Goal: Task Accomplishment & Management: Complete application form

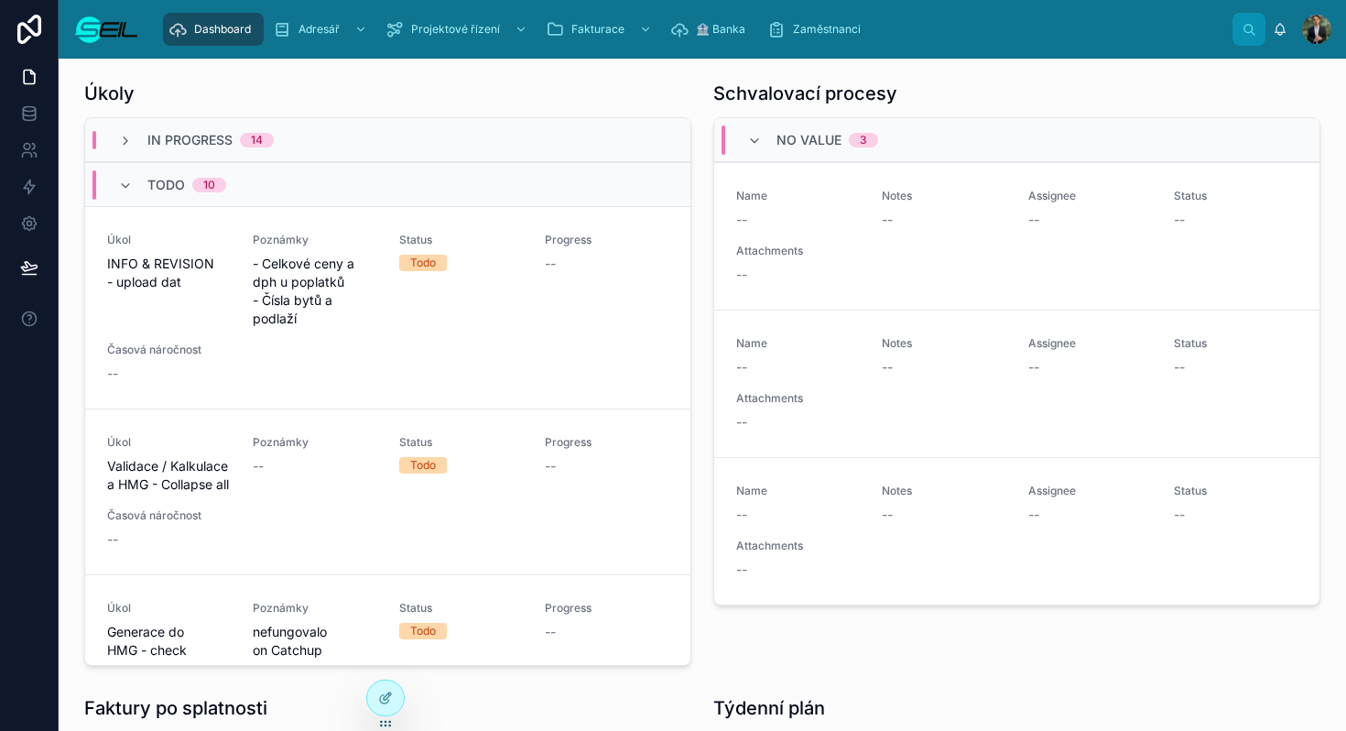
scroll to position [304, 0]
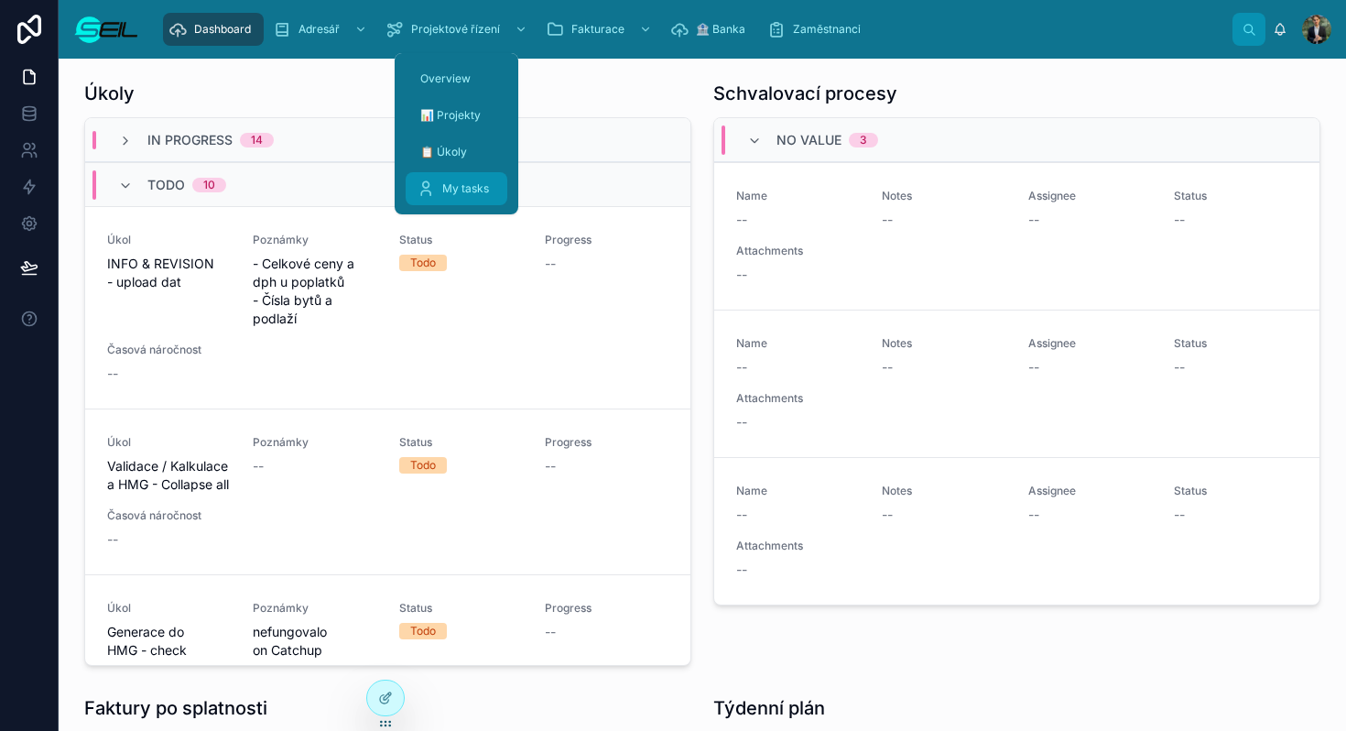
click at [456, 182] on span "My tasks" at bounding box center [465, 188] width 47 height 15
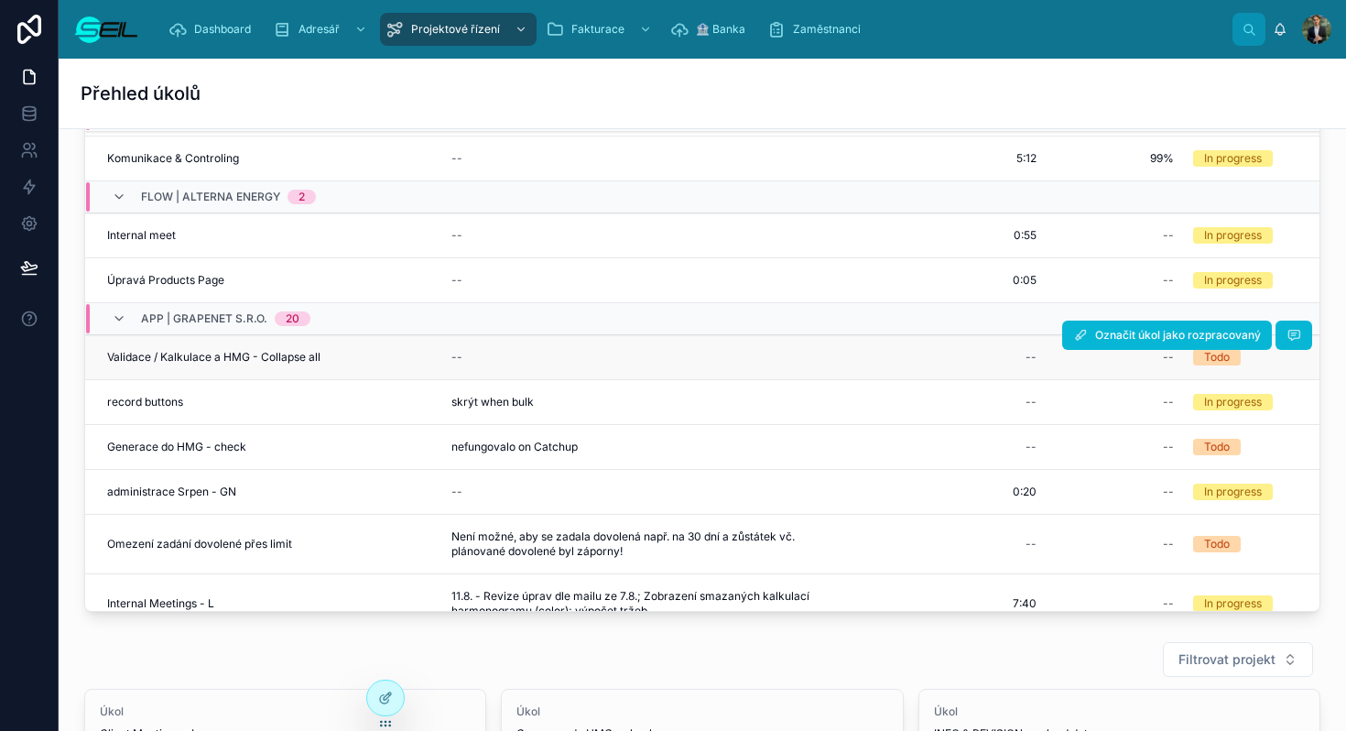
scroll to position [255, 0]
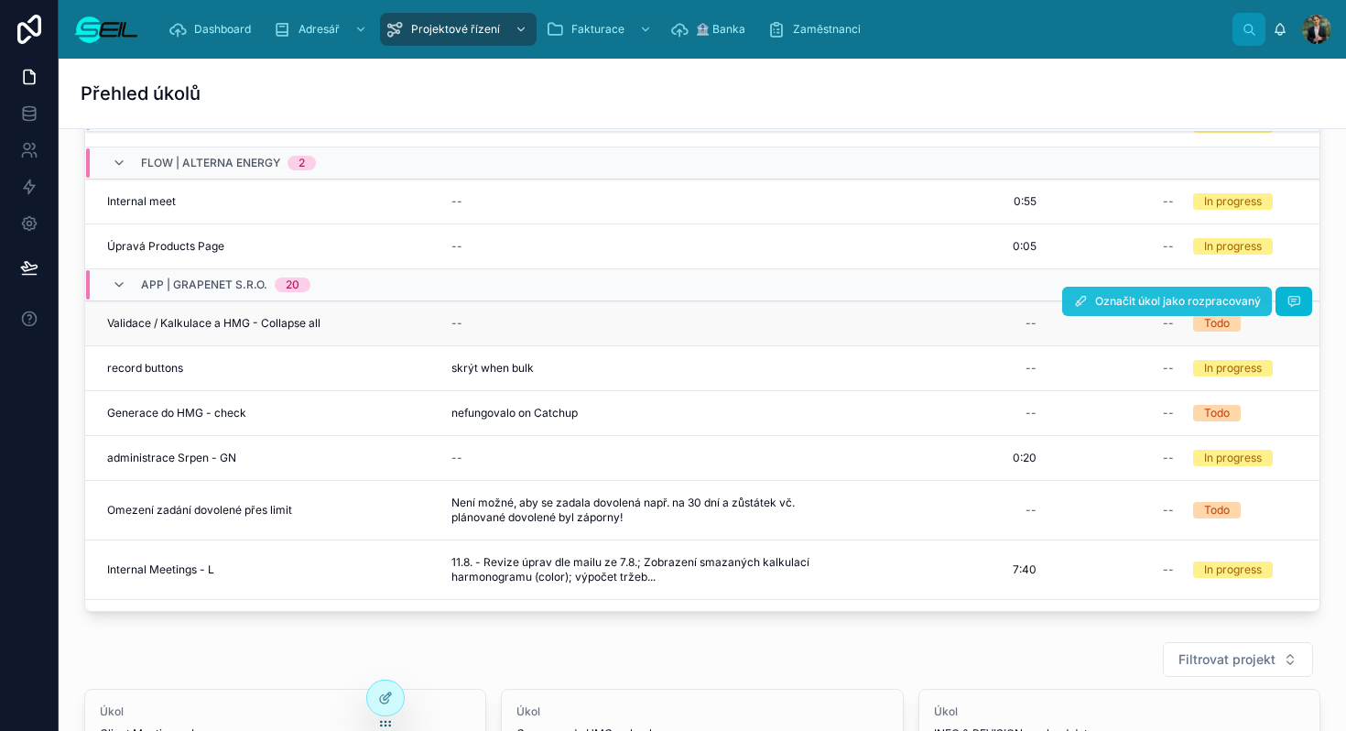
click at [1158, 295] on span "Označit úkol jako rozpracovaný" at bounding box center [1178, 301] width 166 height 15
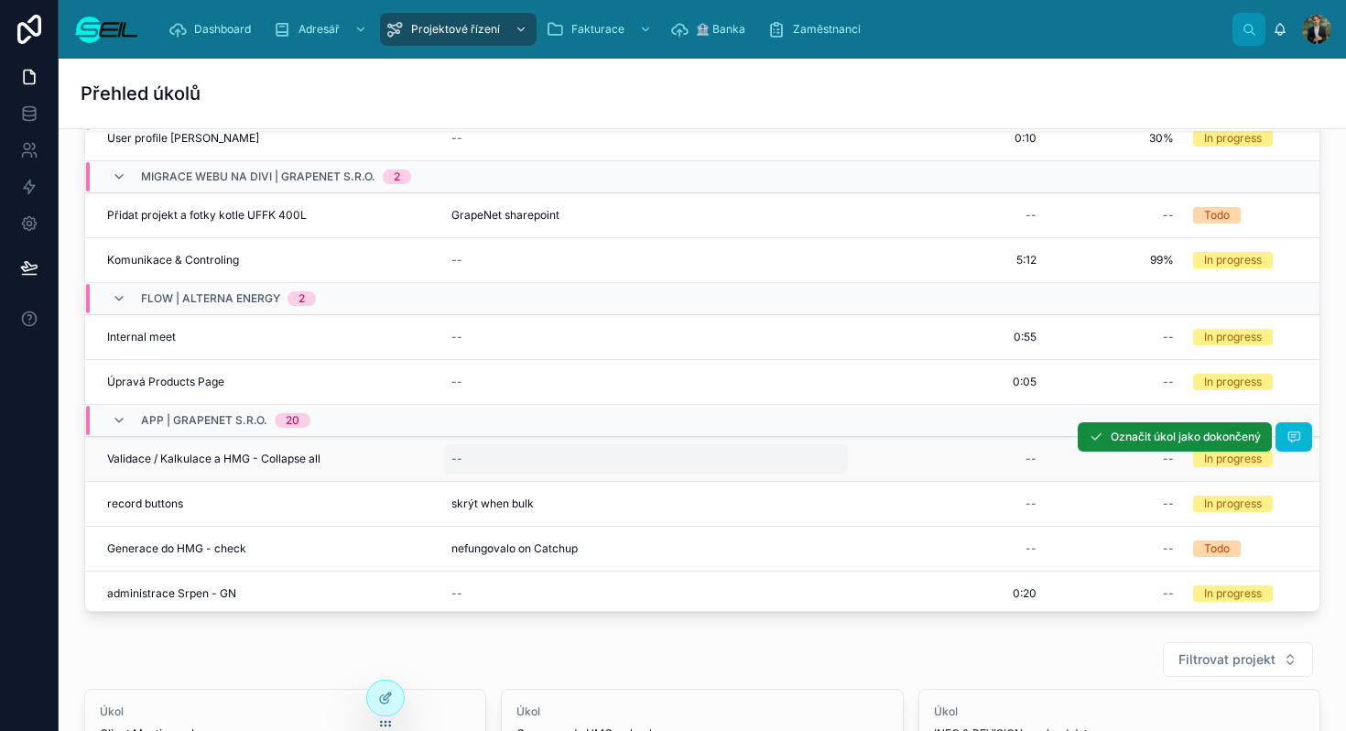
scroll to position [212, 0]
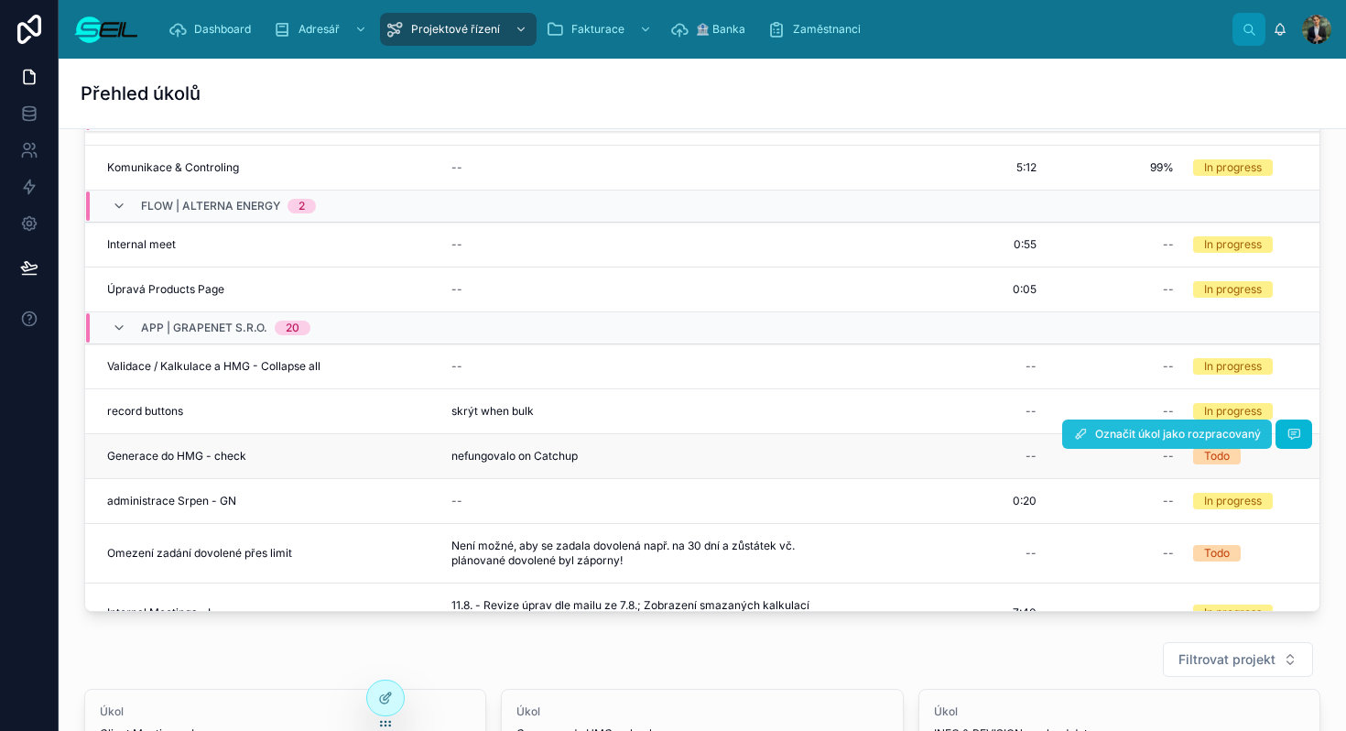
click at [1135, 438] on span "Označit úkol jako rozpracovaný" at bounding box center [1178, 434] width 166 height 15
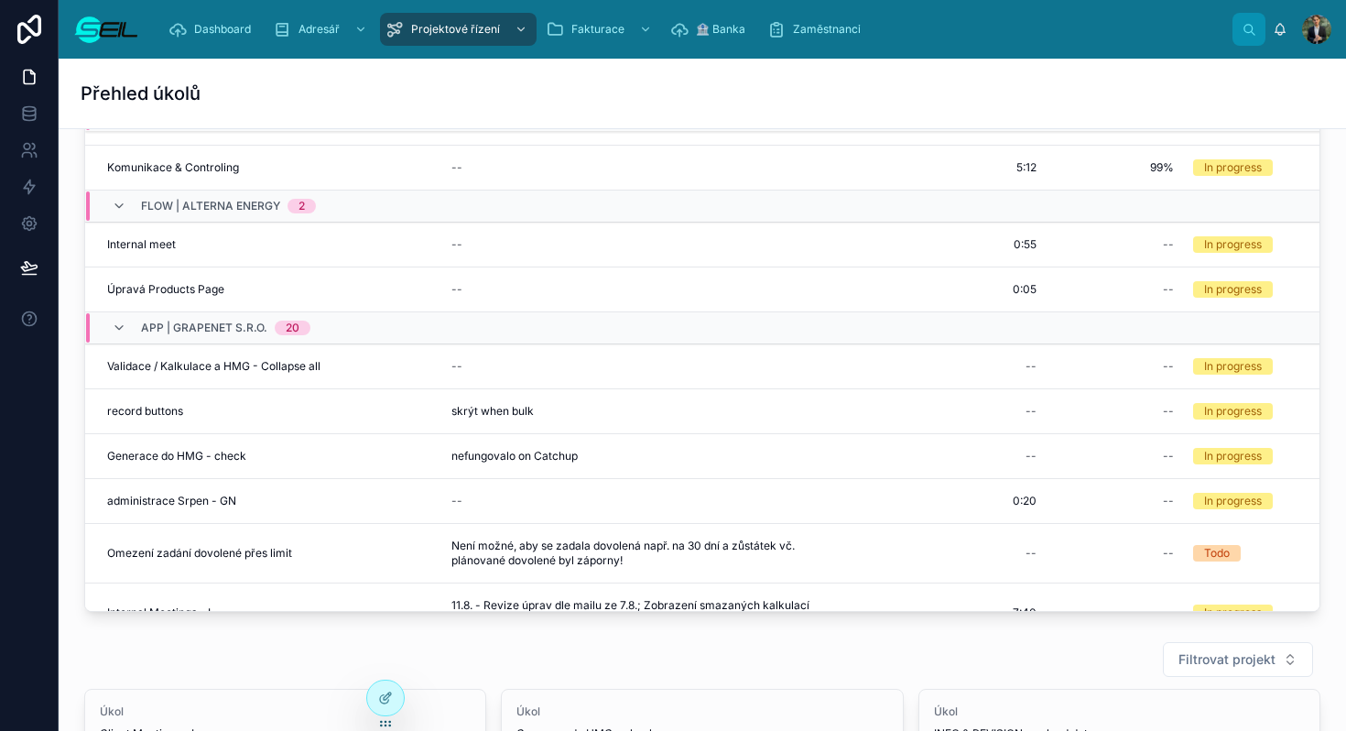
click at [1026, 459] on div "--" at bounding box center [957, 455] width 174 height 29
type input "****"
click button "submit" at bounding box center [1254, 481] width 22 height 22
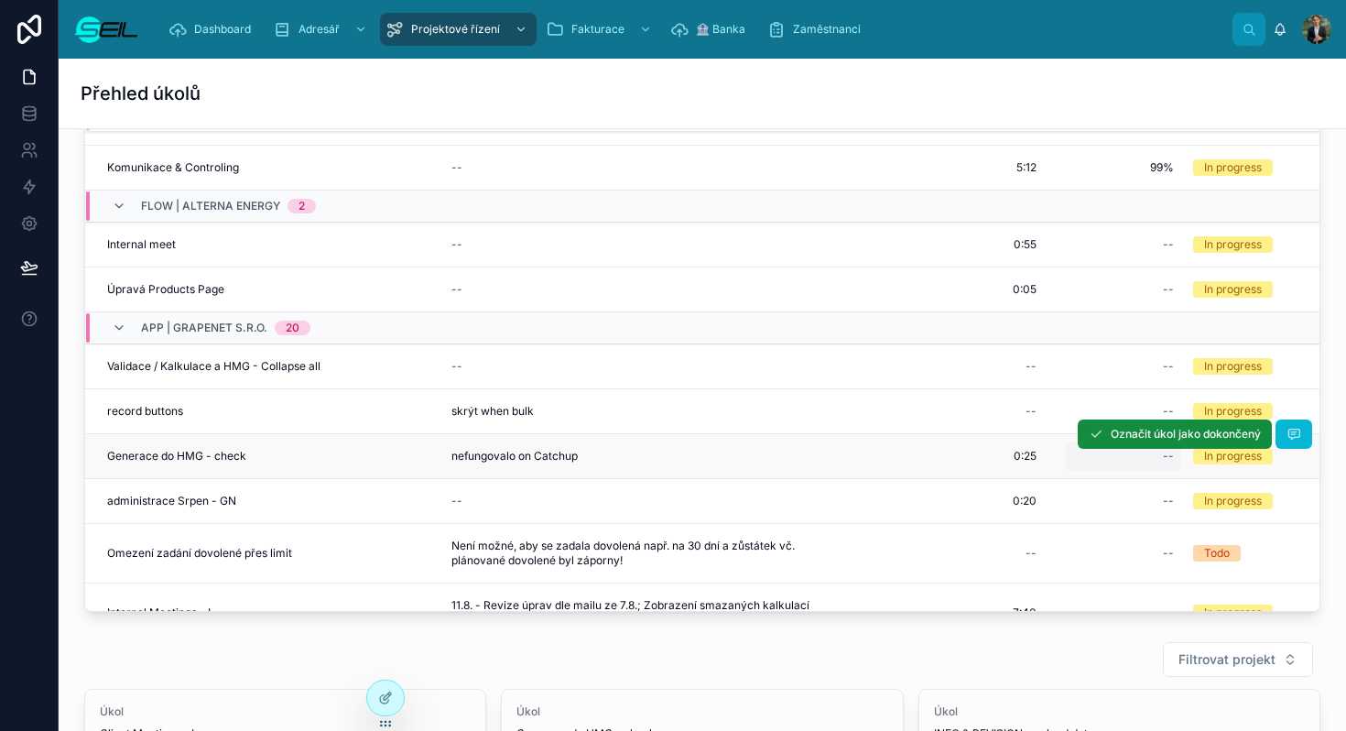
click at [1158, 465] on div "--" at bounding box center [1123, 455] width 115 height 29
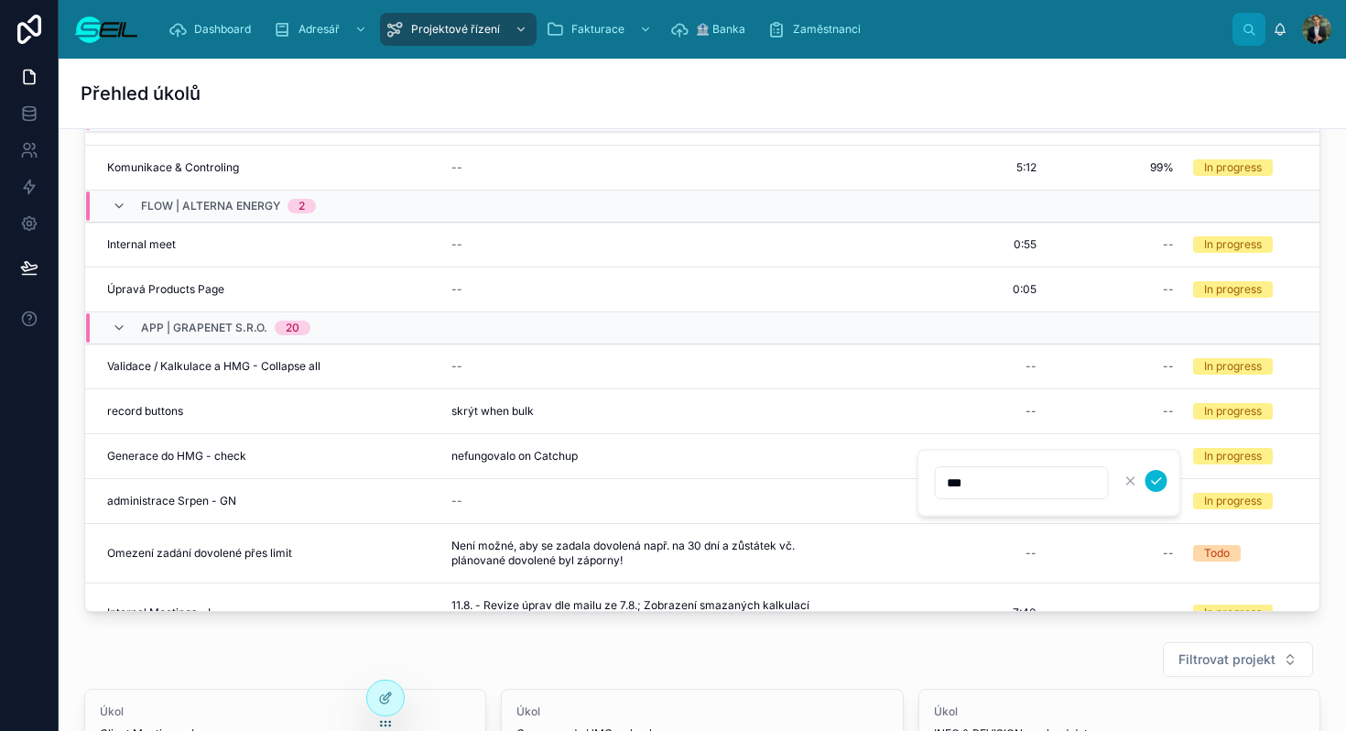
type input "****"
click button "submit" at bounding box center [1157, 481] width 22 height 22
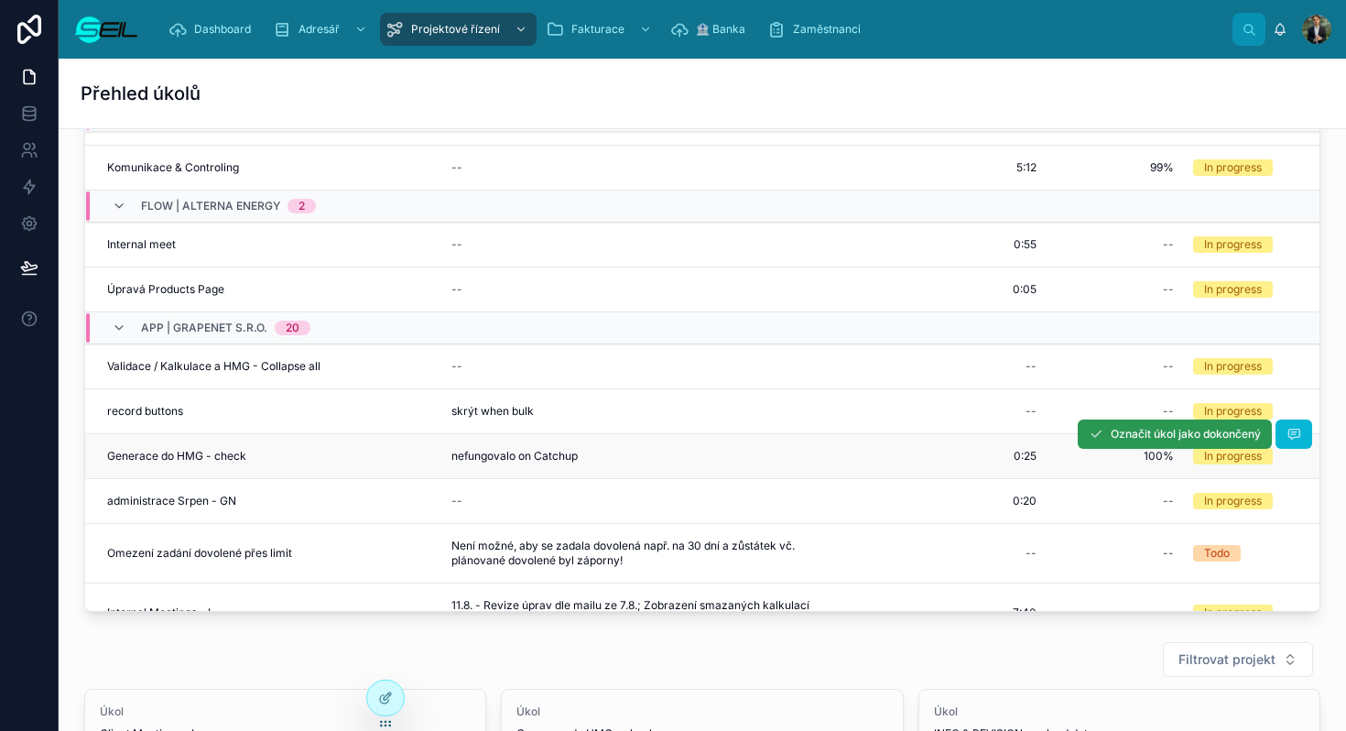
click at [1135, 438] on span "Označit úkol jako dokončený" at bounding box center [1186, 434] width 150 height 15
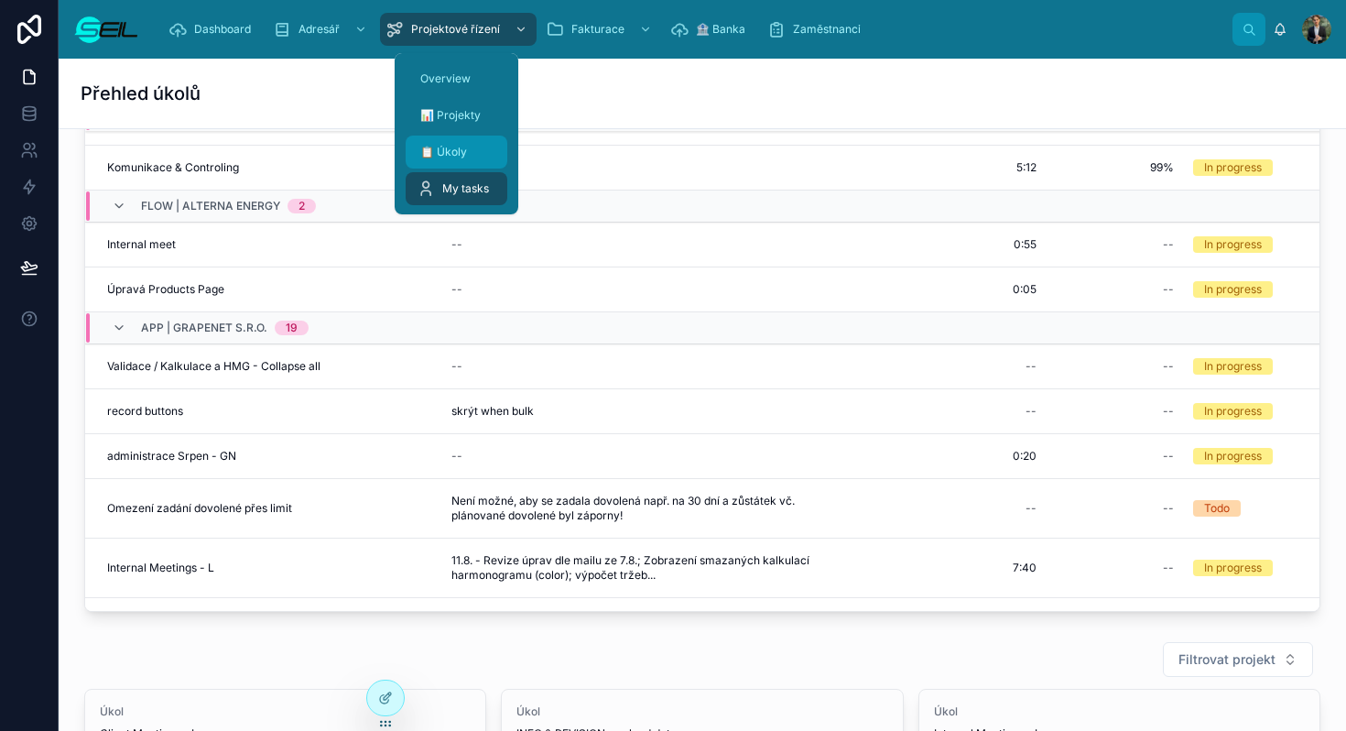
click at [460, 136] on link "📋 Úkoly" at bounding box center [457, 152] width 102 height 33
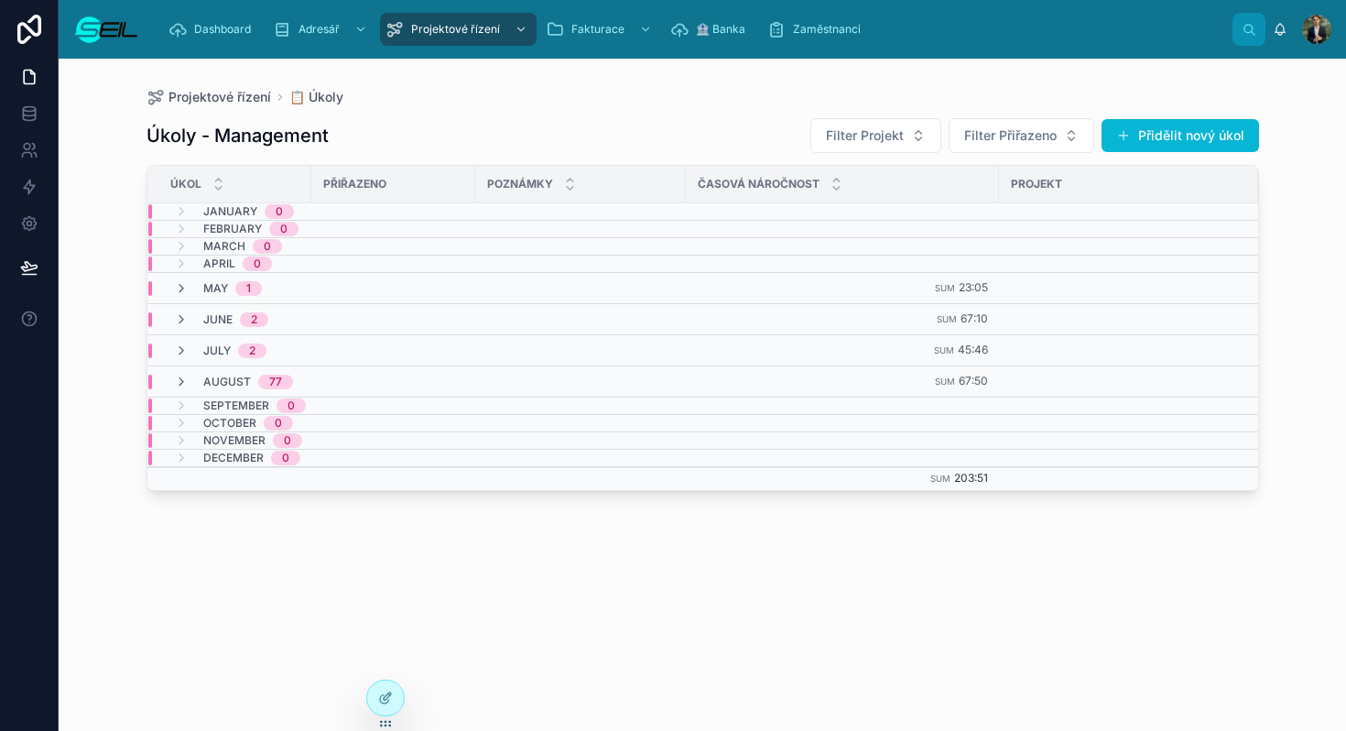
click at [1201, 143] on button "Přidělit nový úkol" at bounding box center [1180, 135] width 157 height 33
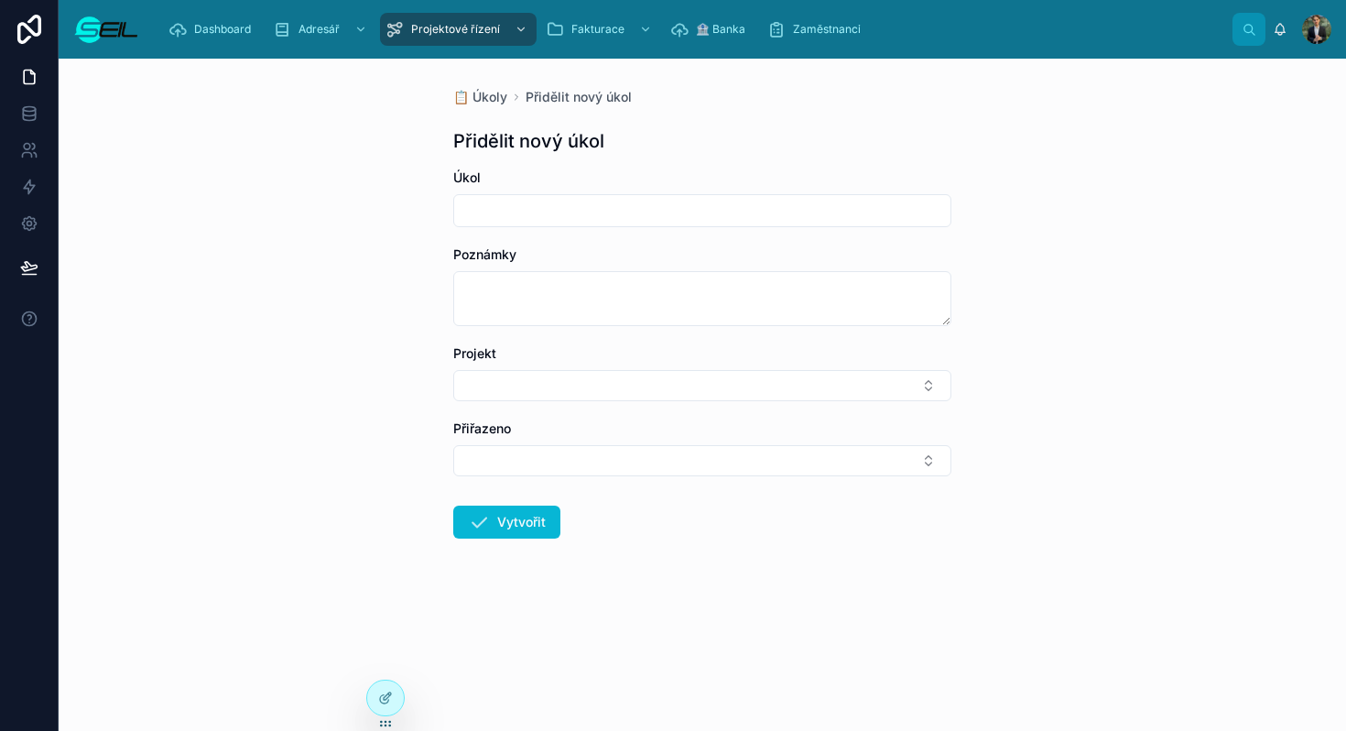
click at [606, 200] on input "text" at bounding box center [702, 211] width 496 height 26
type input "*"
type input "**********"
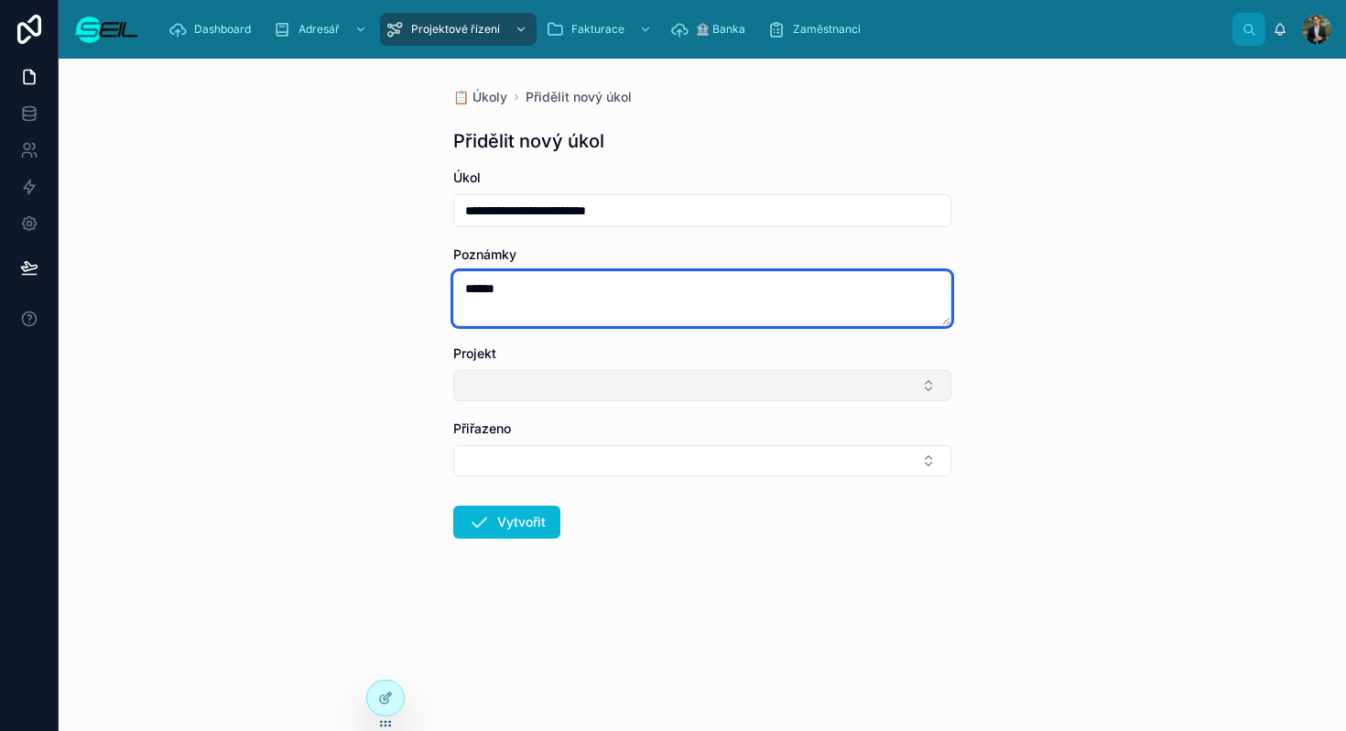
type textarea "******"
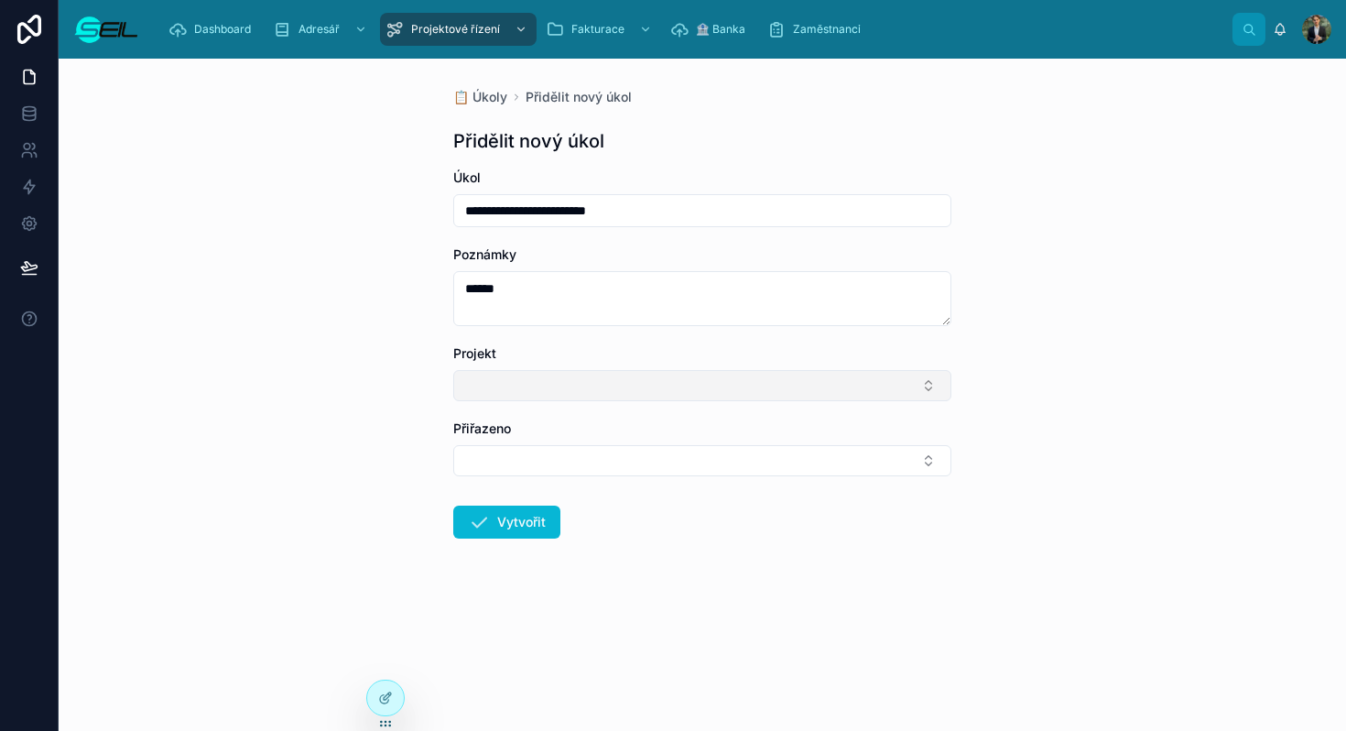
click at [531, 397] on button "Select Button" at bounding box center [702, 385] width 498 height 31
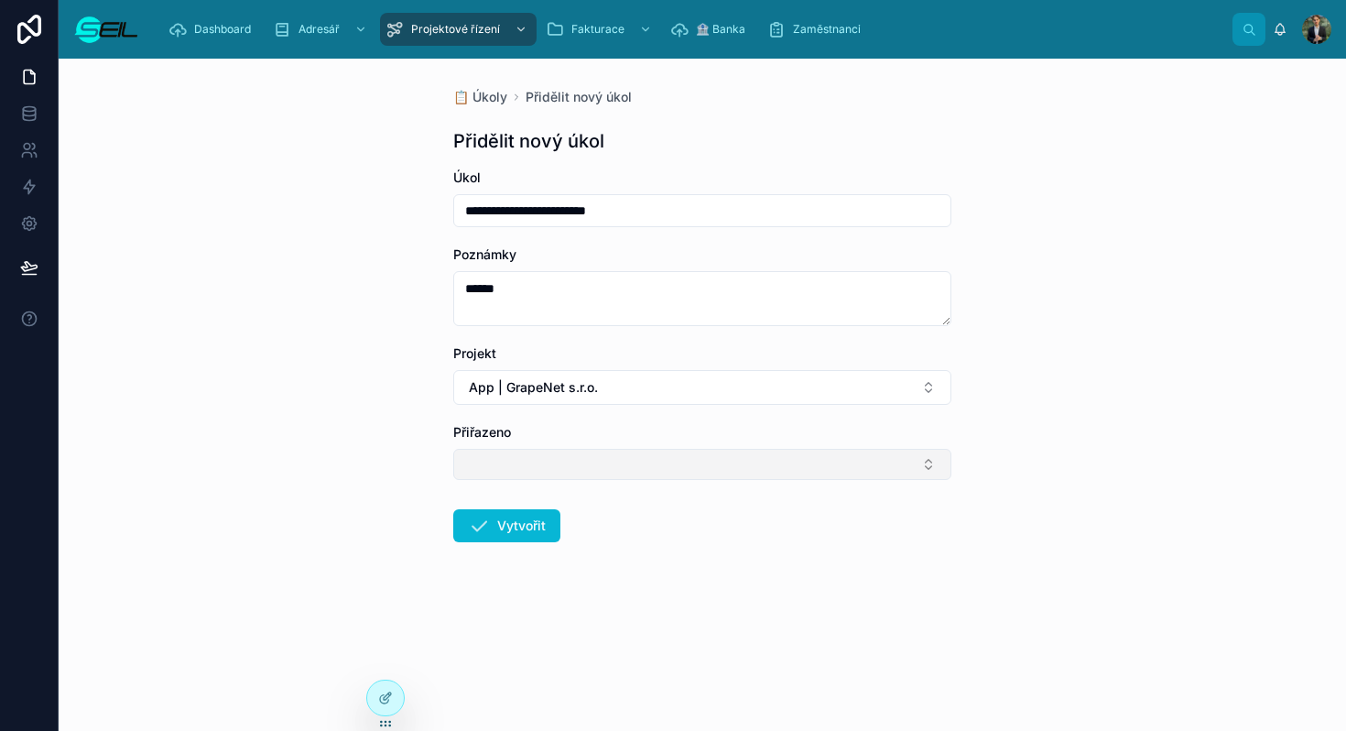
click at [528, 455] on button "Select Button" at bounding box center [702, 464] width 498 height 31
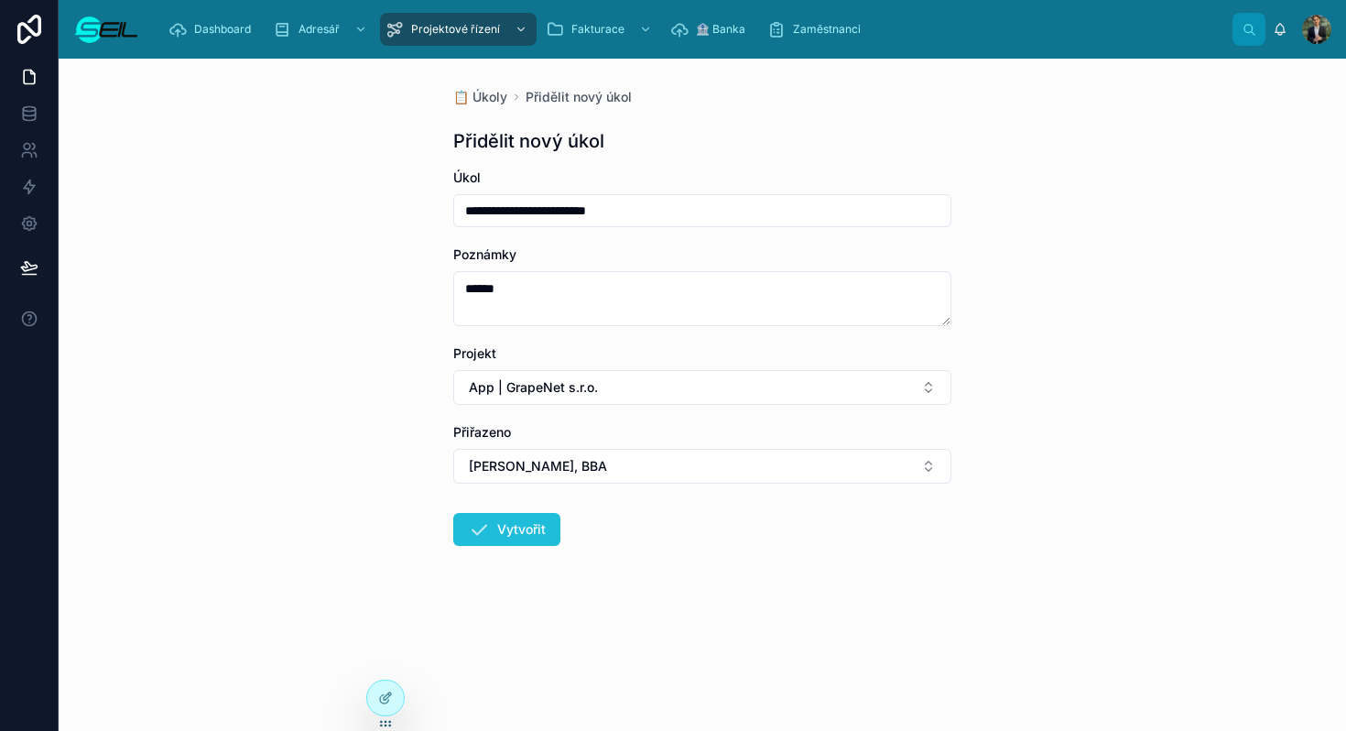
click at [494, 535] on button "Vytvořit" at bounding box center [506, 529] width 107 height 33
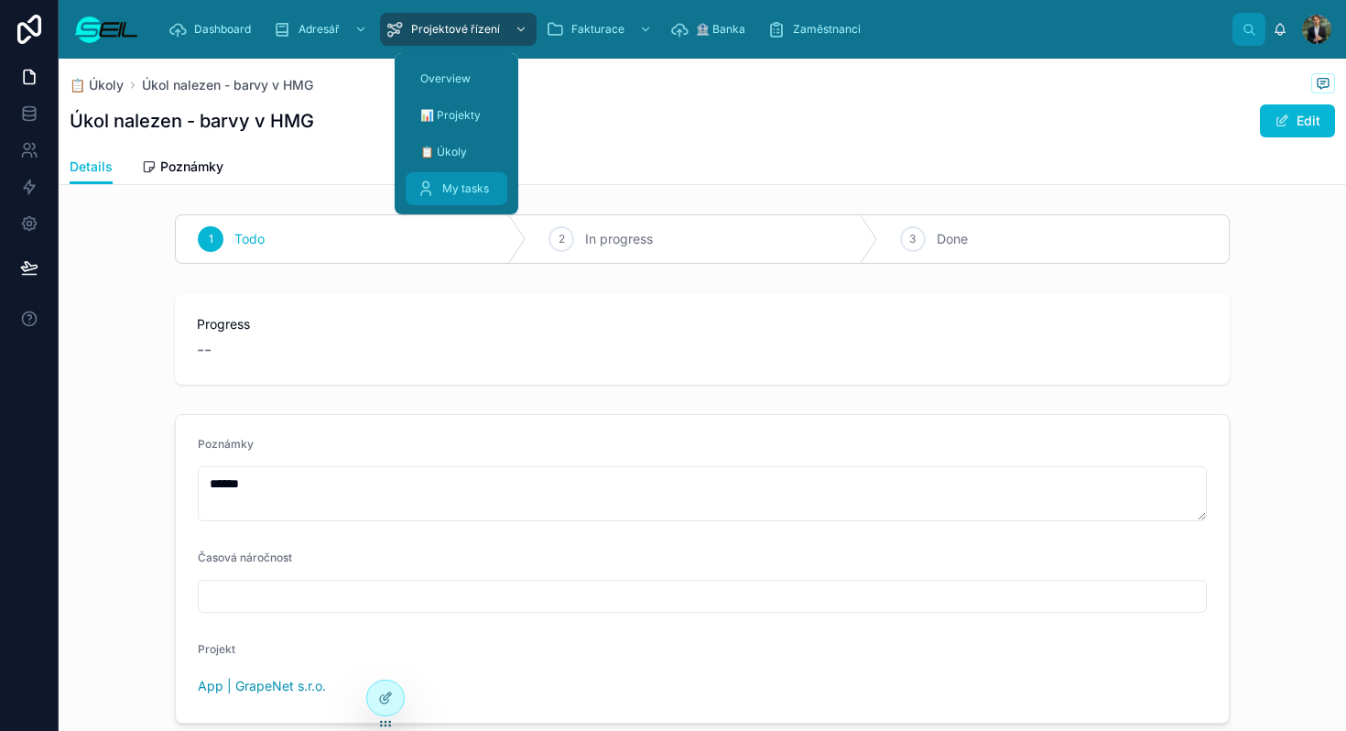
click at [470, 203] on link "My tasks" at bounding box center [457, 188] width 102 height 33
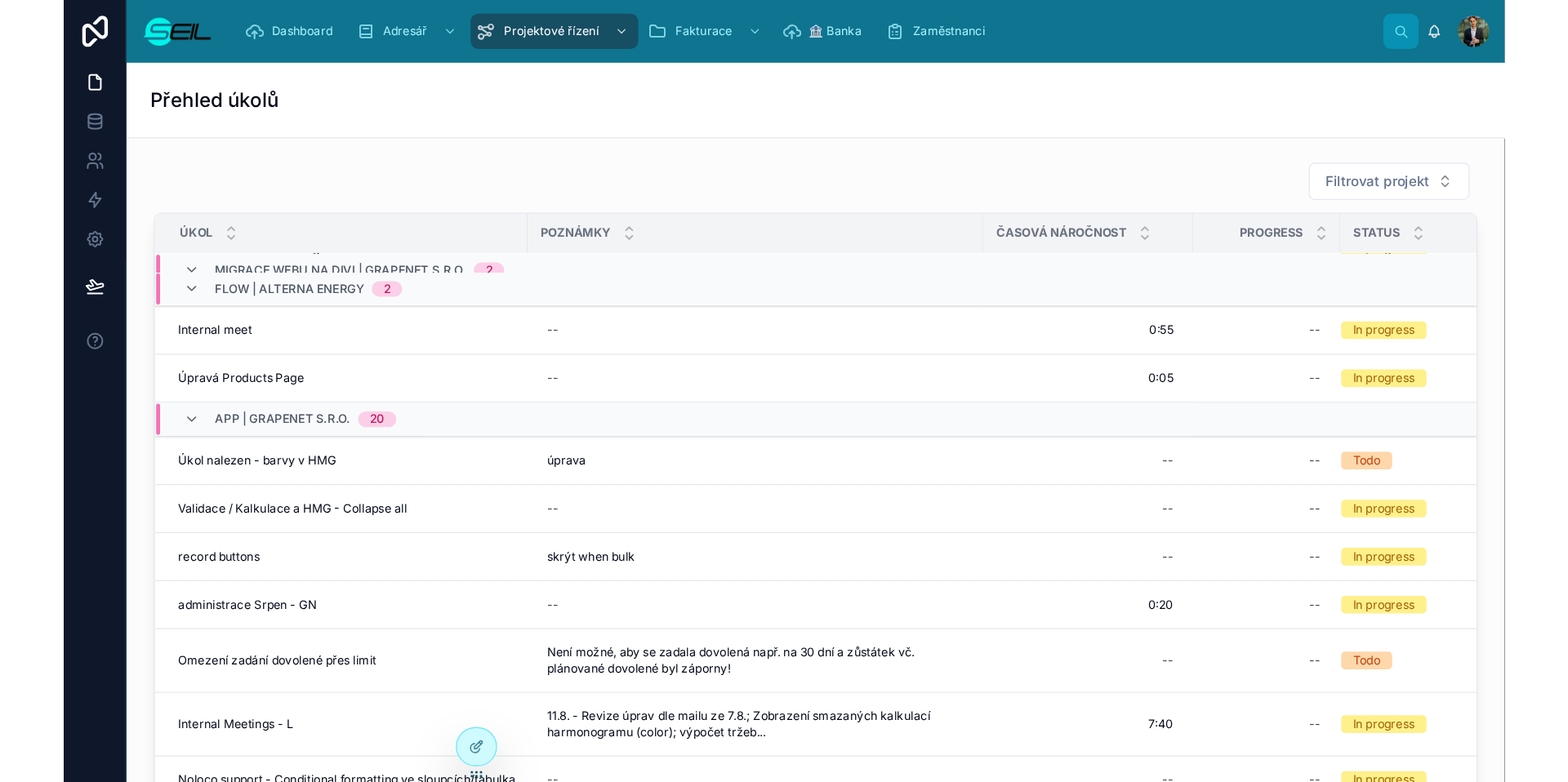
scroll to position [267, 0]
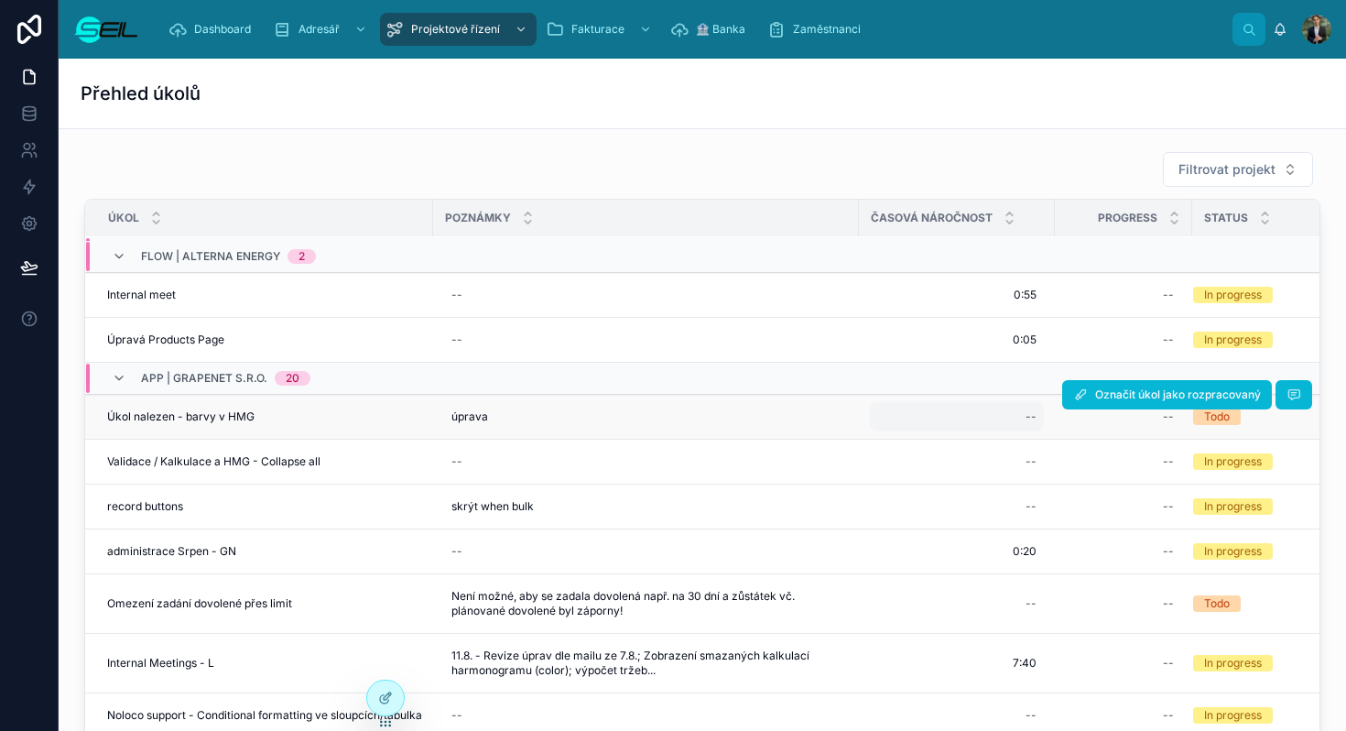
click at [1004, 411] on div "--" at bounding box center [957, 416] width 174 height 29
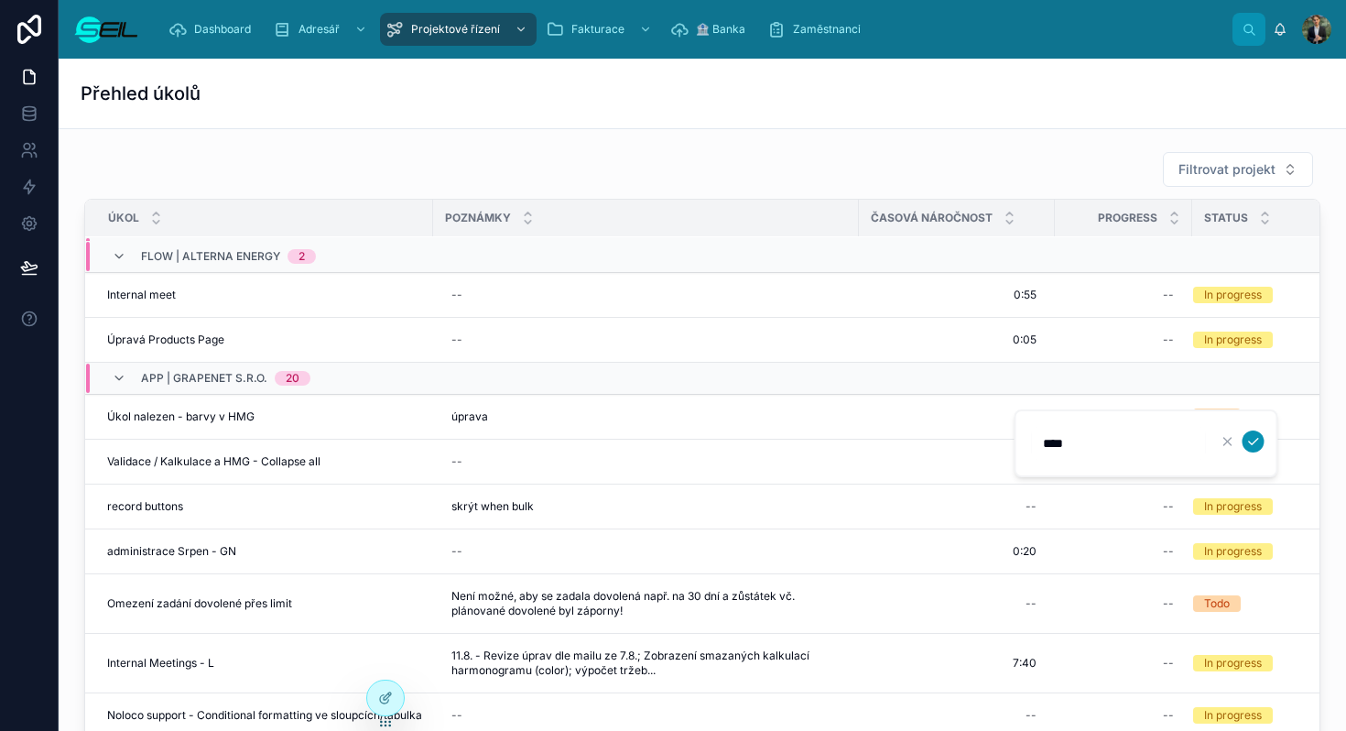
type input "****"
click at [1256, 448] on icon "submit" at bounding box center [1253, 441] width 15 height 15
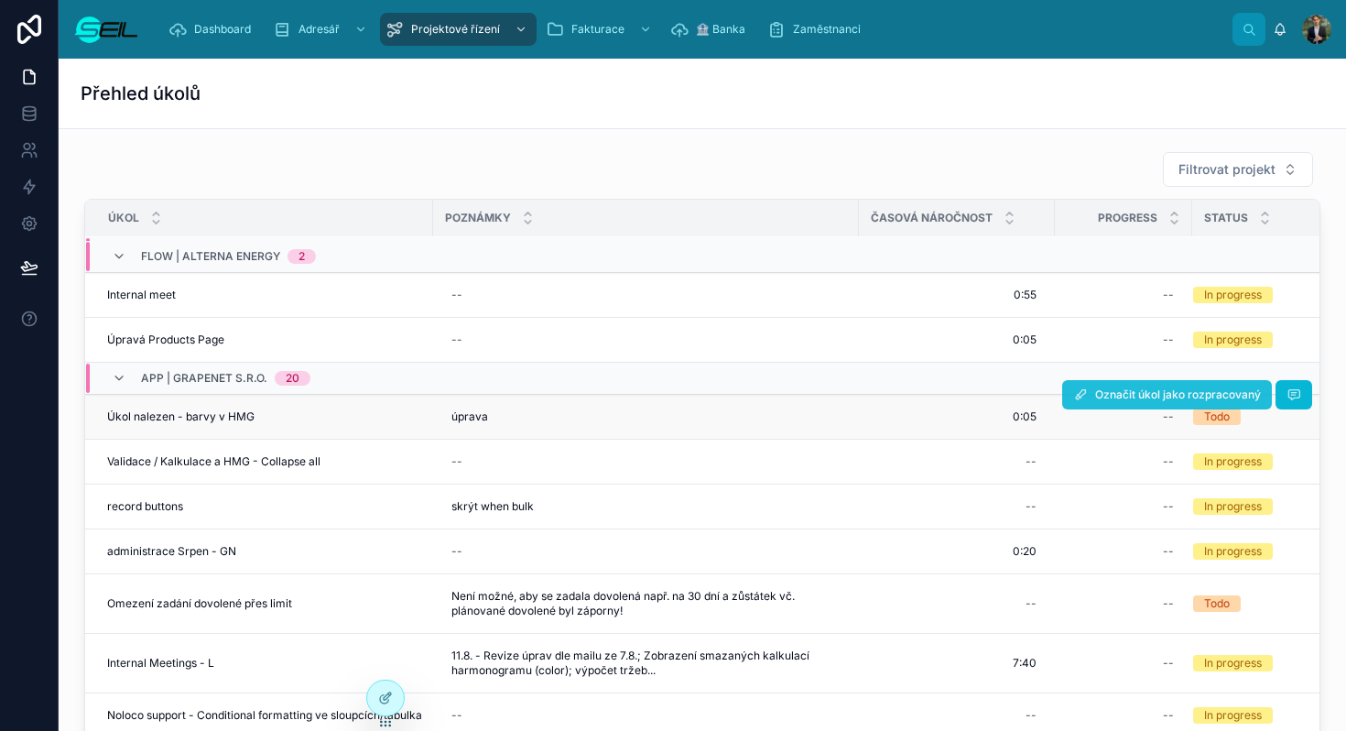
click at [1191, 400] on span "Označit úkol jako rozpracovaný" at bounding box center [1178, 394] width 166 height 15
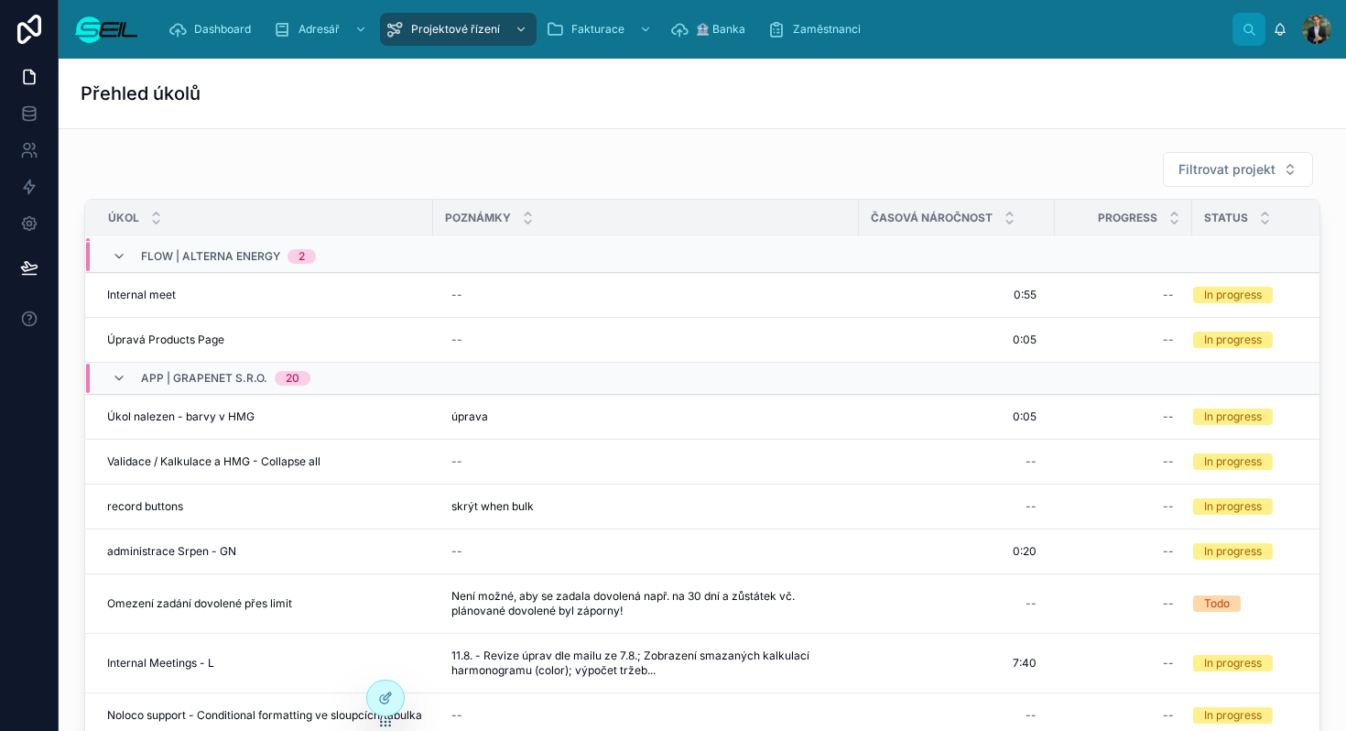
click at [0, 0] on span "Označit úkol jako dokončený" at bounding box center [0, 0] width 0 height 0
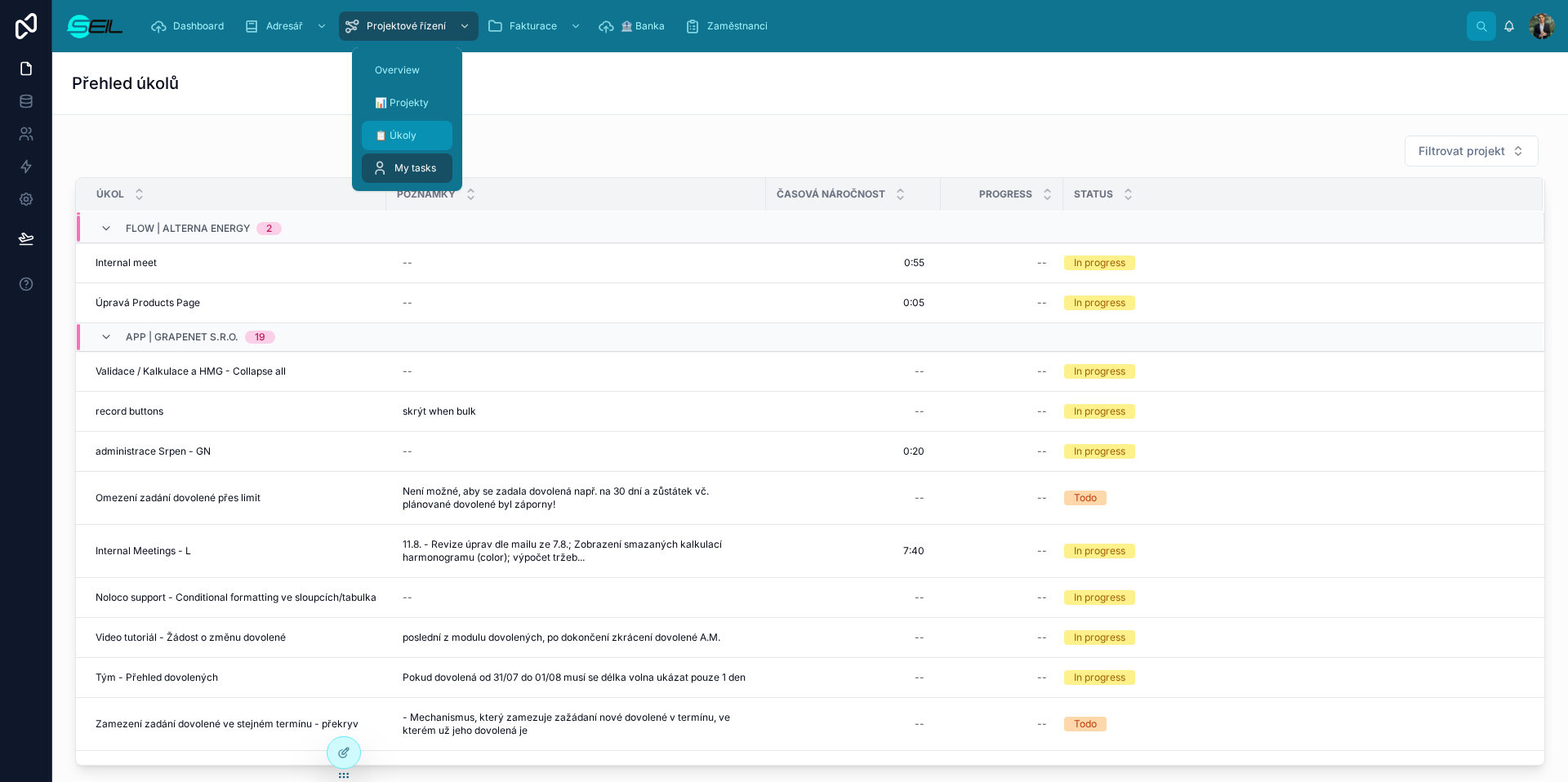
click at [410, 139] on span "📋 Úkoly" at bounding box center [395, 136] width 42 height 13
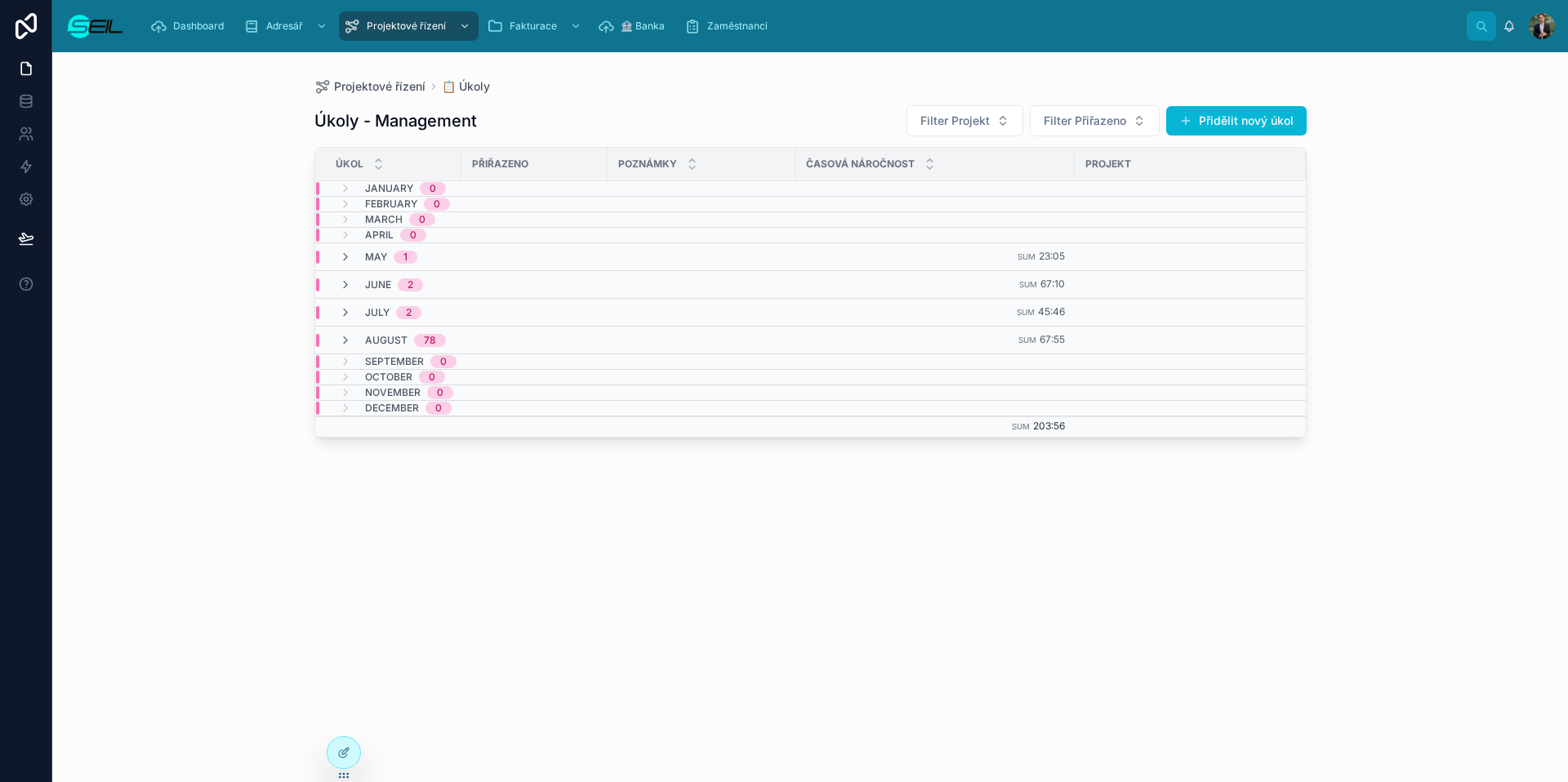
click at [367, 335] on span "August" at bounding box center [386, 341] width 43 height 13
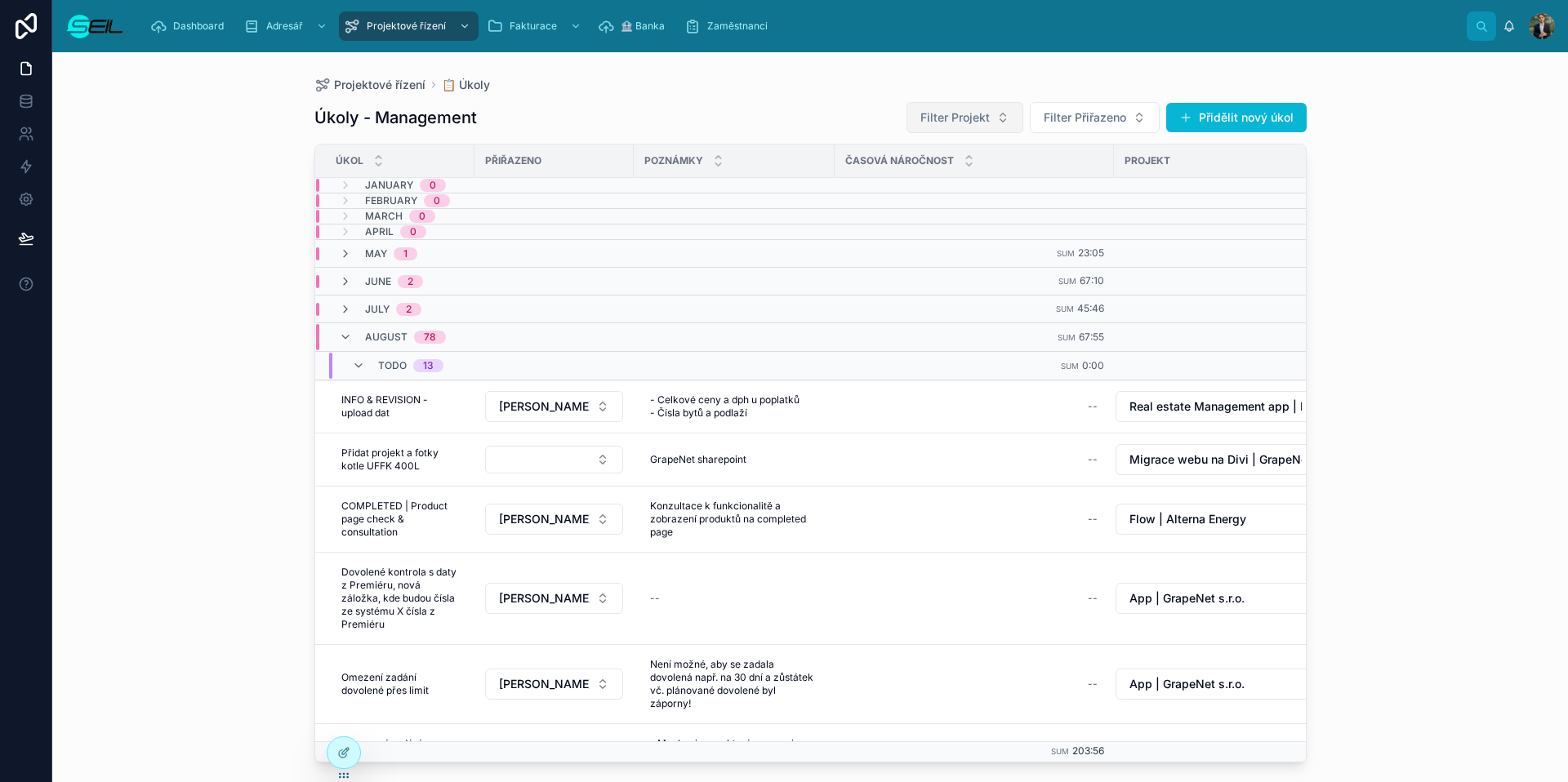
click at [929, 118] on span "Filter Projekt" at bounding box center [955, 118] width 70 height 16
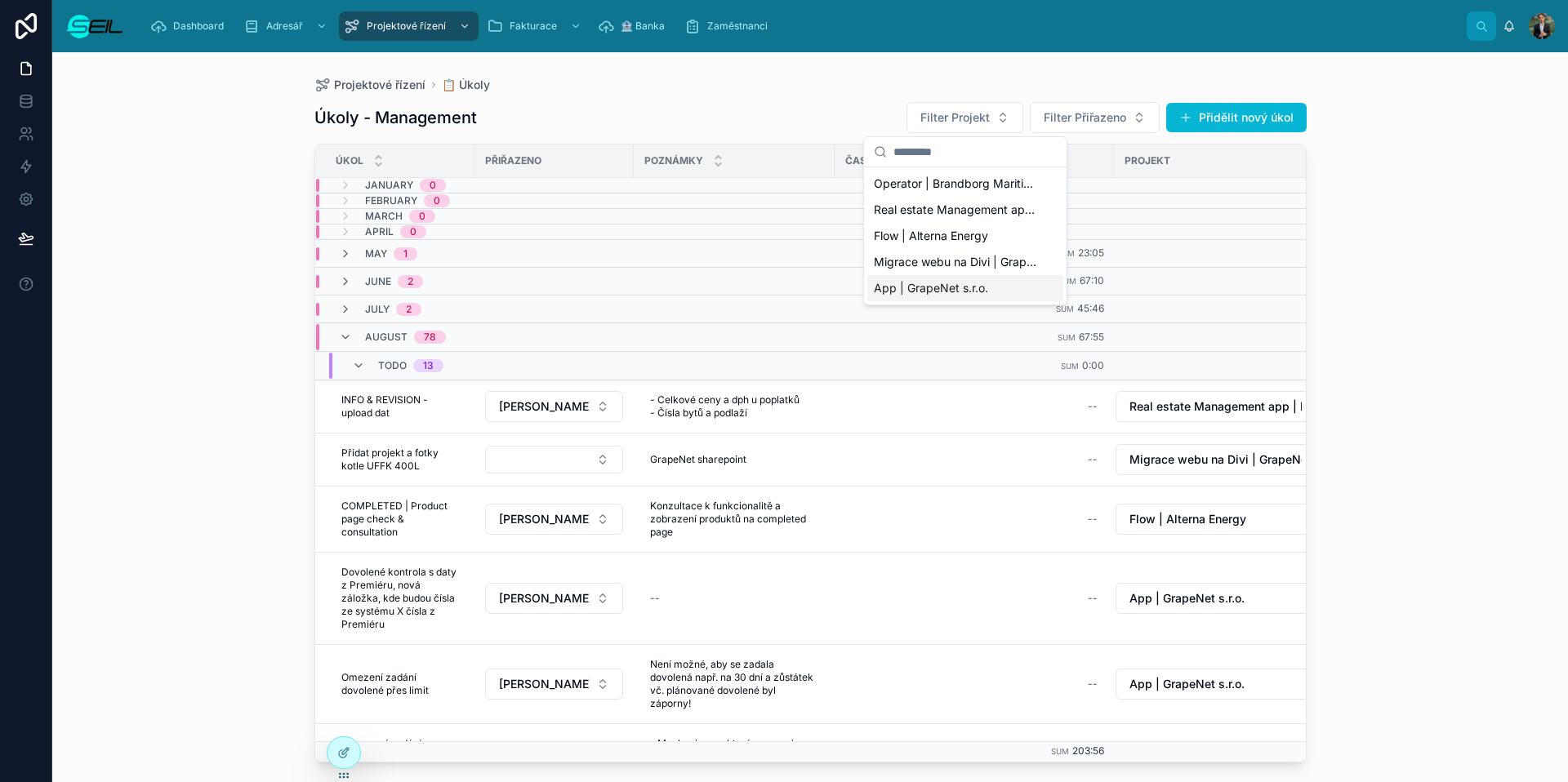
click at [953, 278] on div "App | GrapeNet s.r.o." at bounding box center [965, 288] width 196 height 26
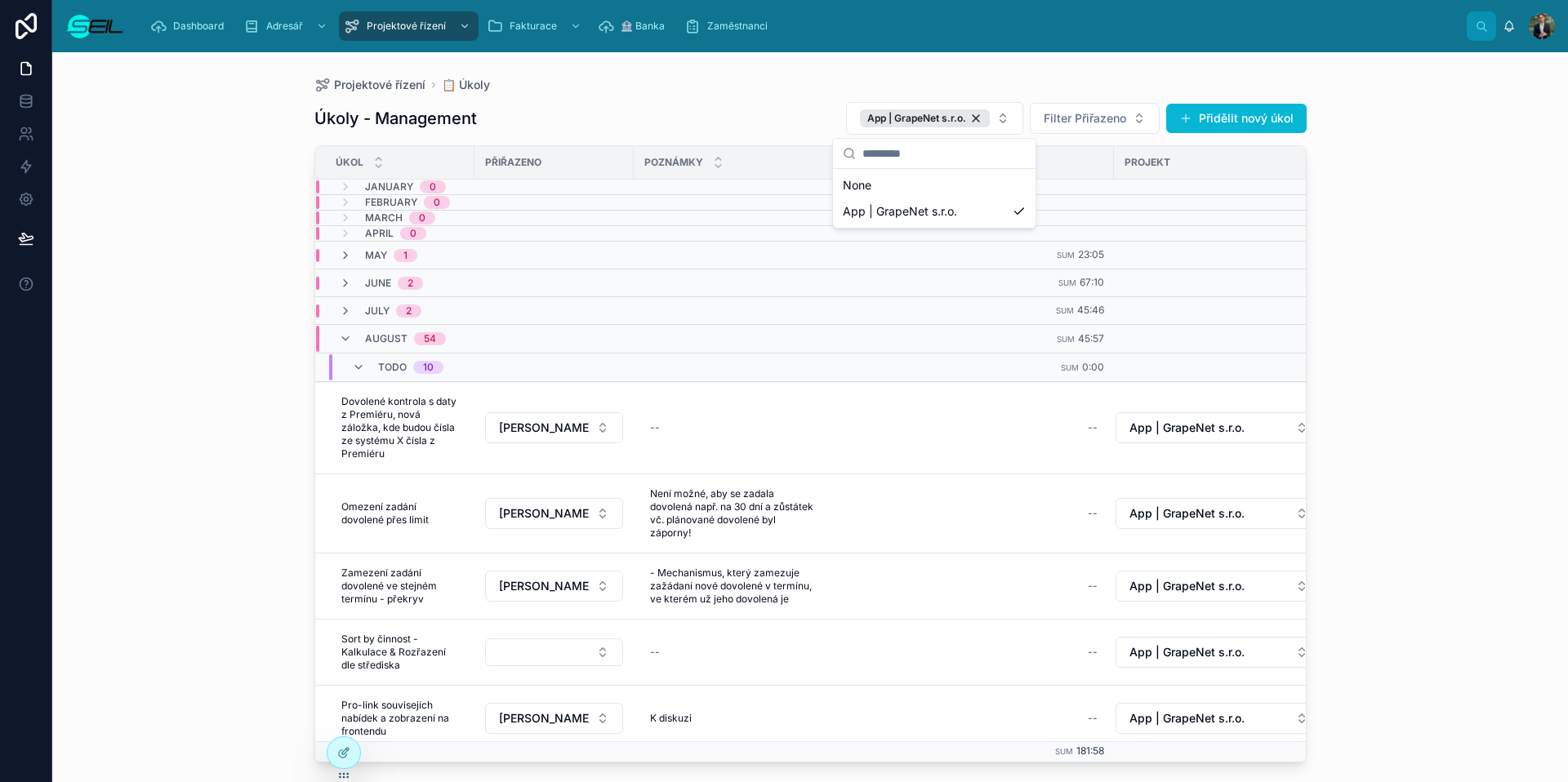
click at [683, 105] on div "Úkoly - Management App | GrapeNet s.r.o. Filter Přiřazeno Přidělit nový úkol" at bounding box center [811, 119] width 993 height 34
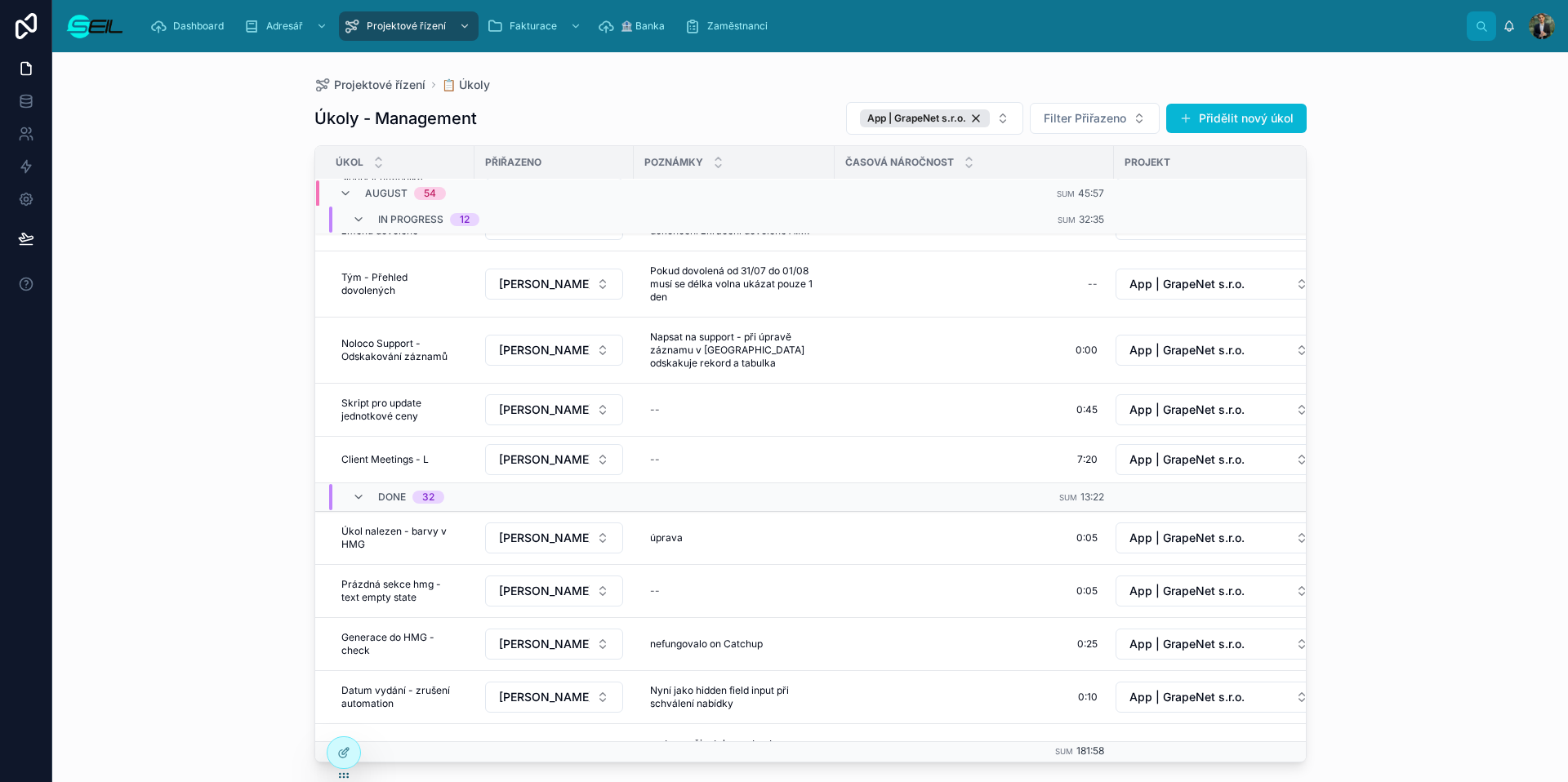
scroll to position [1631, 0]
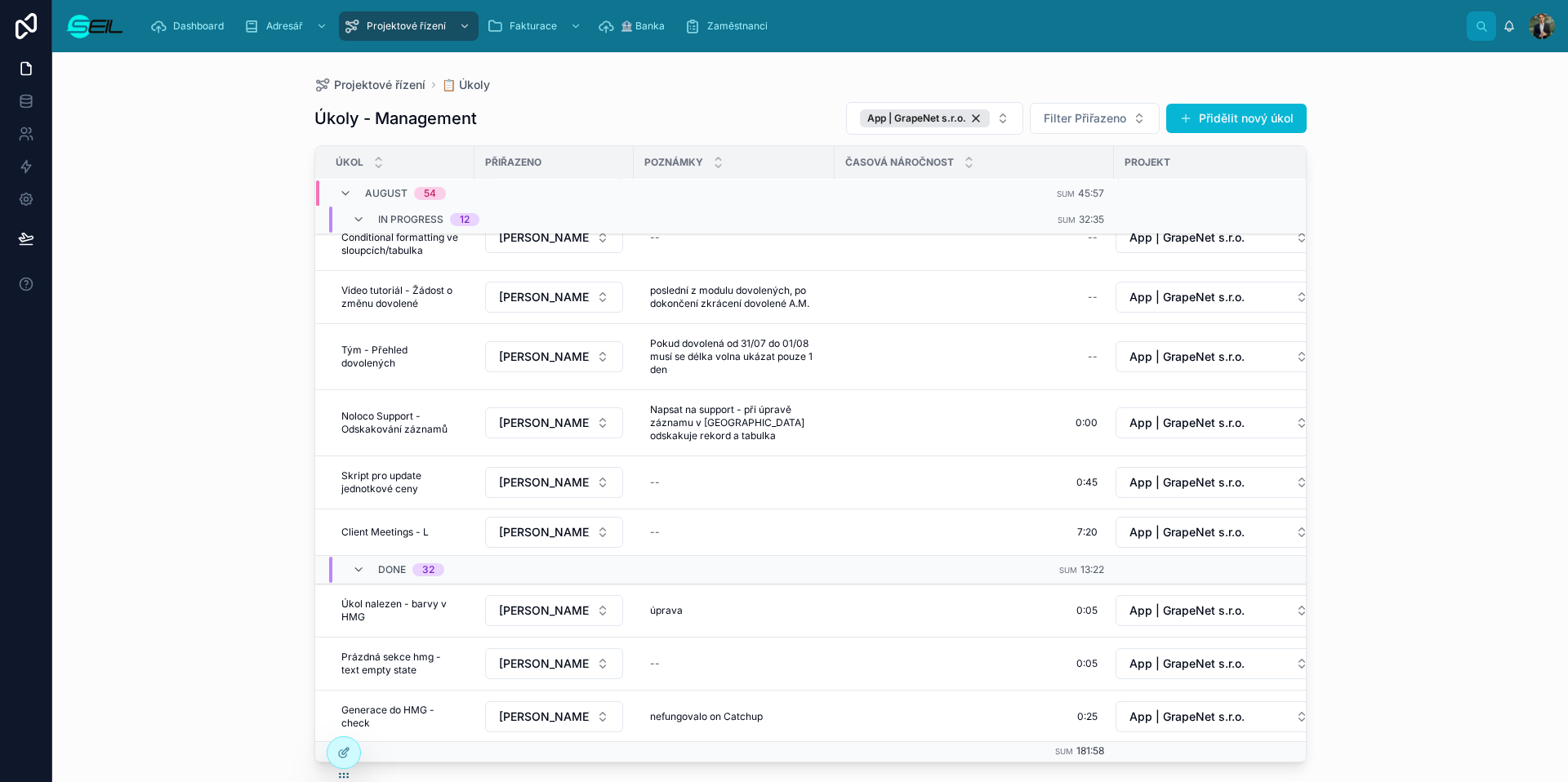
click at [352, 574] on div "Done 32" at bounding box center [398, 570] width 92 height 26
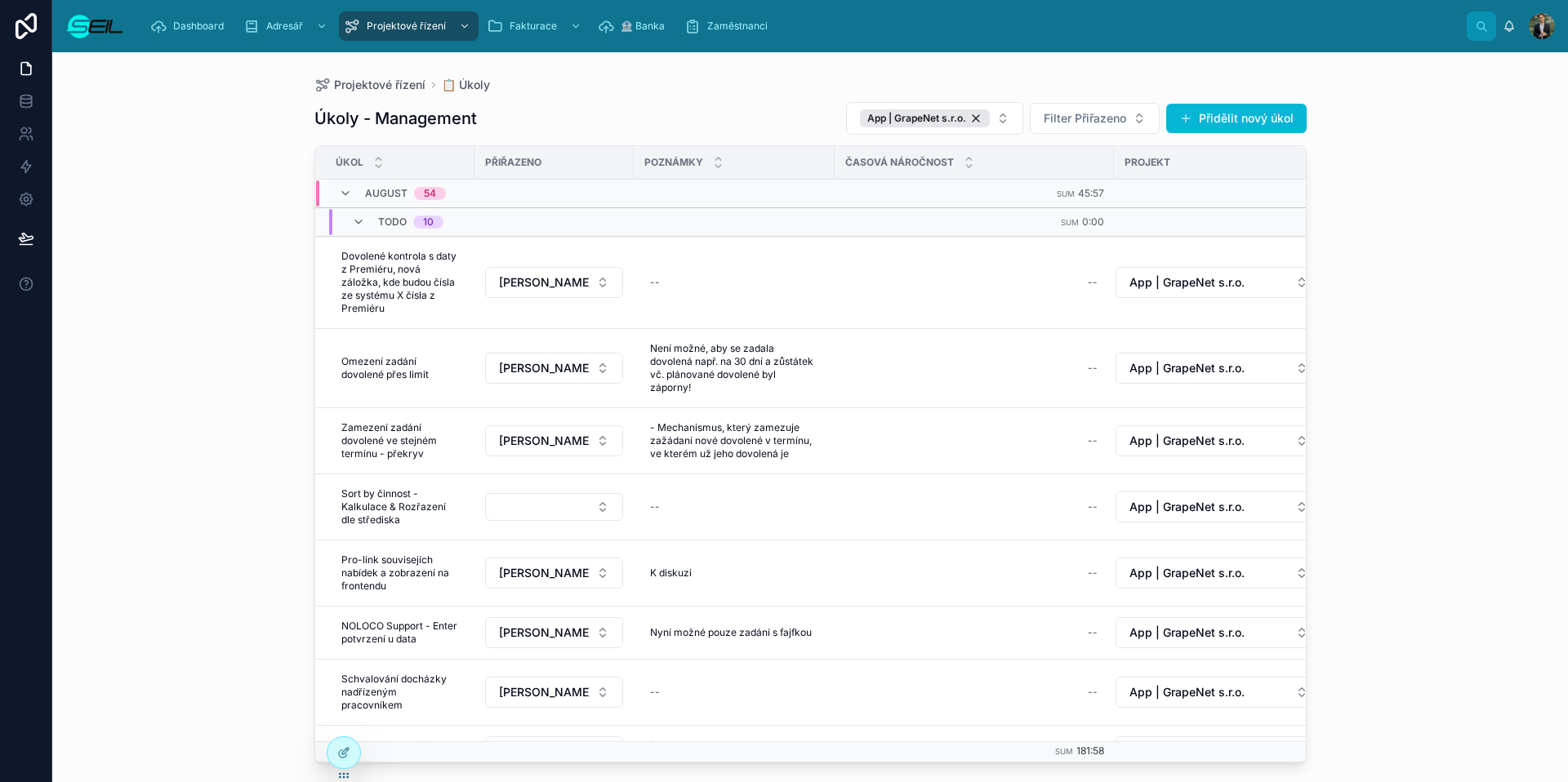
scroll to position [144, 0]
click at [1096, 125] on span "Filter Přiřazeno" at bounding box center [1085, 119] width 82 height 16
click at [1075, 218] on span "[PERSON_NAME], MBA" at bounding box center [1067, 210] width 127 height 16
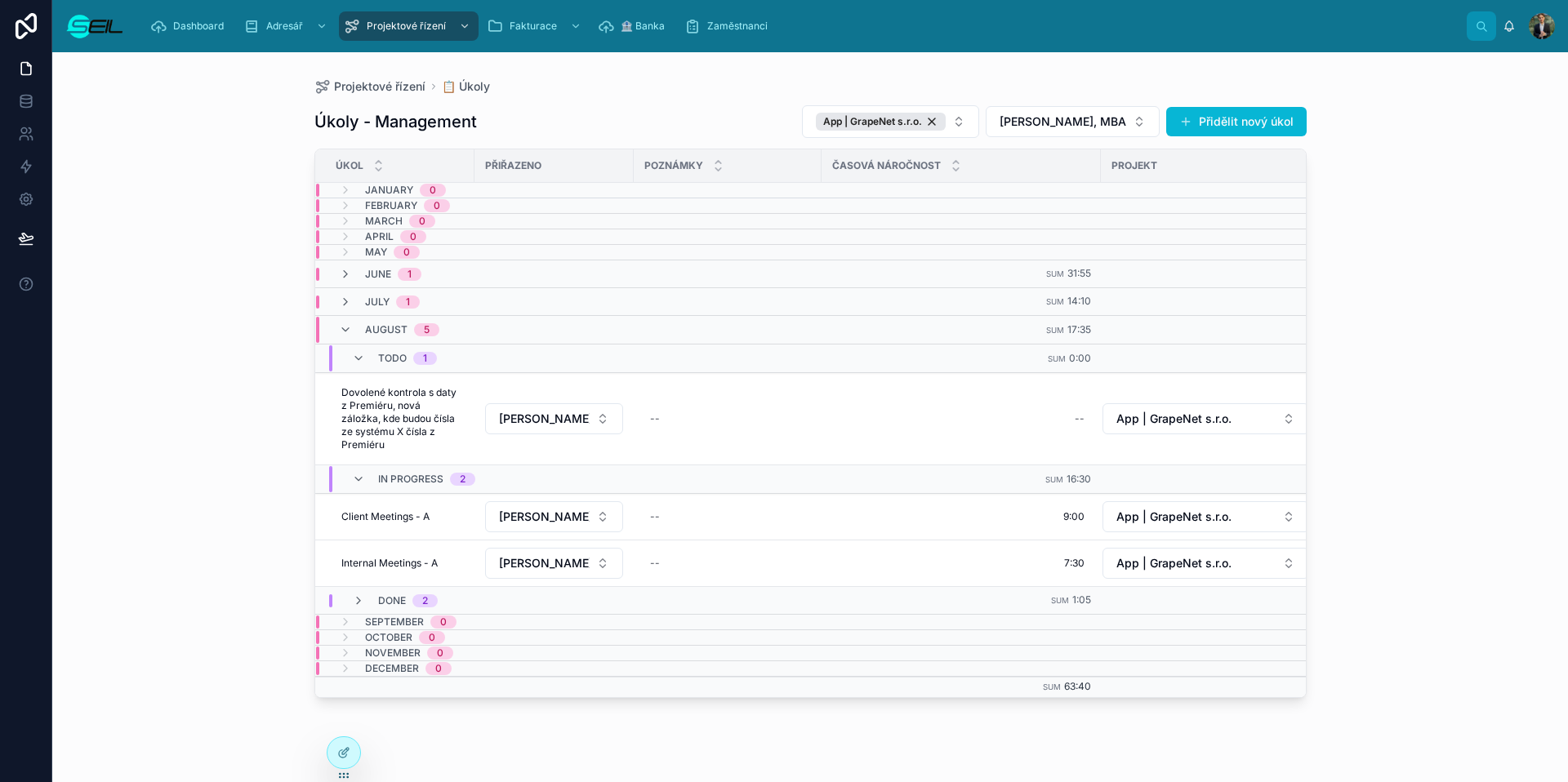
click at [425, 593] on td "Done 2" at bounding box center [568, 600] width 507 height 28
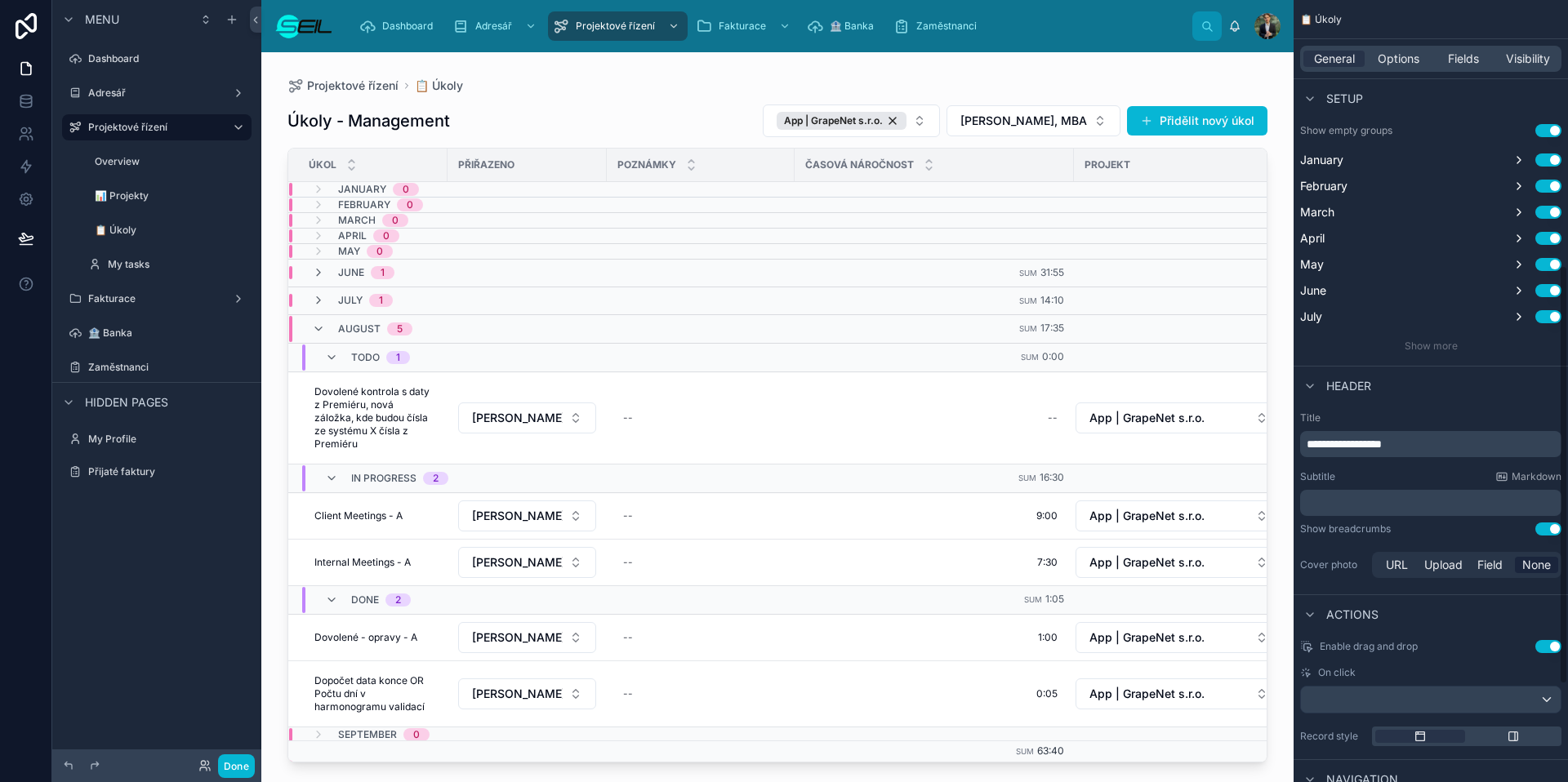
scroll to position [676, 0]
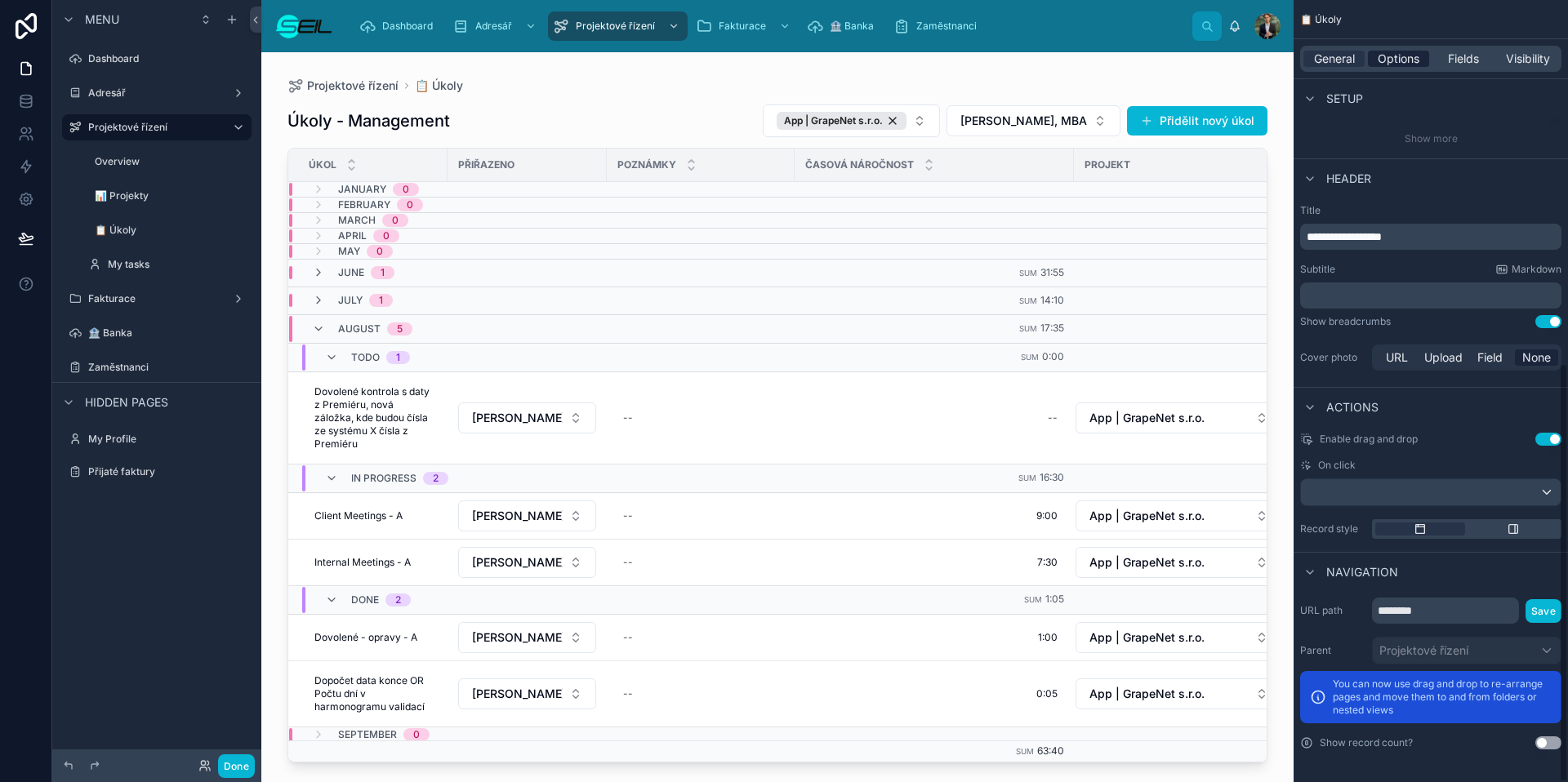
click at [1200, 57] on span "Options" at bounding box center [1399, 59] width 42 height 16
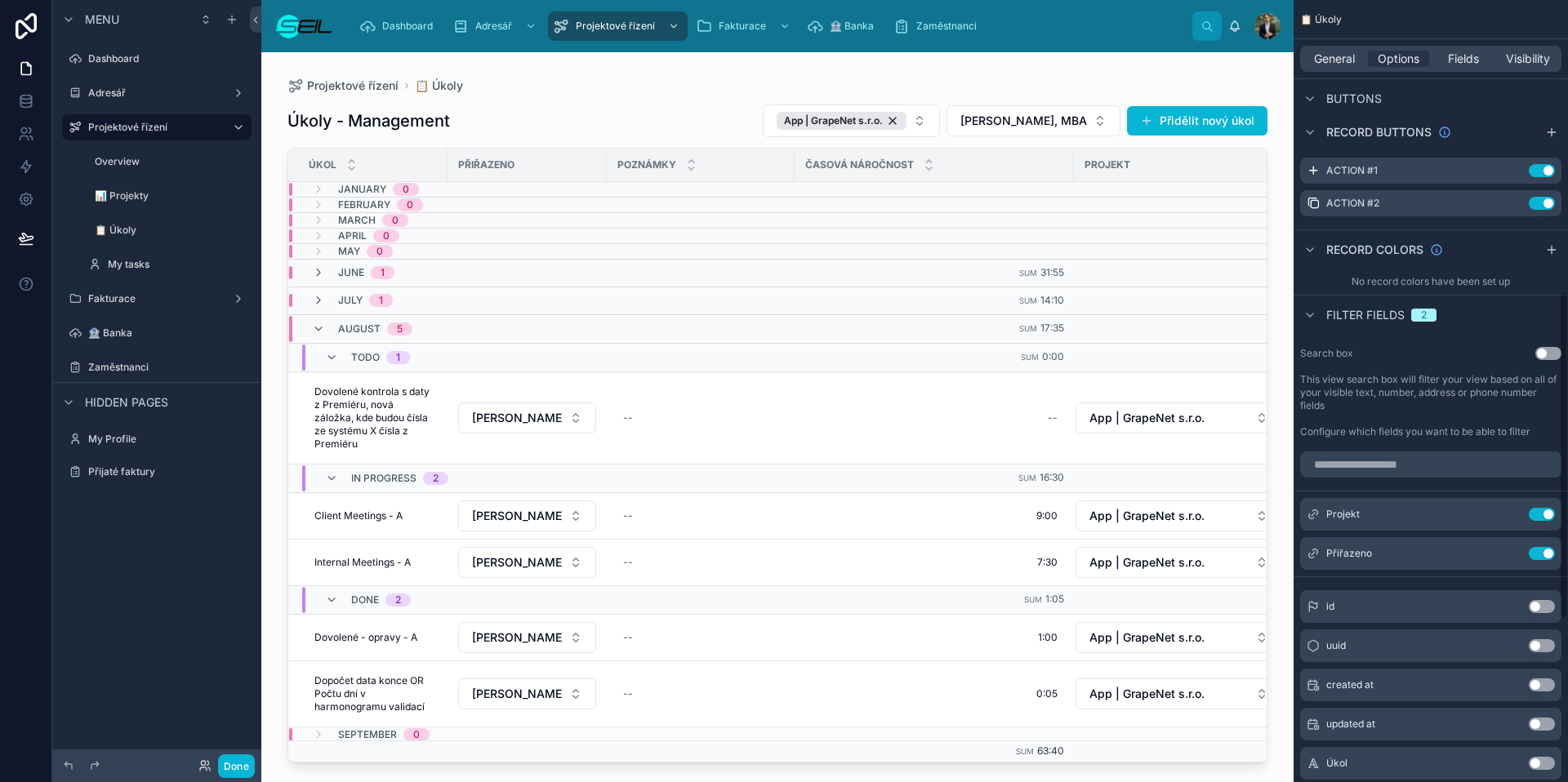
scroll to position [681, 0]
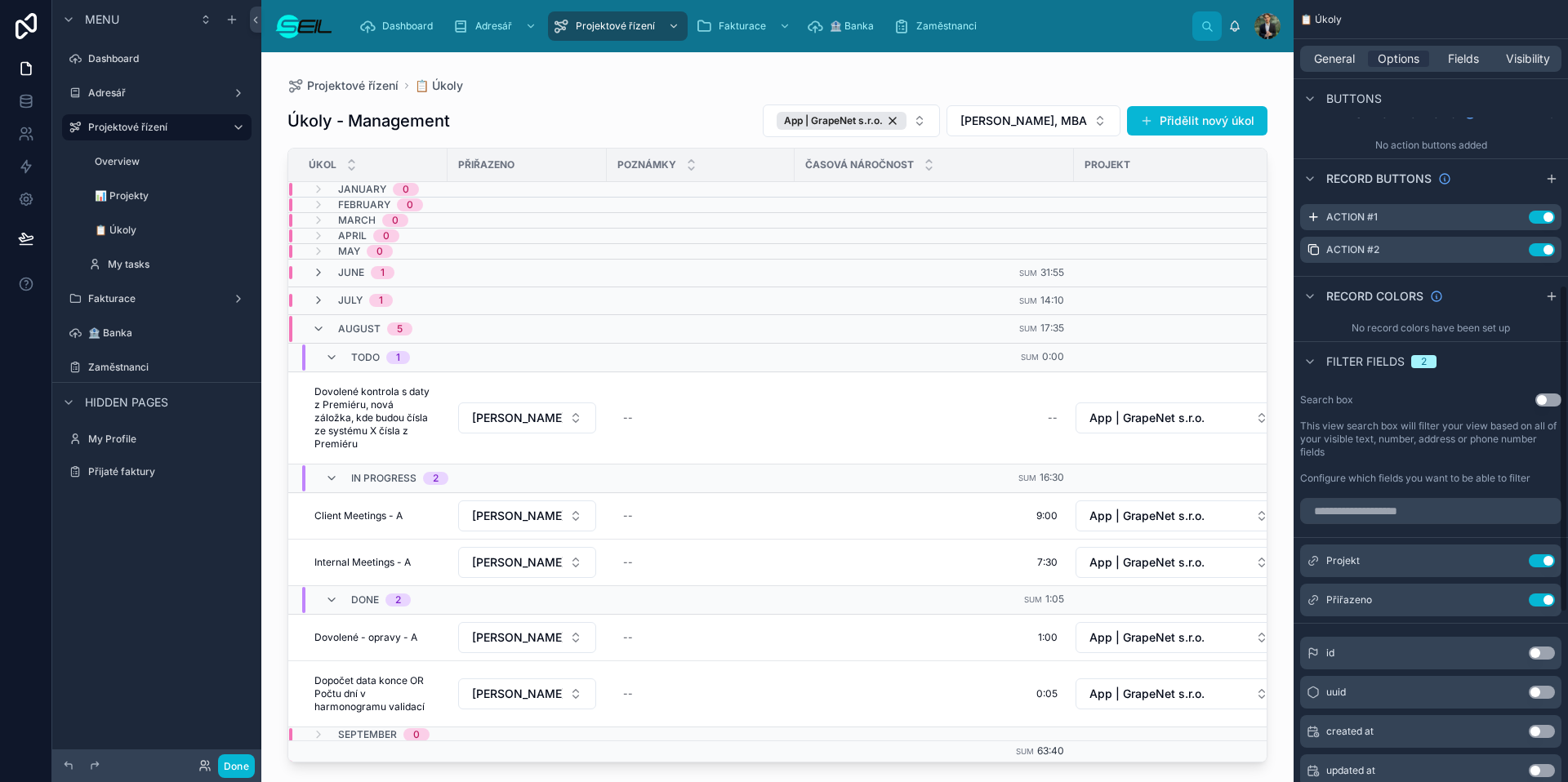
click at [1200, 402] on button "Use setting" at bounding box center [1547, 399] width 26 height 13
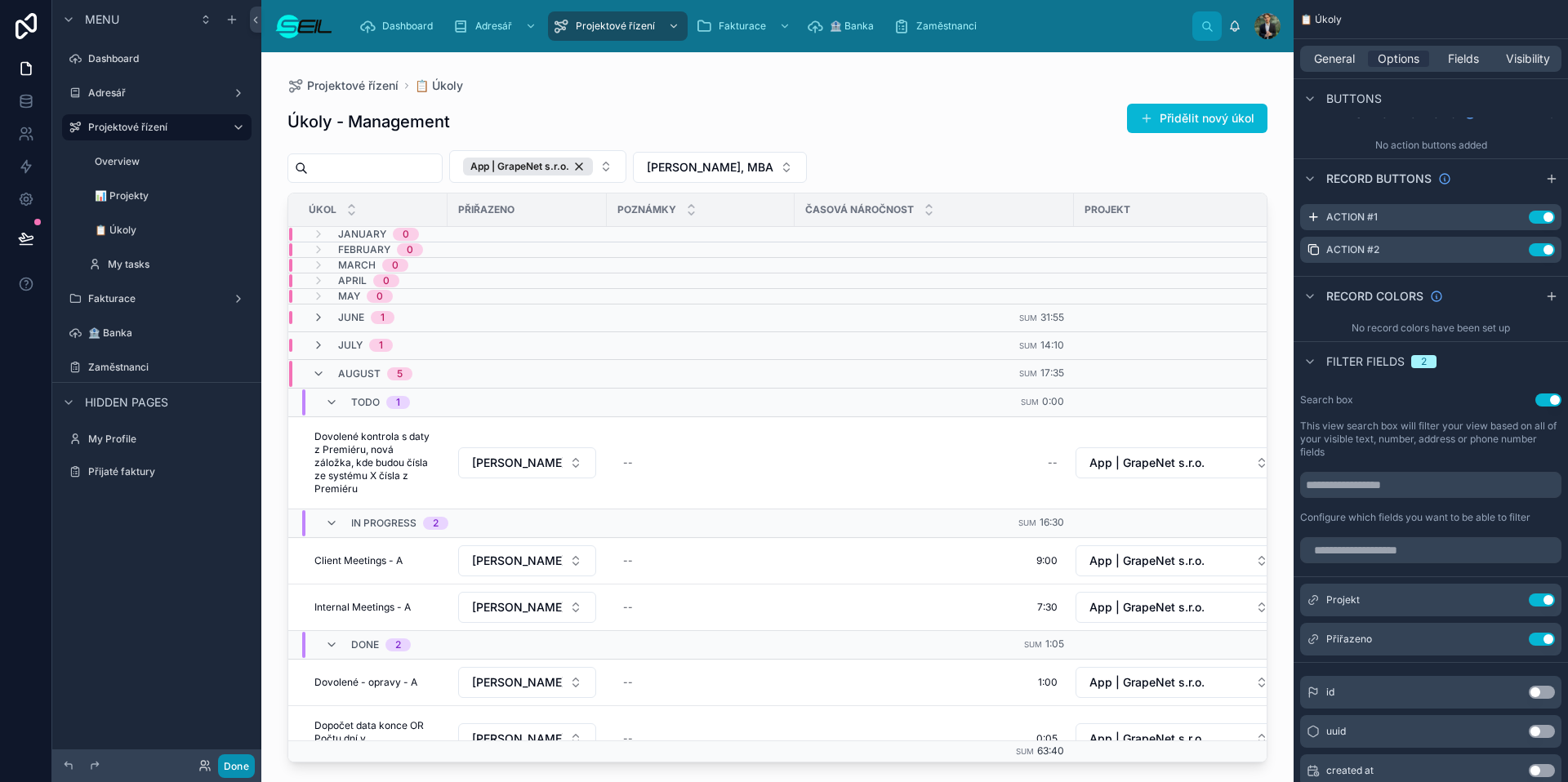
click at [235, 651] on button "Done" at bounding box center [235, 766] width 37 height 24
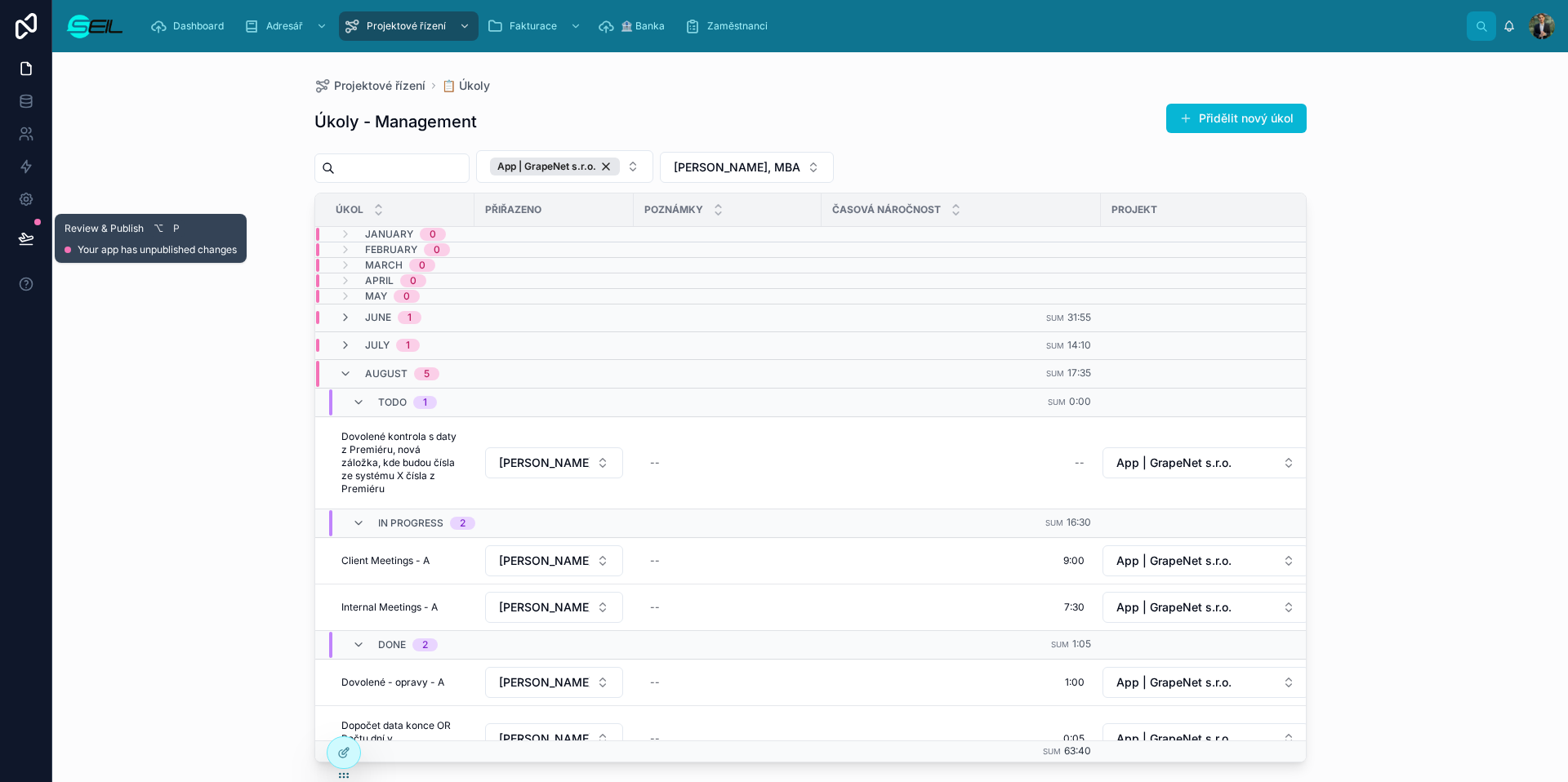
click at [36, 244] on button at bounding box center [26, 238] width 36 height 45
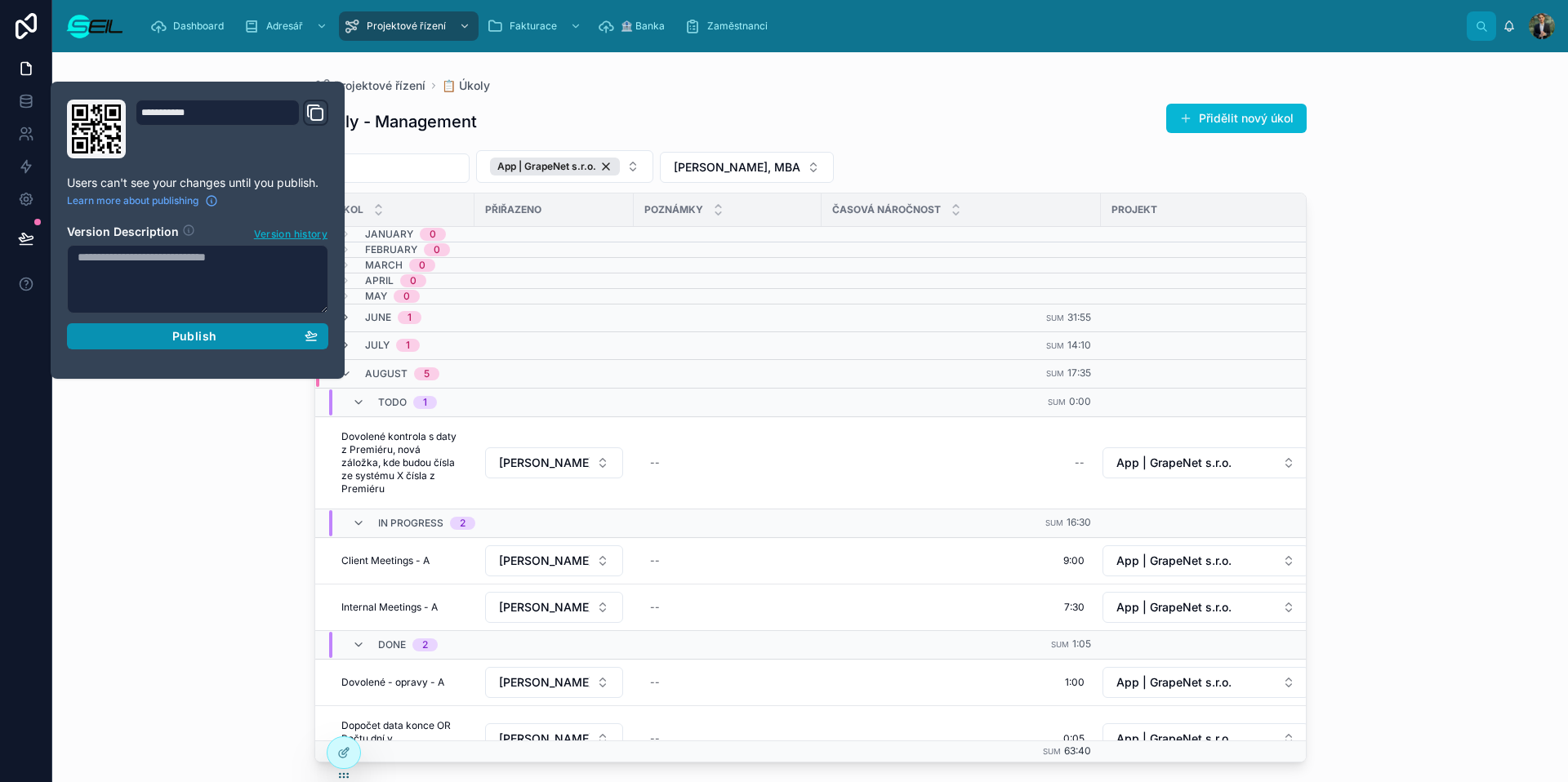
click at [138, 327] on button "Publish" at bounding box center [197, 336] width 261 height 26
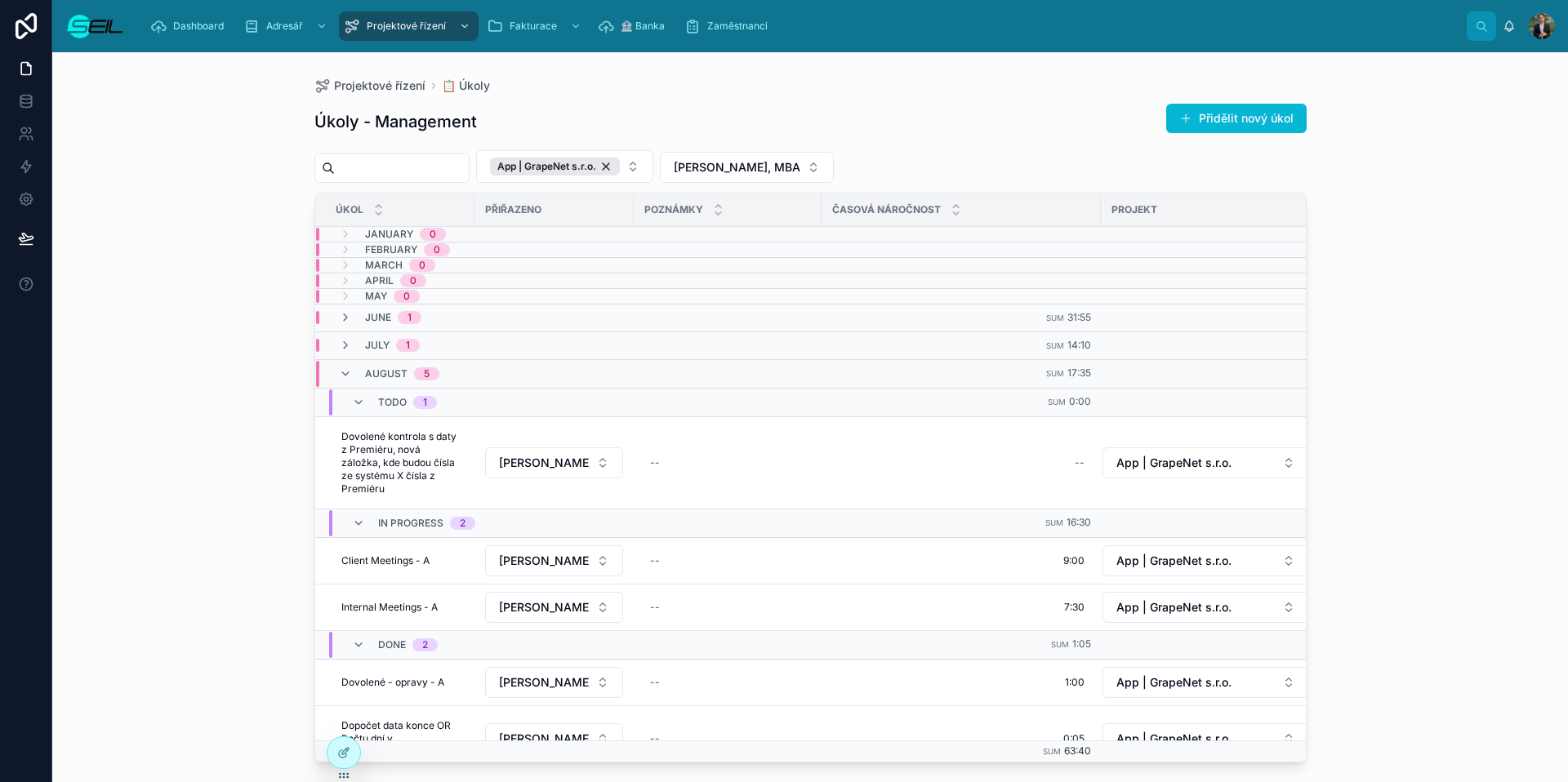
click at [209, 472] on div "Projektové řízení 📋 Úkoly Úkoly - Management Přidělit nový úkol App | GrapeNet …" at bounding box center [811, 417] width 1516 height 730
click at [477, 193] on th "Přiřazeno" at bounding box center [554, 210] width 160 height 34
click at [441, 174] on input "text" at bounding box center [401, 169] width 134 height 23
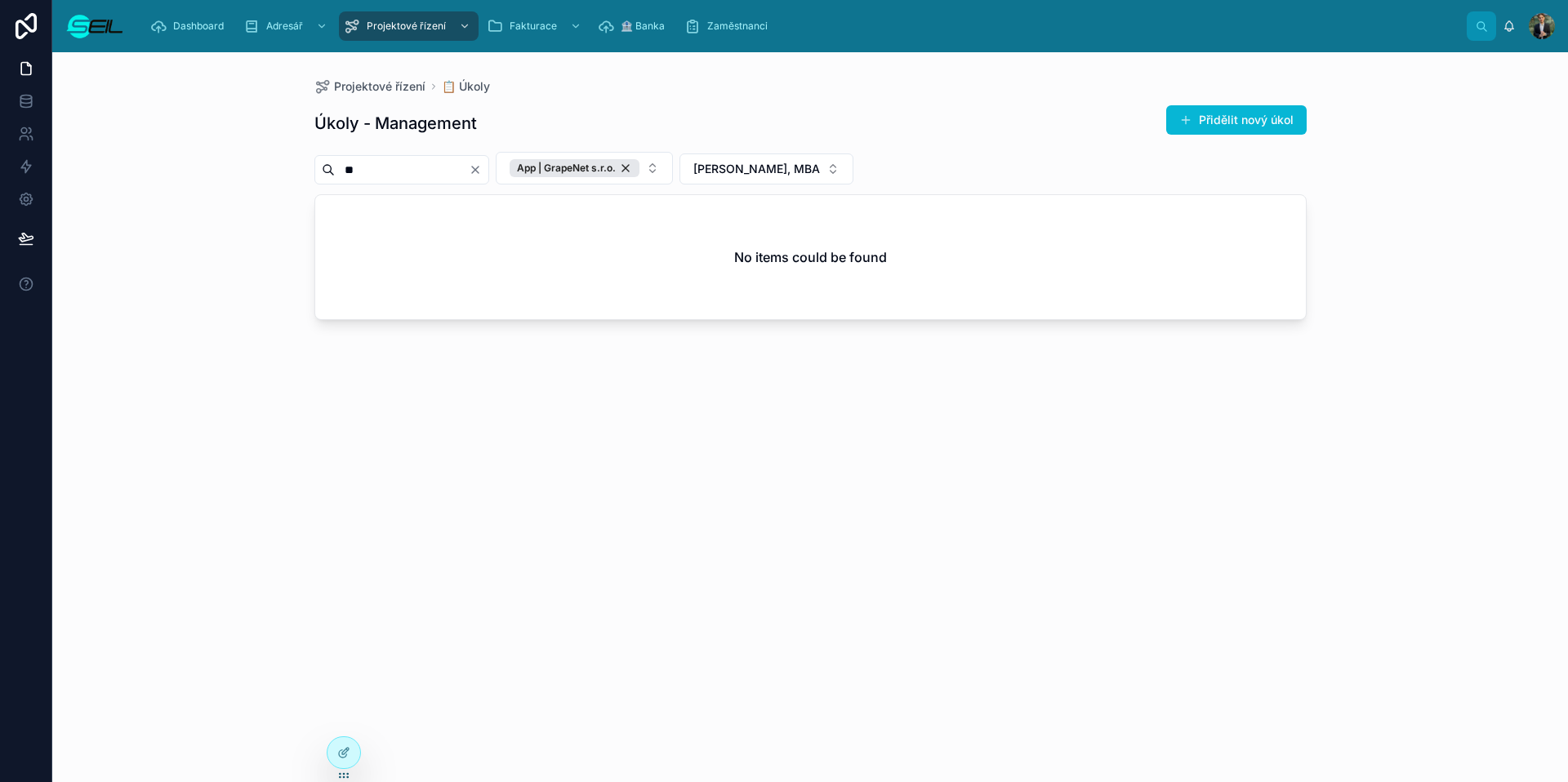
type input "*"
type input "******"
click at [814, 167] on span "[PERSON_NAME], MBA" at bounding box center [756, 169] width 127 height 16
click at [772, 233] on div "None" at bounding box center [791, 235] width 196 height 26
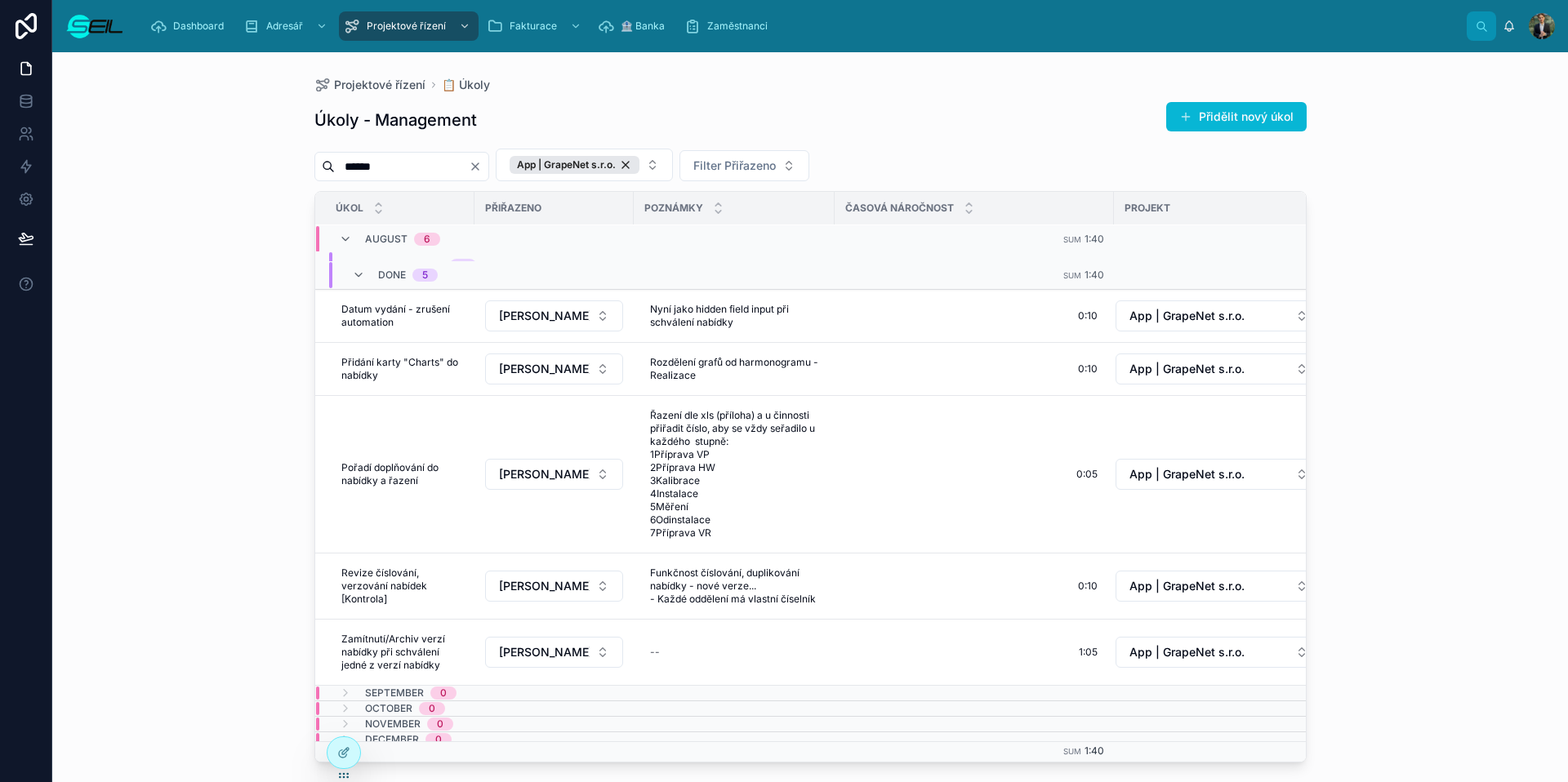
scroll to position [269, 0]
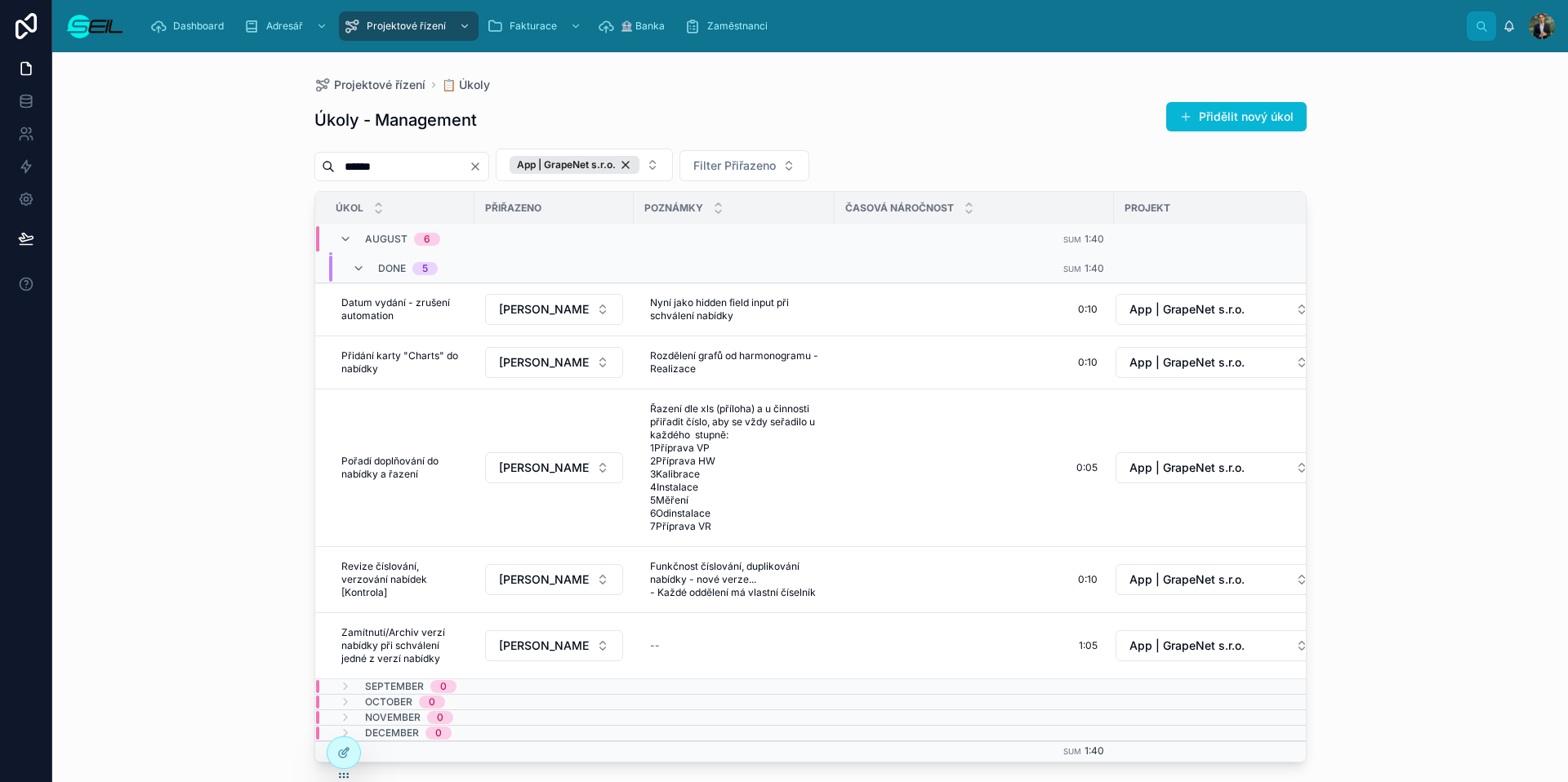
click at [1200, 102] on div "Přidělit nový úkol" at bounding box center [1230, 117] width 153 height 31
click at [1200, 104] on button "Přidělit nový úkol" at bounding box center [1236, 116] width 140 height 29
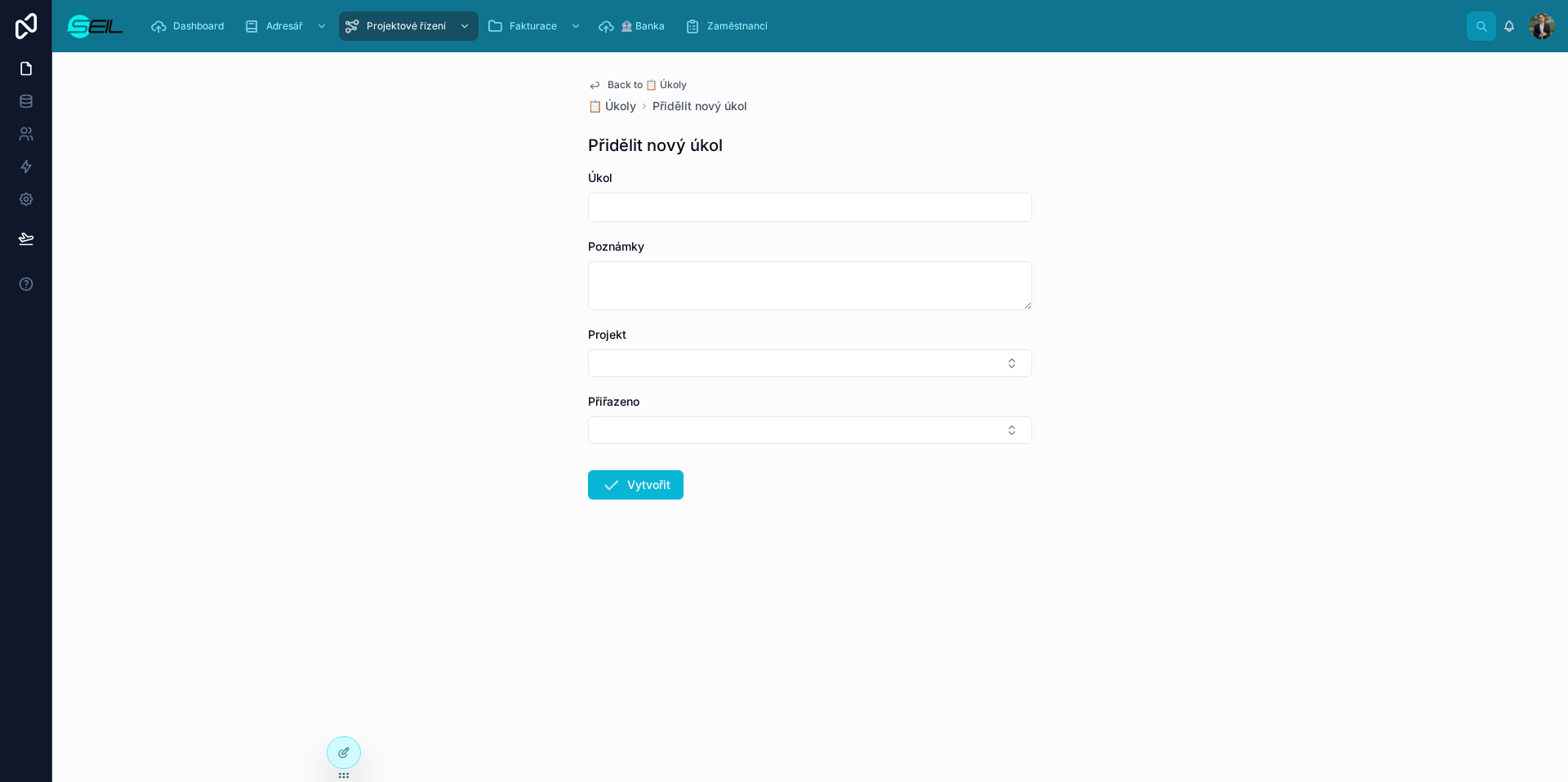
click at [693, 209] on input "text" at bounding box center [810, 208] width 442 height 23
type input "**********"
click at [588, 350] on button "Select Button" at bounding box center [810, 363] width 444 height 28
click at [588, 420] on button "Select Button" at bounding box center [810, 433] width 444 height 28
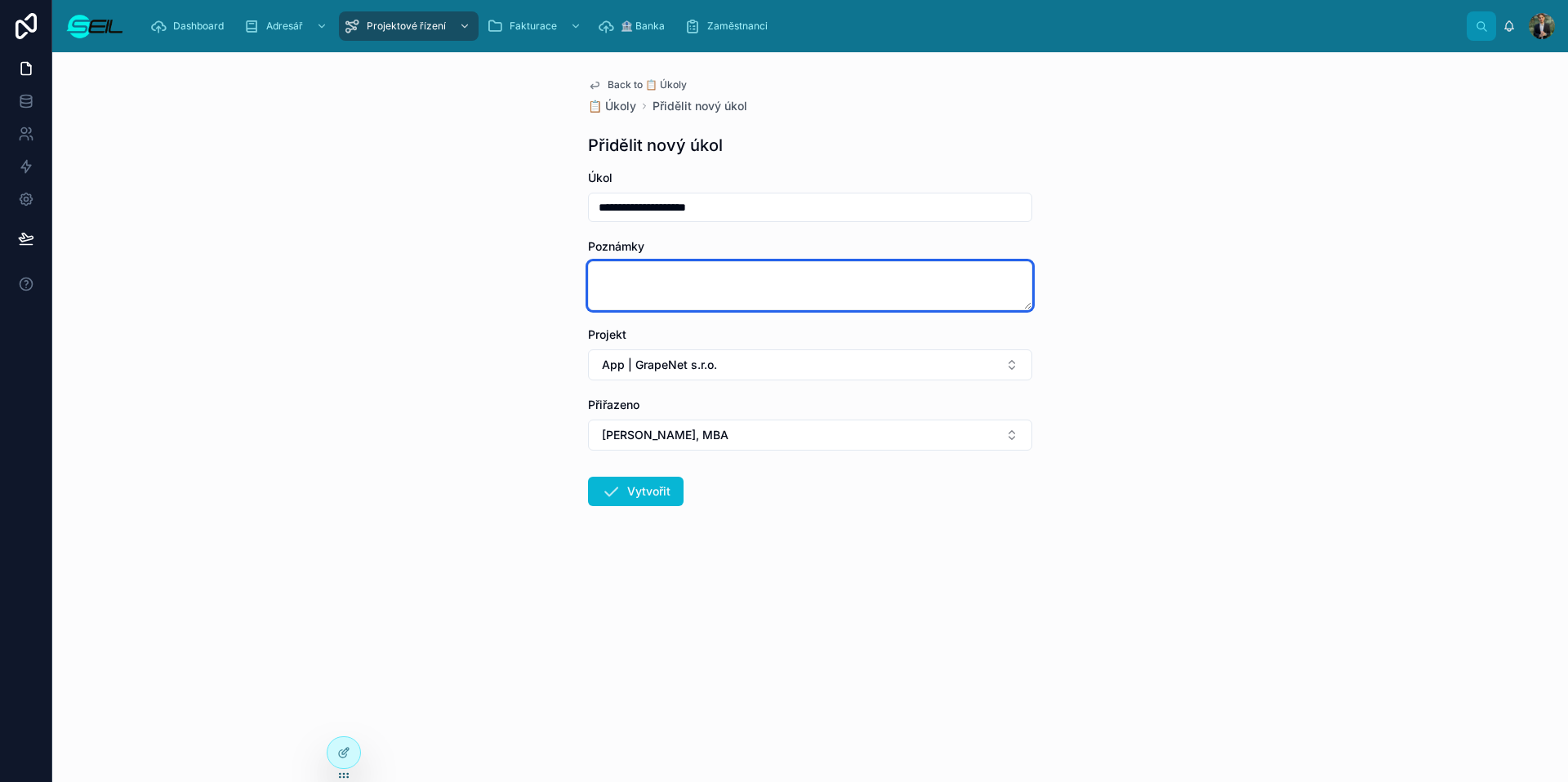
click at [598, 285] on textarea at bounding box center [810, 285] width 444 height 49
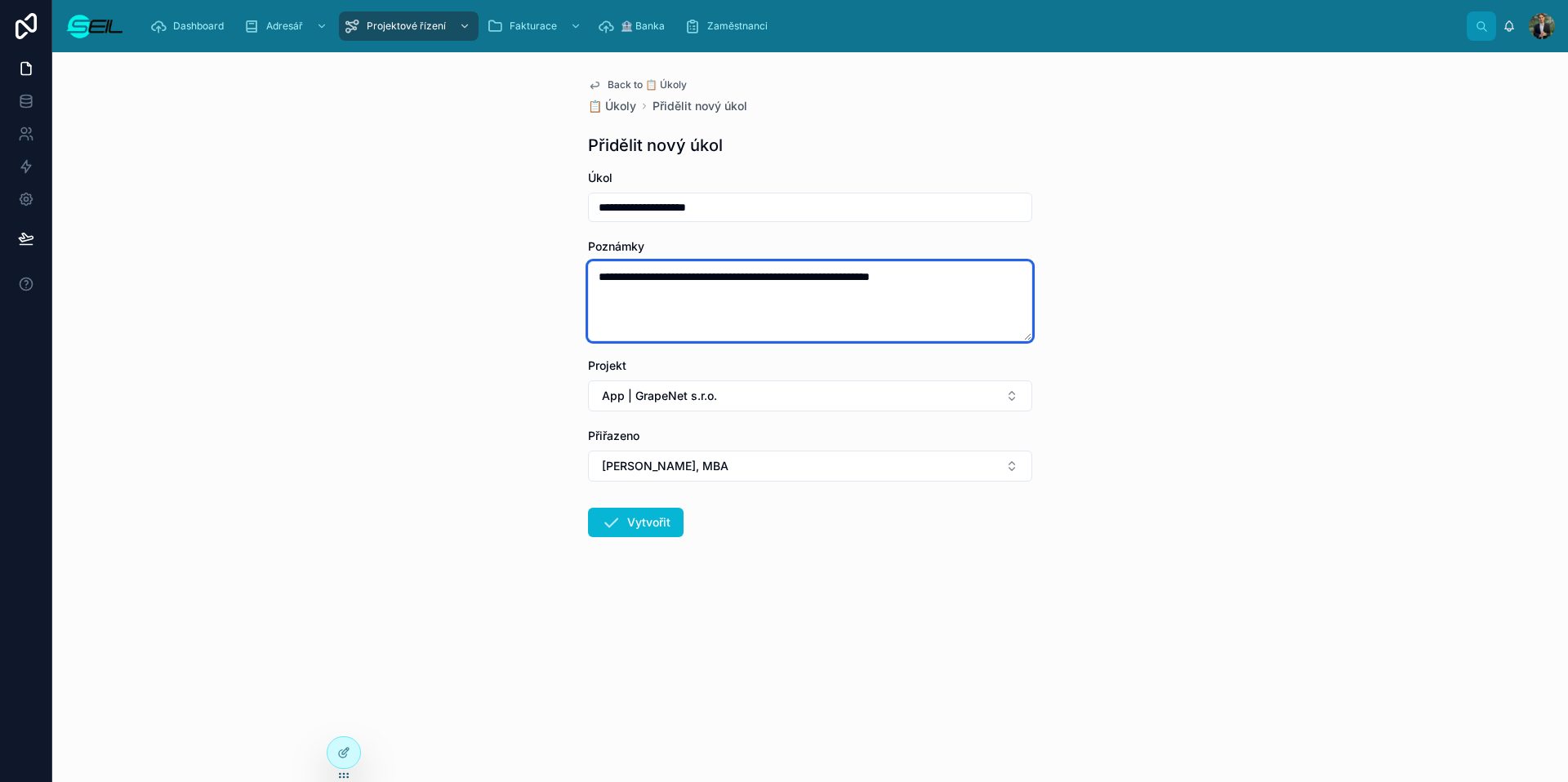
type textarea "**********"
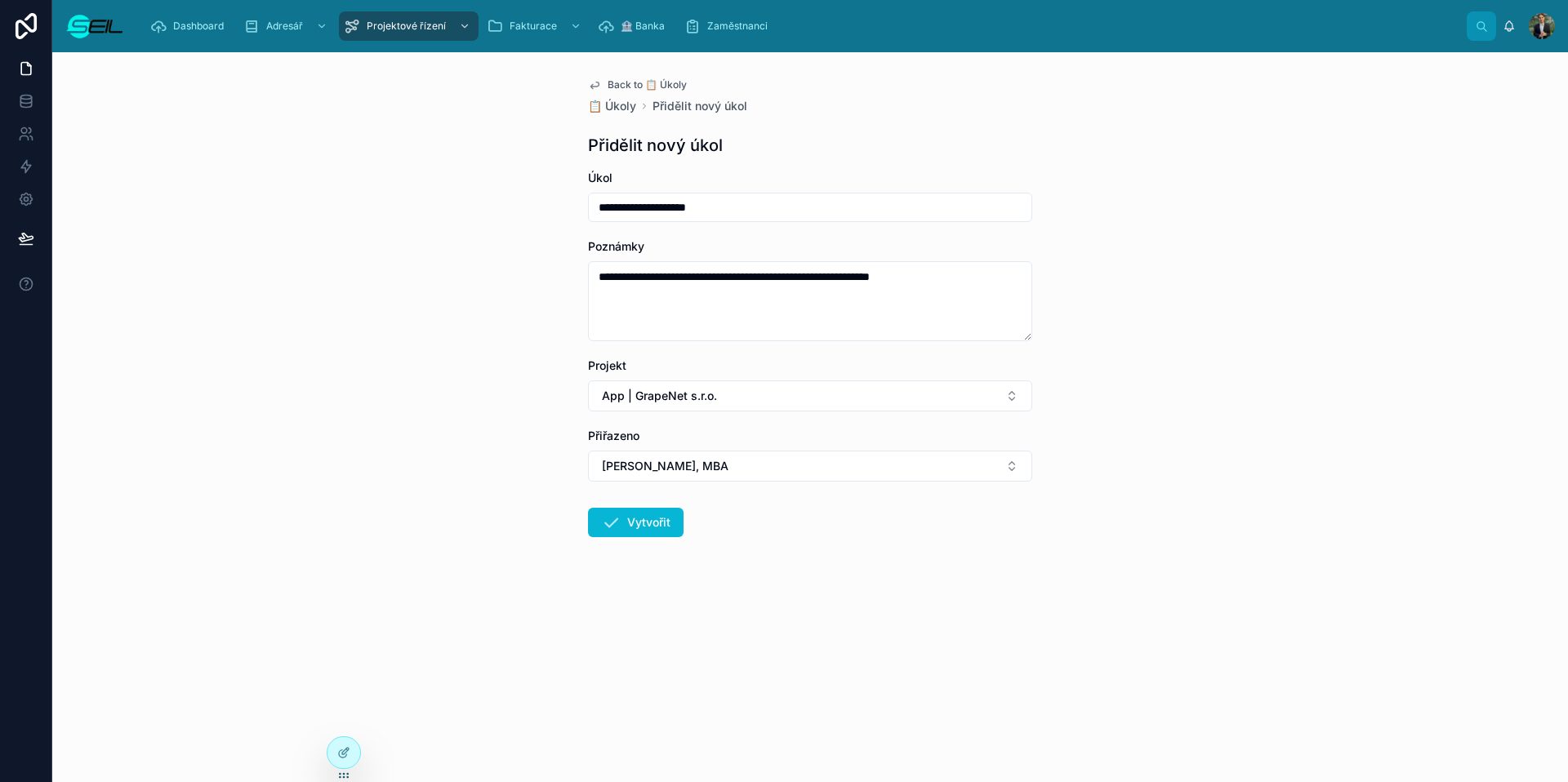
click at [615, 539] on form "**********" at bounding box center [810, 405] width 444 height 472
click at [613, 529] on icon at bounding box center [611, 523] width 20 height 20
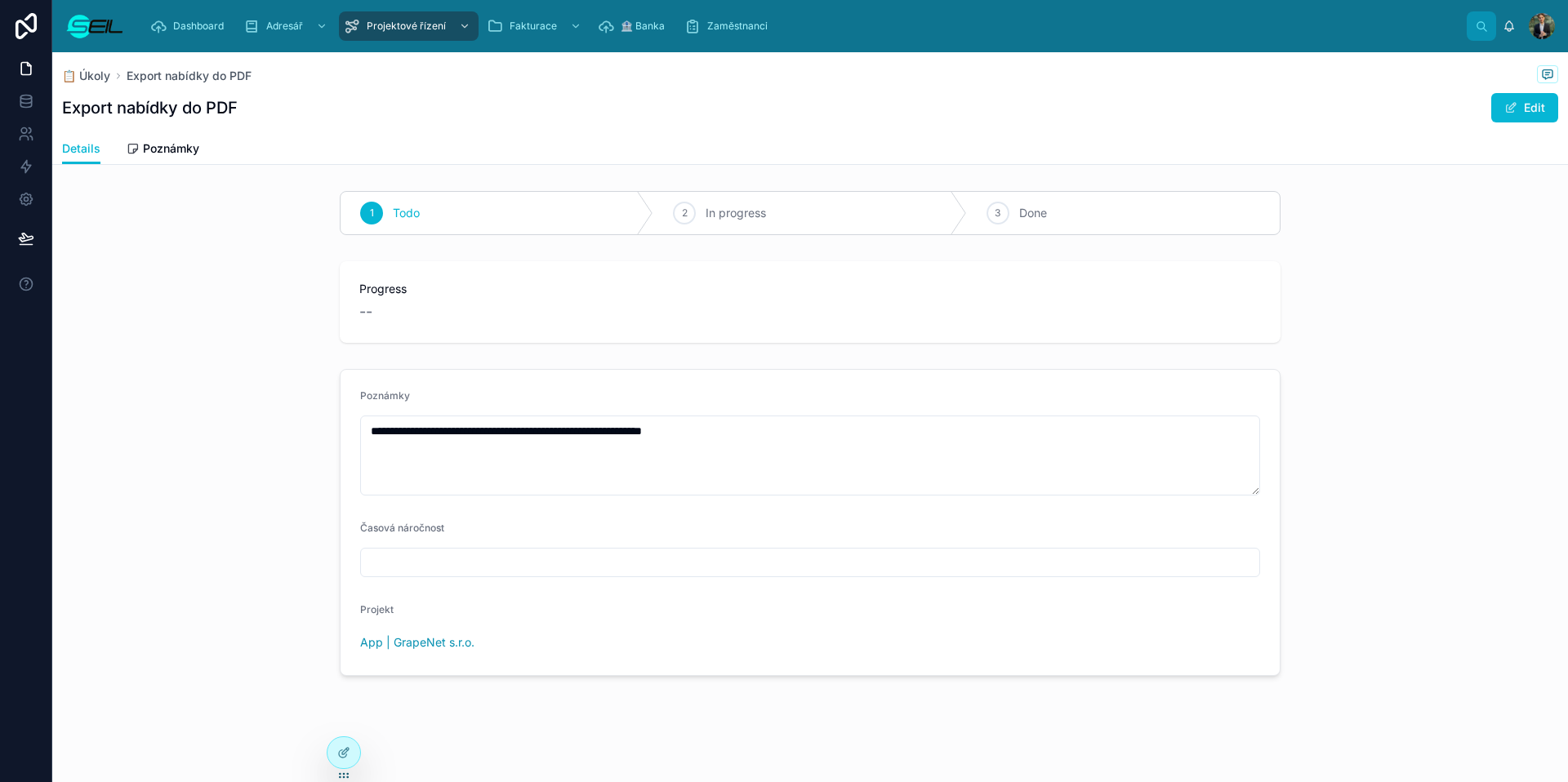
drag, startPoint x: 96, startPoint y: 70, endPoint x: 212, endPoint y: 121, distance: 126.7
click at [96, 70] on span "📋 Úkoly" at bounding box center [87, 76] width 48 height 16
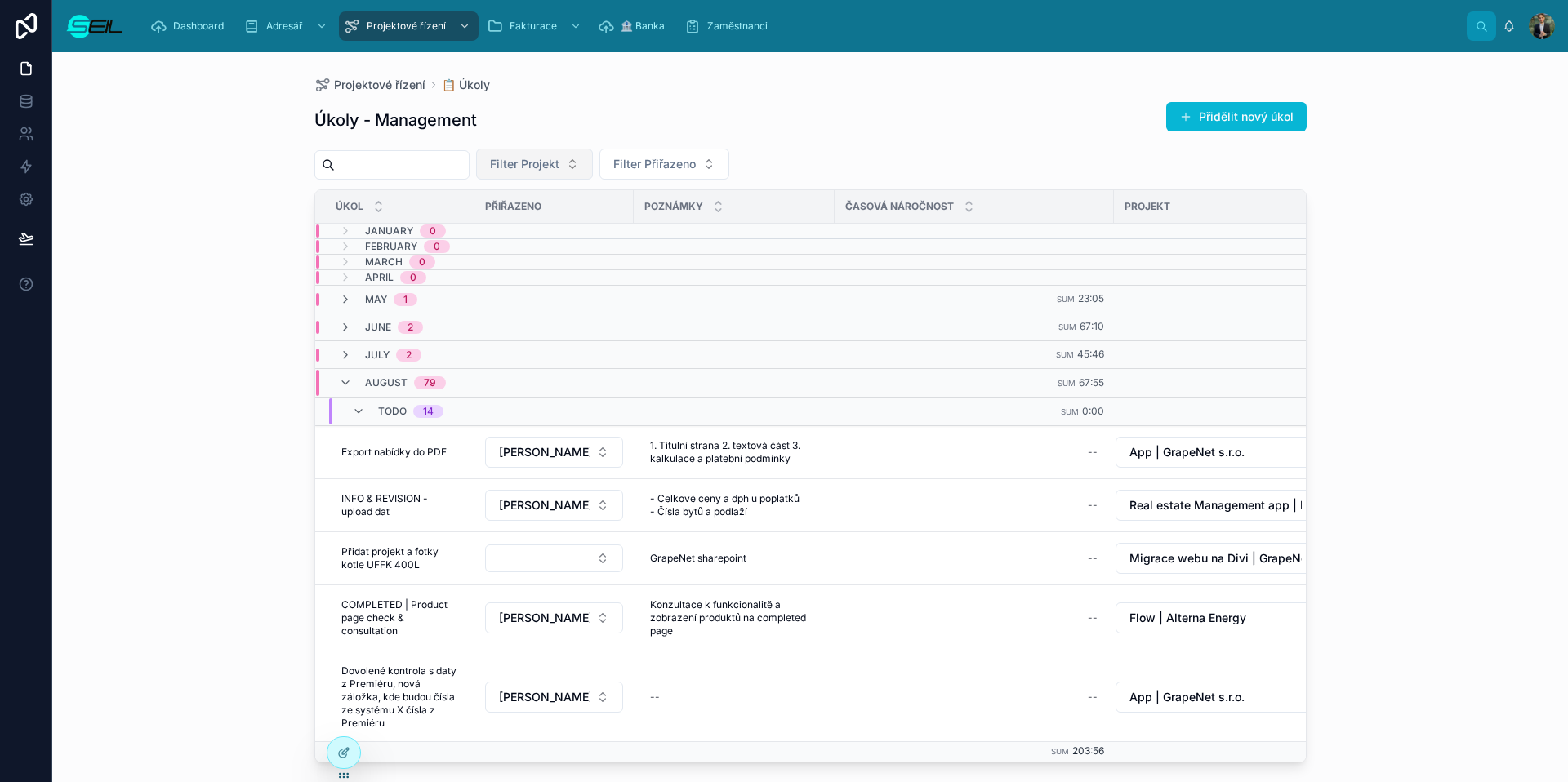
click at [593, 172] on button "Filter Projekt" at bounding box center [534, 164] width 117 height 31
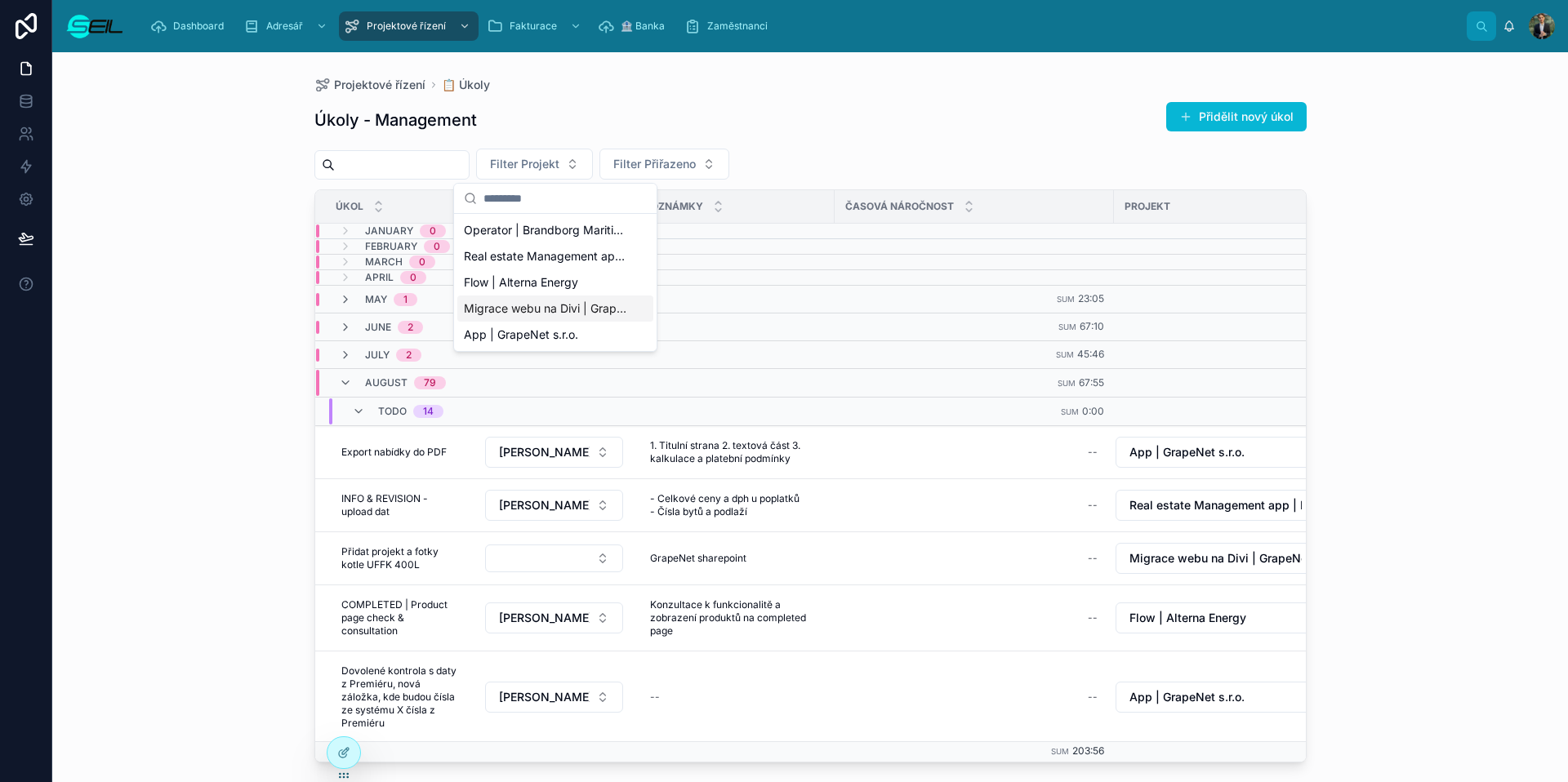
click at [533, 311] on span "Migrace webu na Divi | GrapeNet s.r.o." at bounding box center [545, 309] width 163 height 16
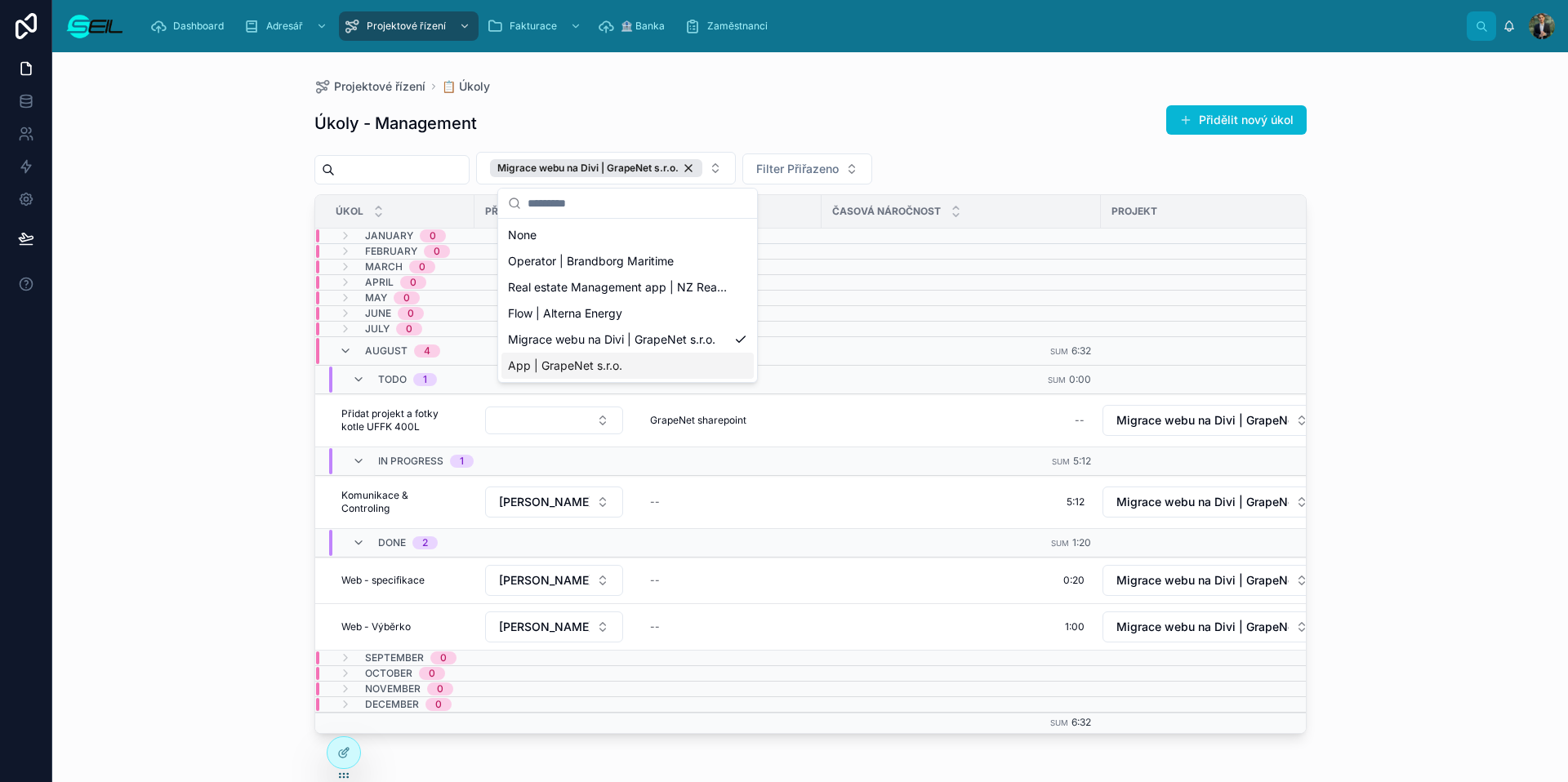
click at [590, 363] on span "App | GrapeNet s.r.o." at bounding box center [565, 366] width 114 height 16
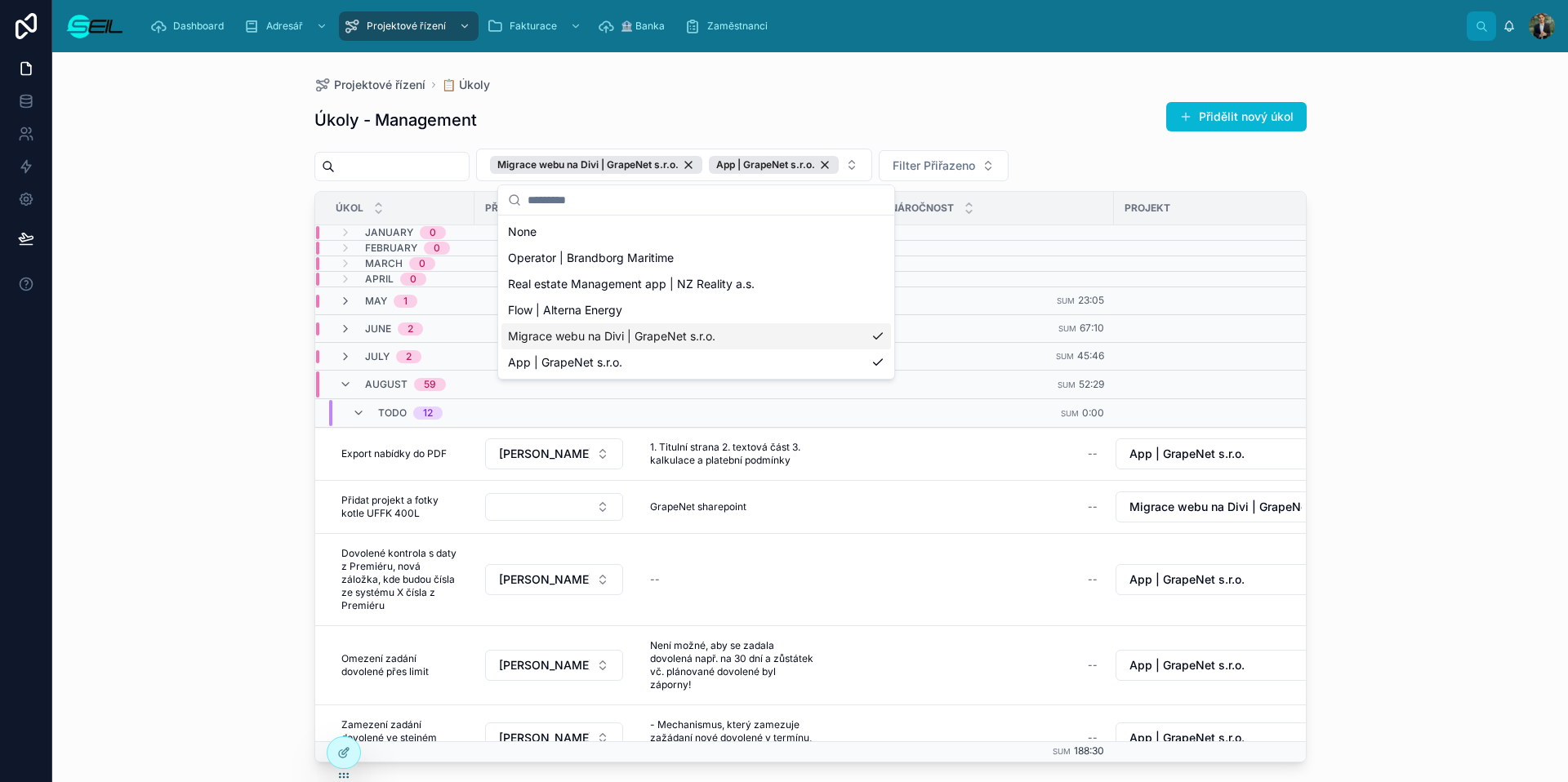
click at [810, 342] on div "Migrace webu na Divi | GrapeNet s.r.o." at bounding box center [696, 336] width 390 height 26
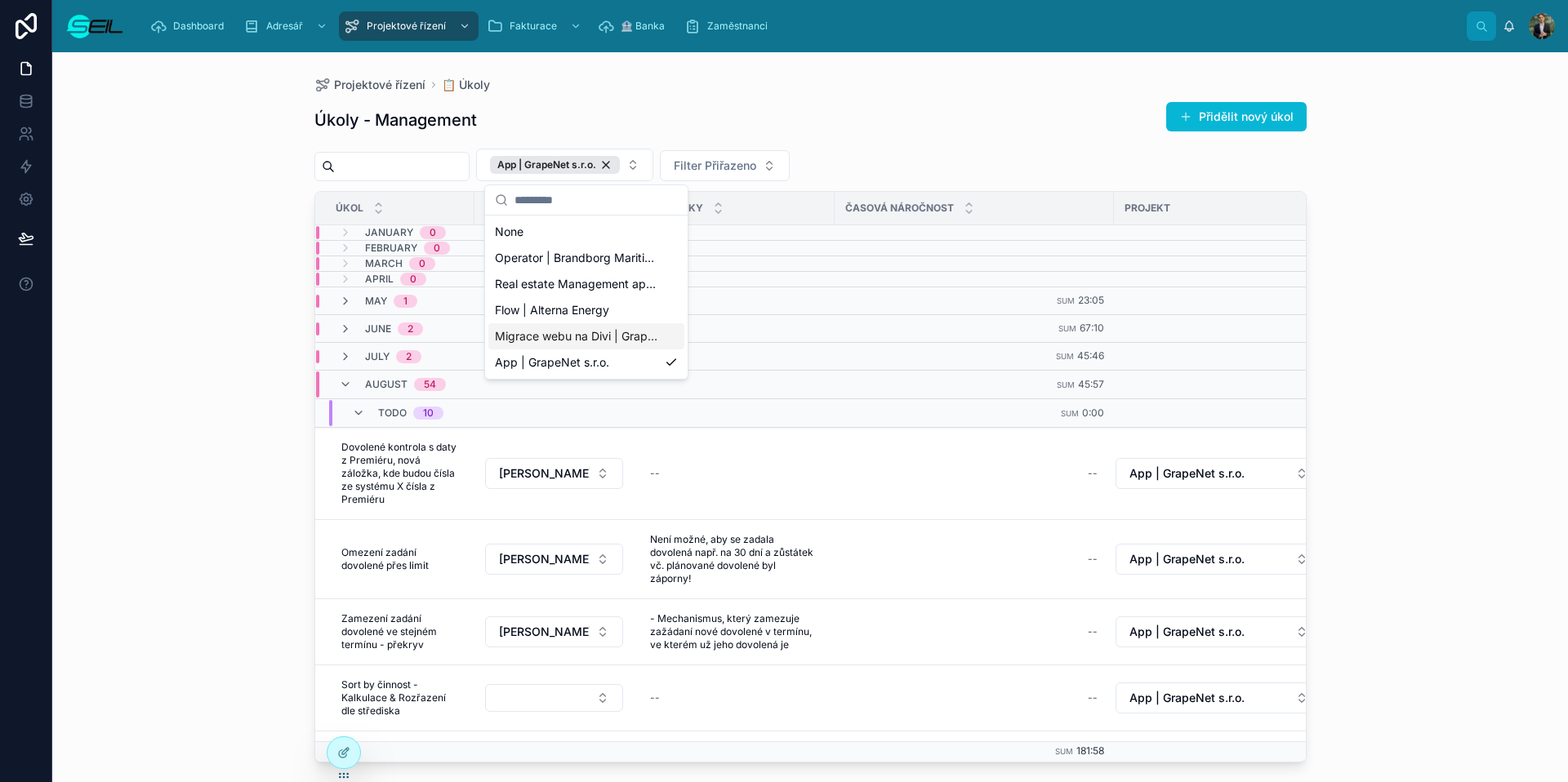
click at [1200, 286] on div "Projektové řízení 📋 Úkoly Úkoly - Management Přidělit nový úkol App | GrapeNet …" at bounding box center [811, 417] width 1516 height 730
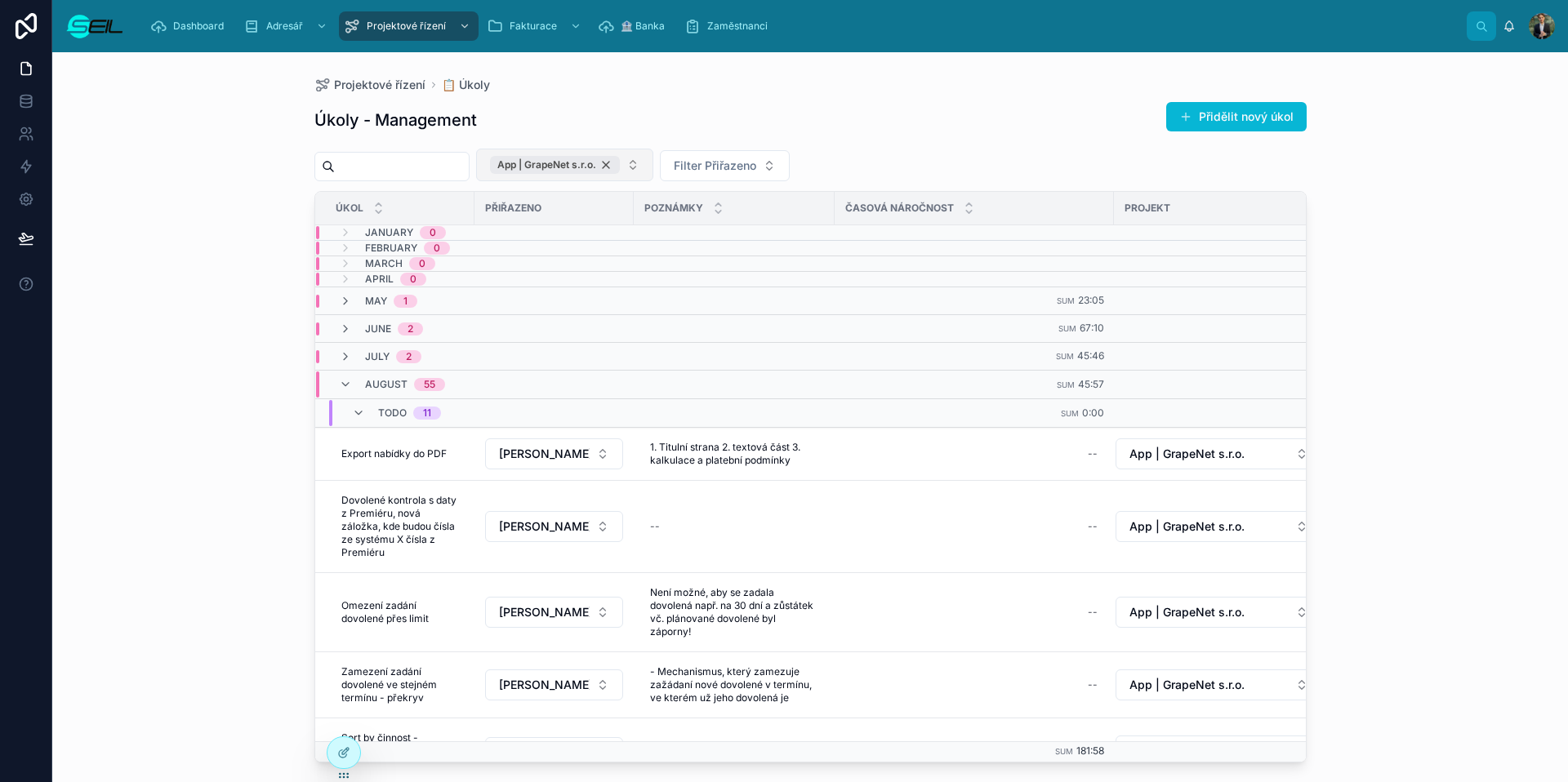
click at [620, 170] on div "App | GrapeNet s.r.o." at bounding box center [555, 165] width 130 height 18
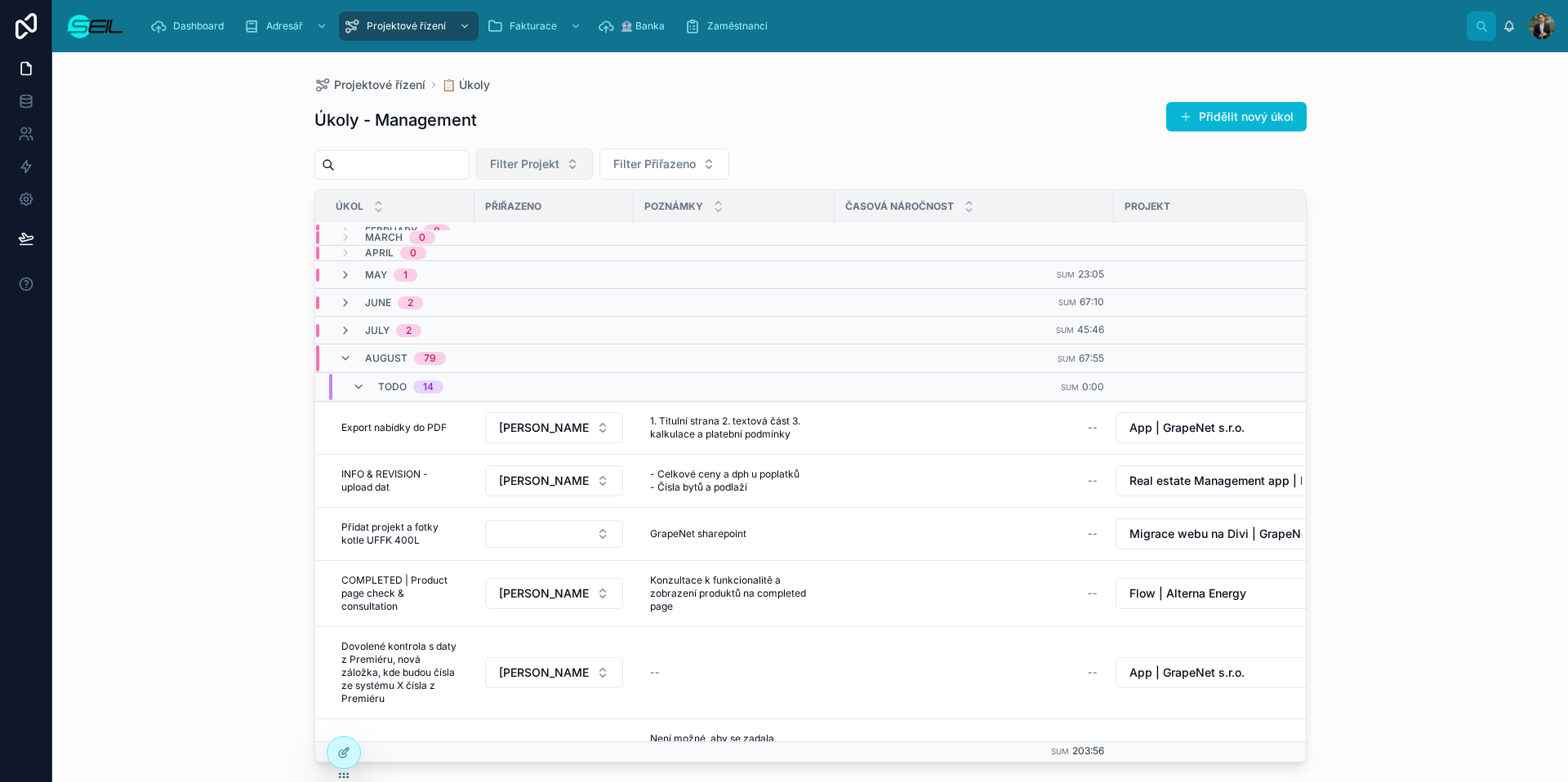
scroll to position [24, 0]
click at [1200, 118] on button "Přidělit nový úkol" at bounding box center [1236, 116] width 140 height 29
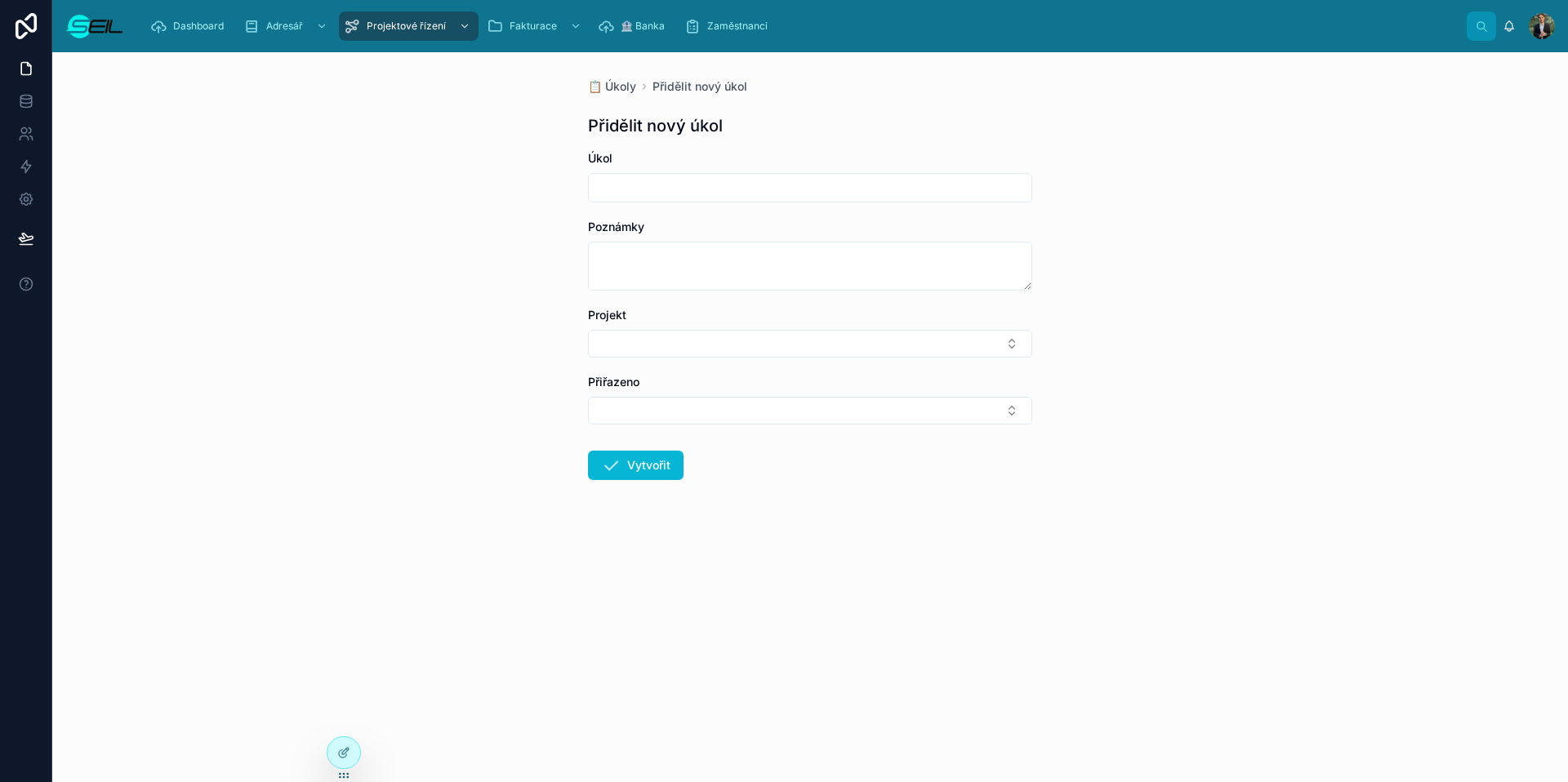
click at [760, 178] on input "text" at bounding box center [810, 188] width 442 height 23
type input "**********"
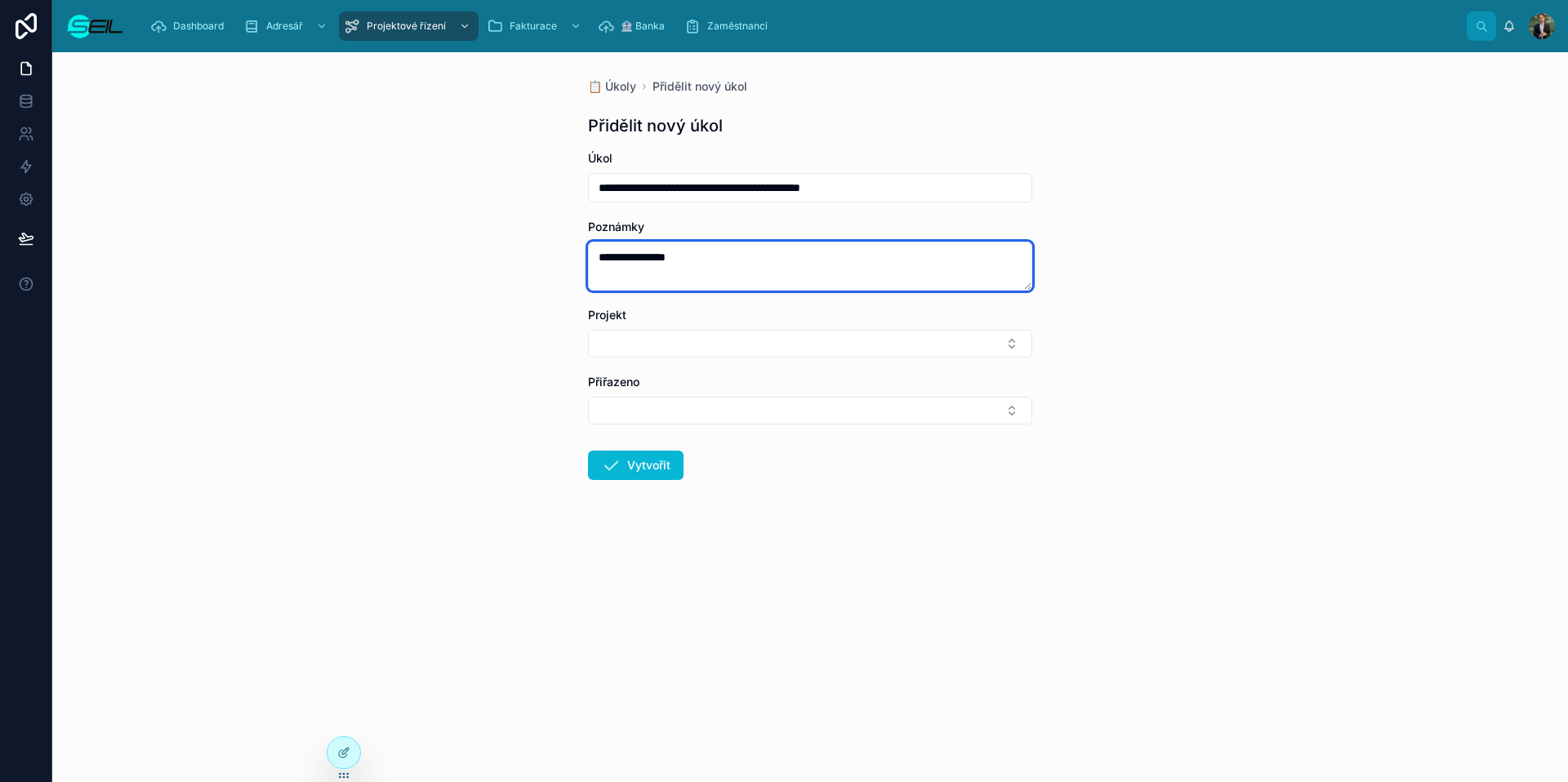
type textarea "**********"
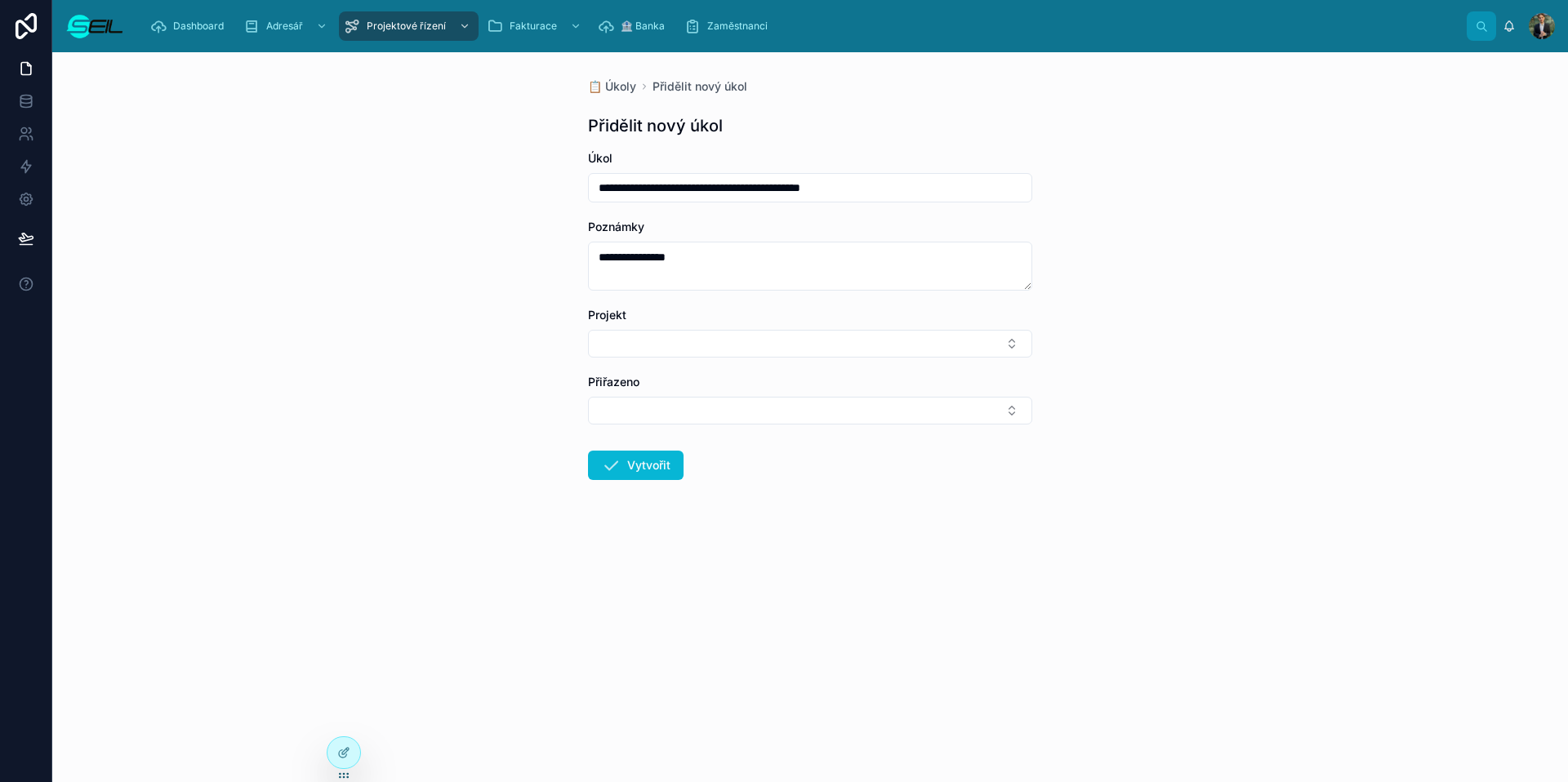
drag, startPoint x: 919, startPoint y: 177, endPoint x: 863, endPoint y: 205, distance: 62.6
click at [919, 177] on input "**********" at bounding box center [810, 188] width 442 height 23
click at [857, 190] on input "**********" at bounding box center [810, 188] width 442 height 23
click at [855, 189] on input "**********" at bounding box center [810, 188] width 442 height 23
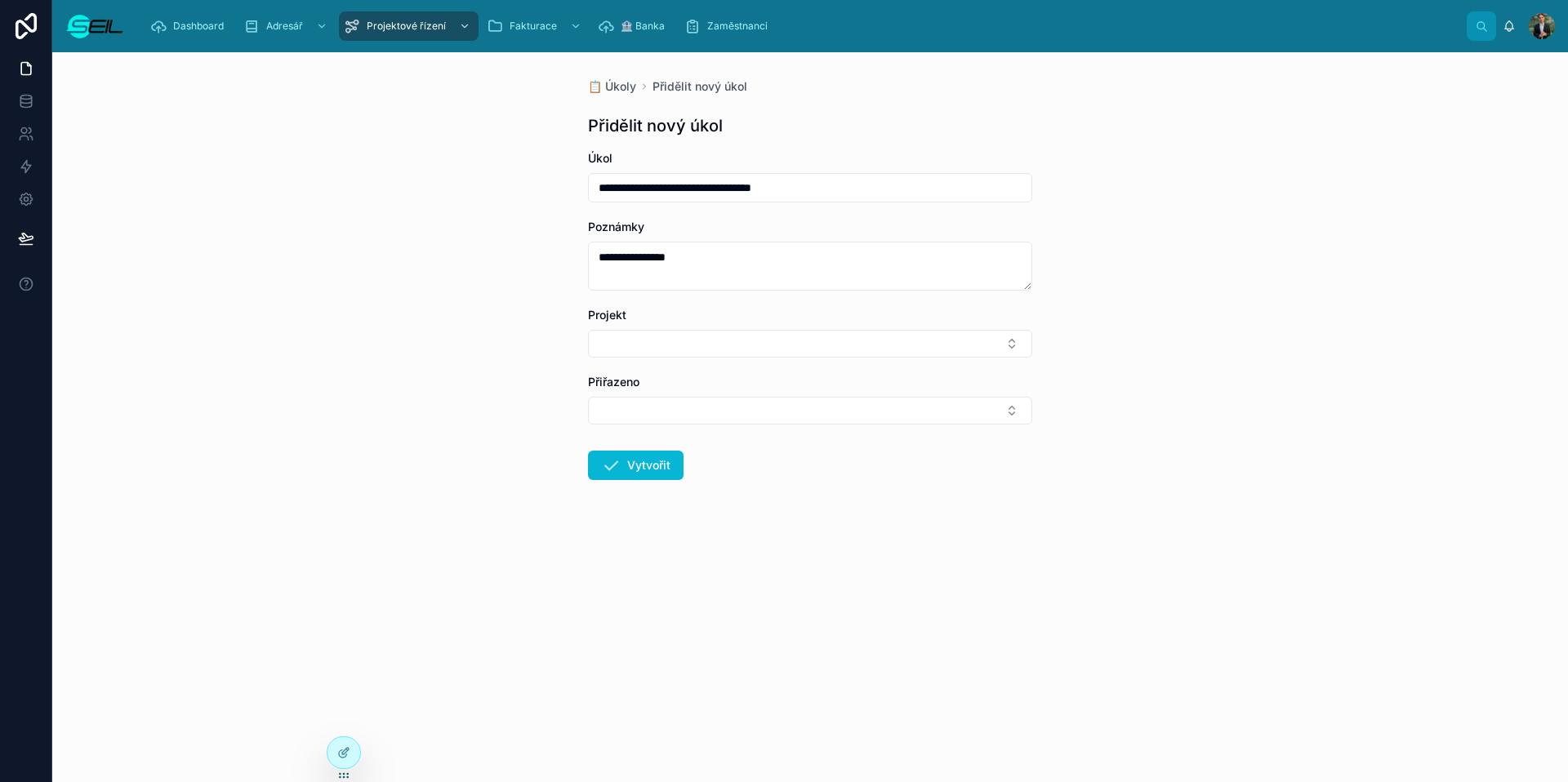
type input "**********"
click at [588, 330] on button "Select Button" at bounding box center [810, 343] width 444 height 28
click at [588, 400] on button "Select Button" at bounding box center [810, 414] width 444 height 28
click at [588, 457] on button "Vytvořit" at bounding box center [635, 472] width 95 height 29
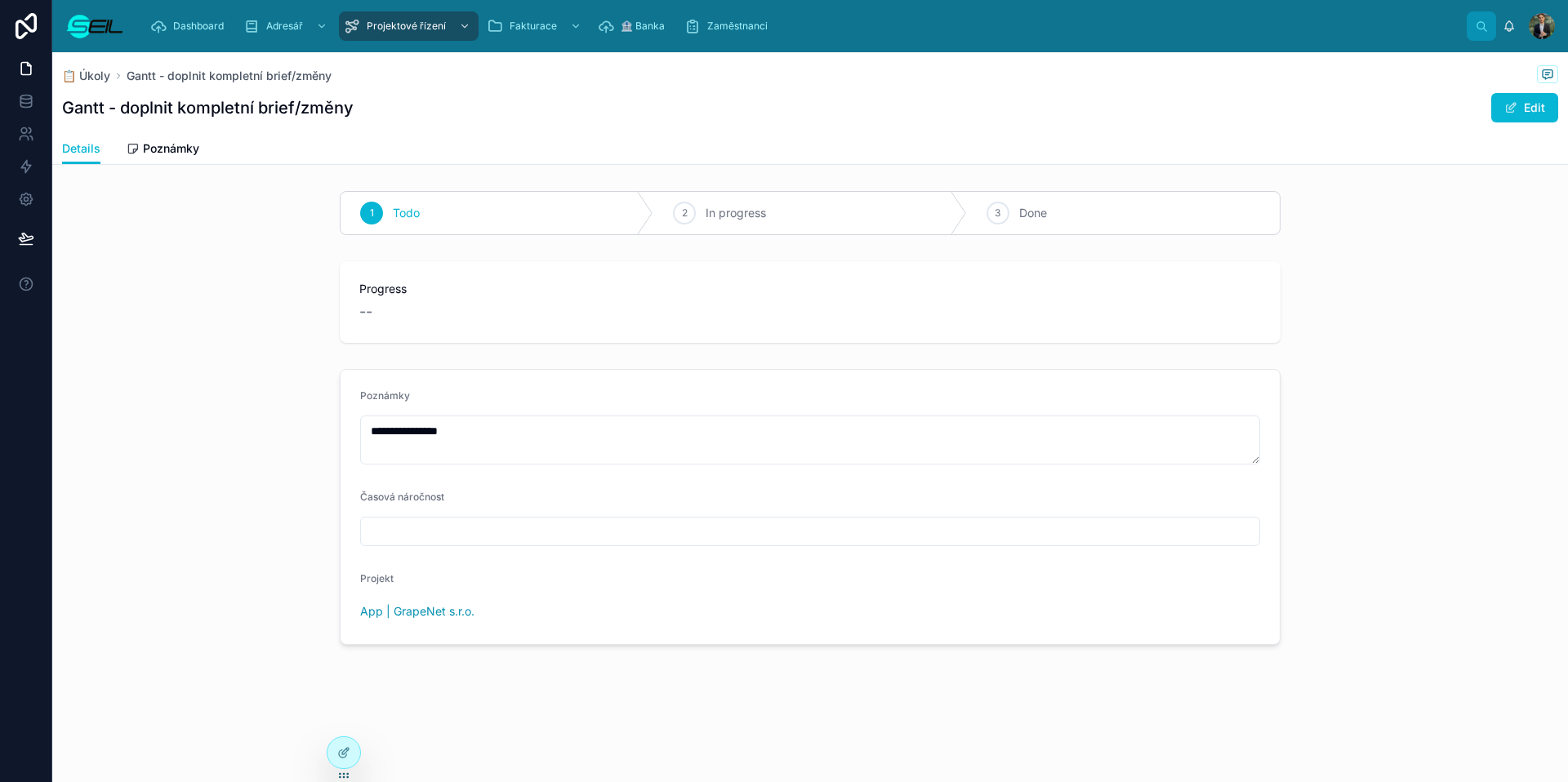
drag, startPoint x: 96, startPoint y: 78, endPoint x: 223, endPoint y: 76, distance: 127.0
click at [96, 78] on span "📋 Úkoly" at bounding box center [87, 76] width 48 height 16
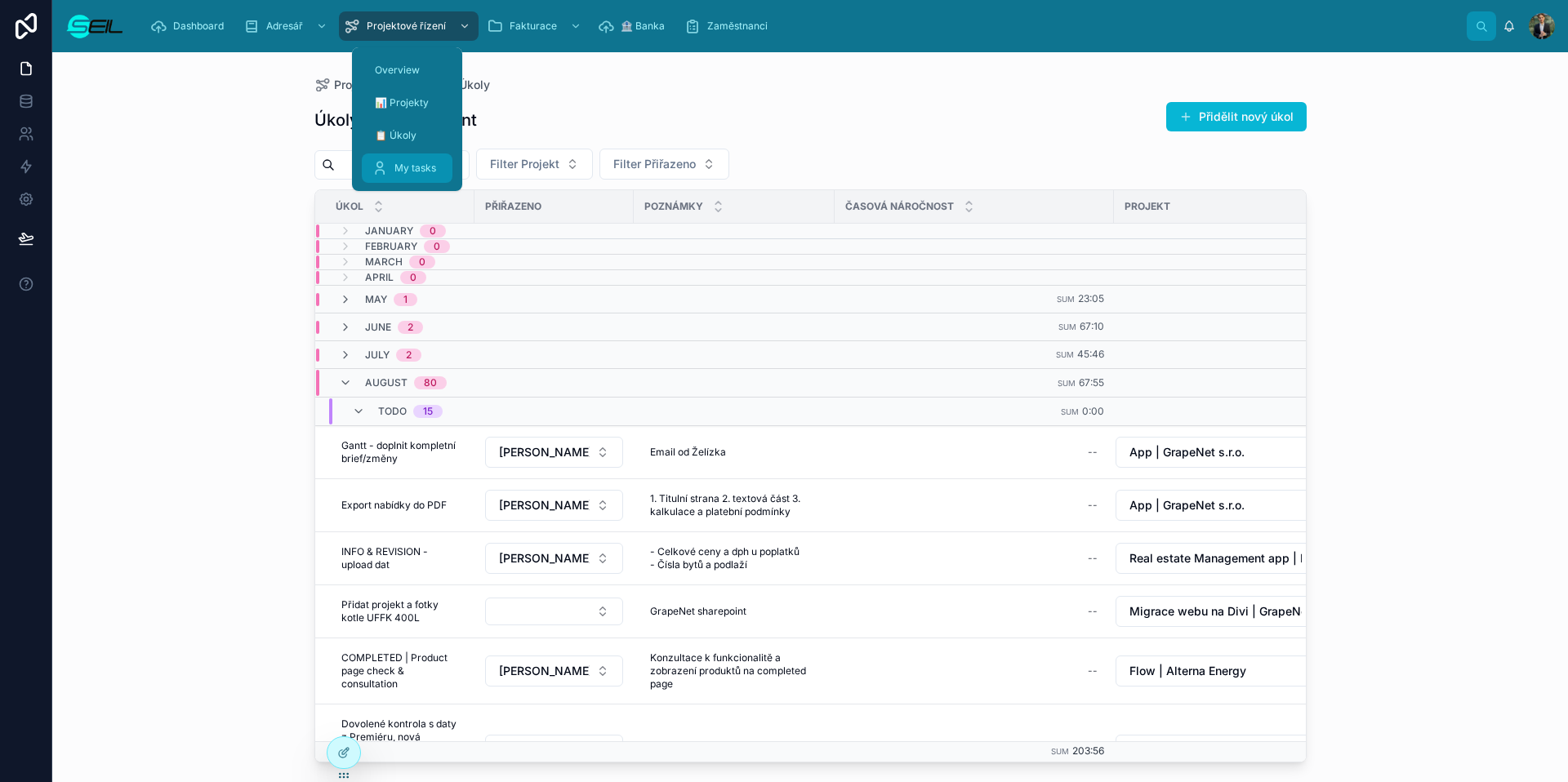
click at [421, 159] on div "My tasks" at bounding box center [408, 168] width 71 height 26
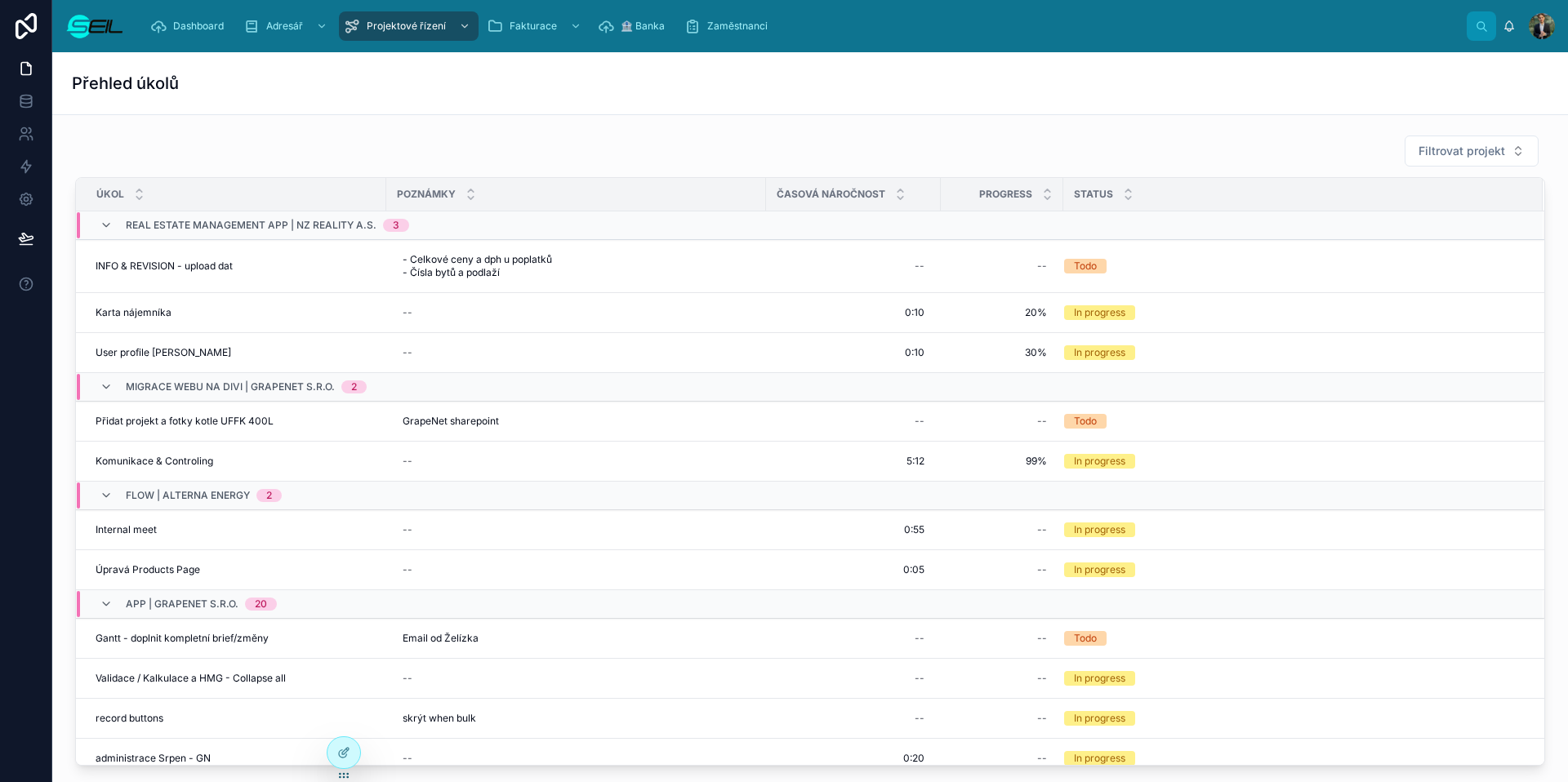
click at [773, 156] on div "Filtrovat projekt" at bounding box center [810, 151] width 1470 height 33
click at [1200, 243] on button at bounding box center [1522, 240] width 33 height 26
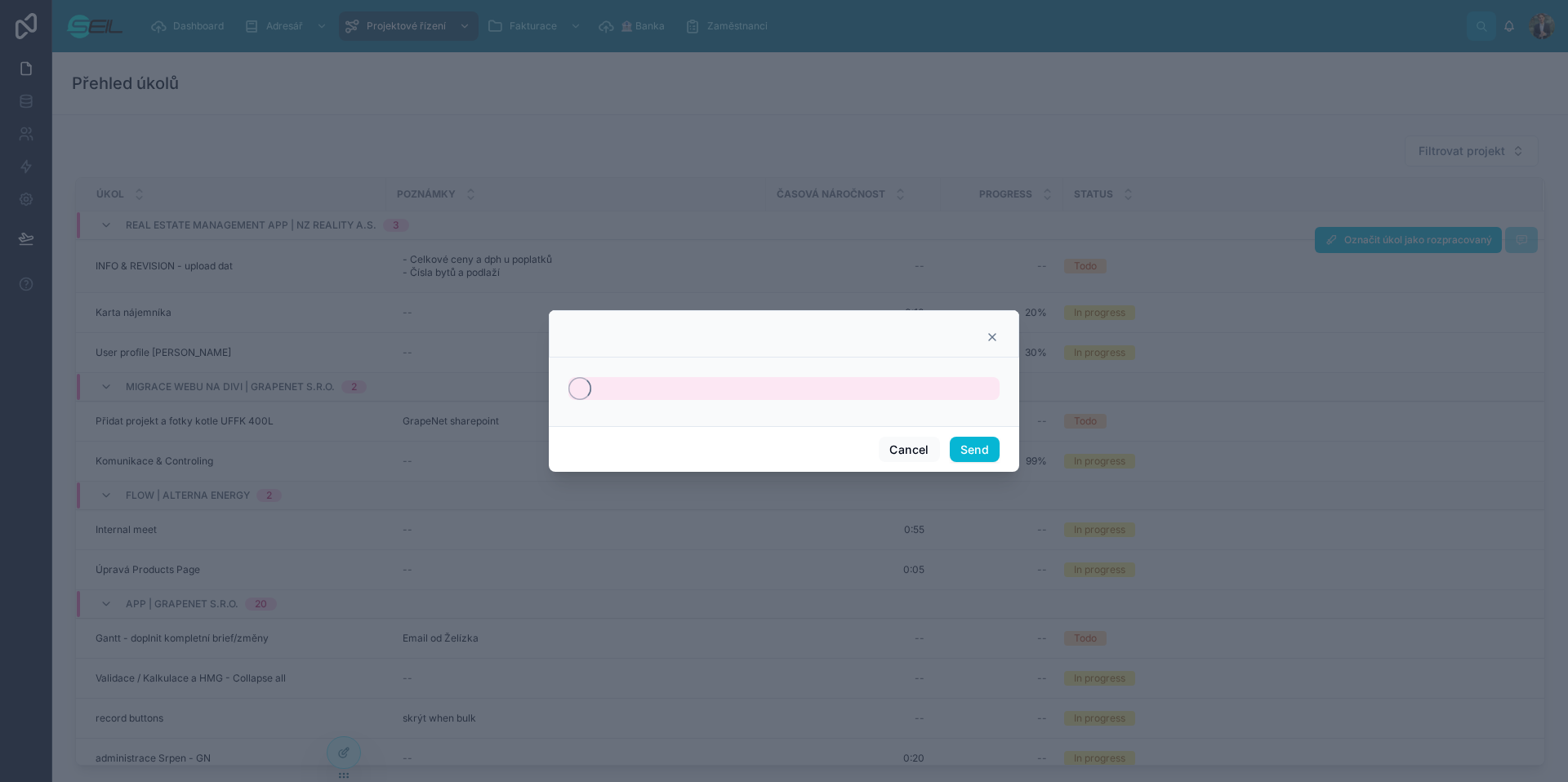
click at [763, 383] on div at bounding box center [783, 389] width 431 height 23
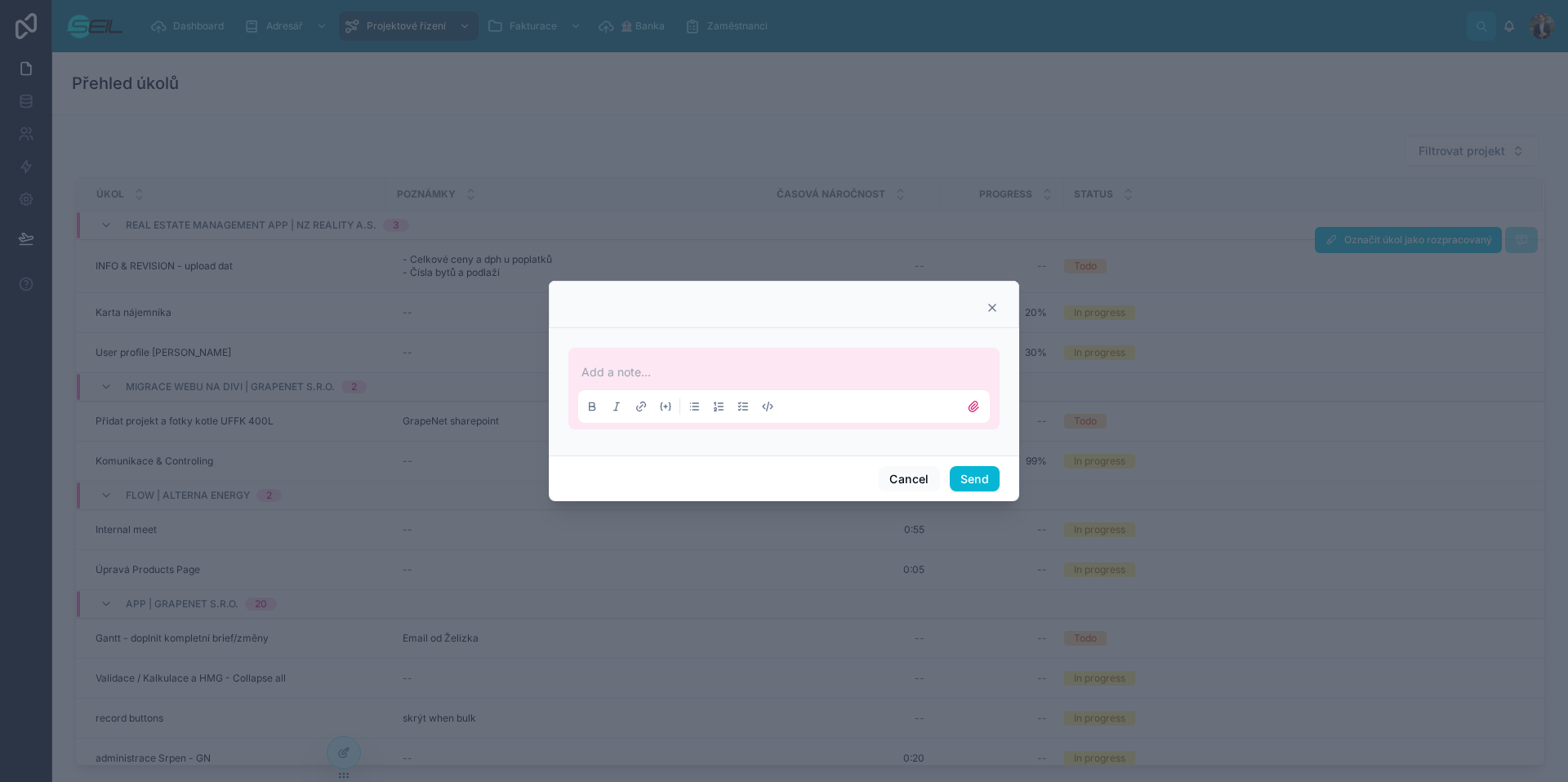
click at [719, 376] on p at bounding box center [788, 372] width 412 height 16
click at [989, 305] on icon at bounding box center [992, 308] width 6 height 6
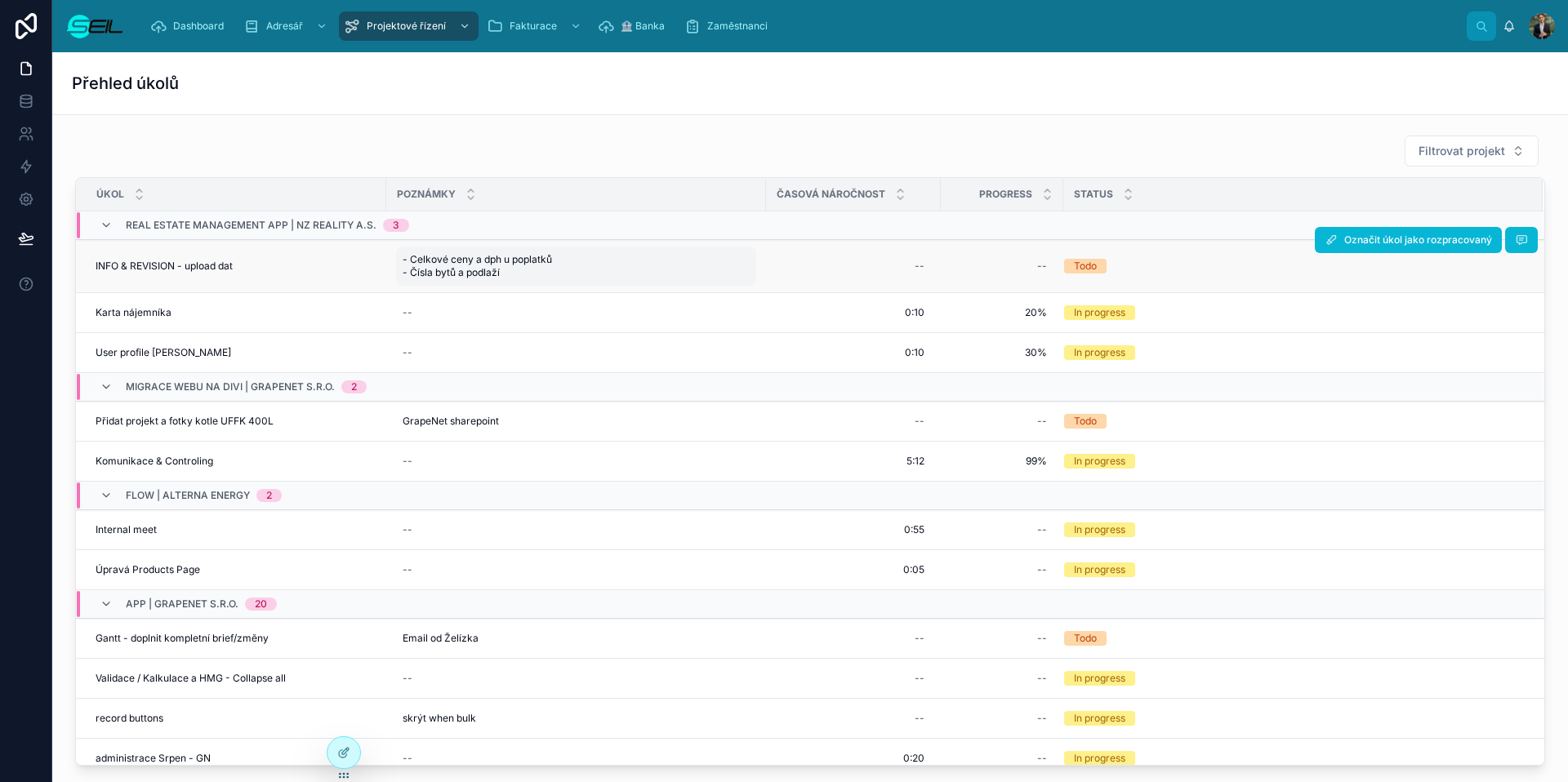
click at [516, 256] on span "- Celkové ceny a dph u poplatků - Čísla bytů a podlaží" at bounding box center [526, 266] width 249 height 26
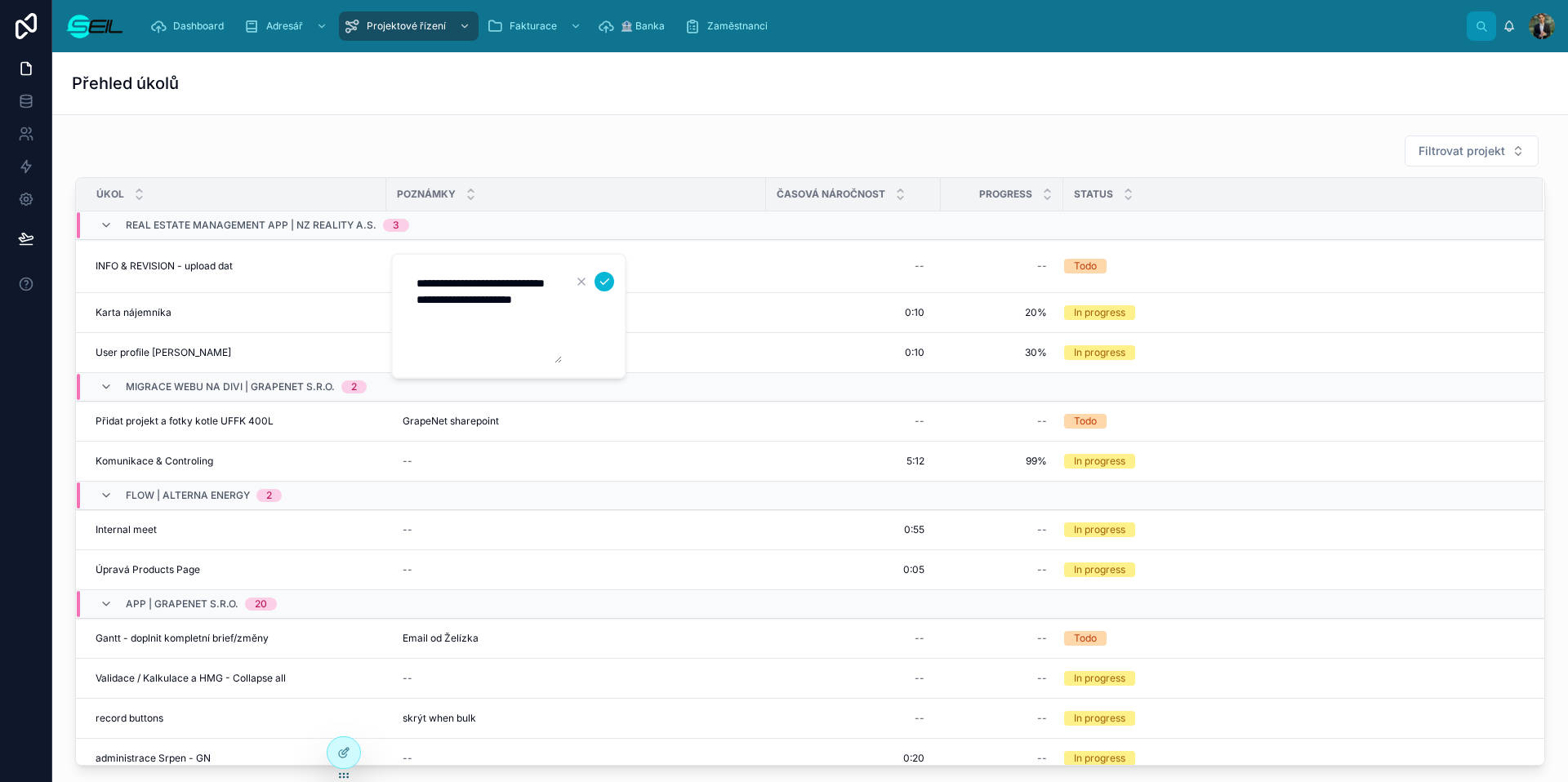
click at [556, 311] on textarea "**********" at bounding box center [484, 316] width 155 height 95
drag, startPoint x: 558, startPoint y: 361, endPoint x: 663, endPoint y: 329, distance: 109.8
click at [664, 335] on div "Dashboard Adresář Projektové řízení Fakturace 🏦 Banka Zaměstnanci [PERSON_NAME]…" at bounding box center [811, 391] width 1516 height 782
click at [606, 284] on icon "submit" at bounding box center [604, 282] width 13 height 13
click at [98, 193] on span "Úkol" at bounding box center [110, 194] width 28 height 13
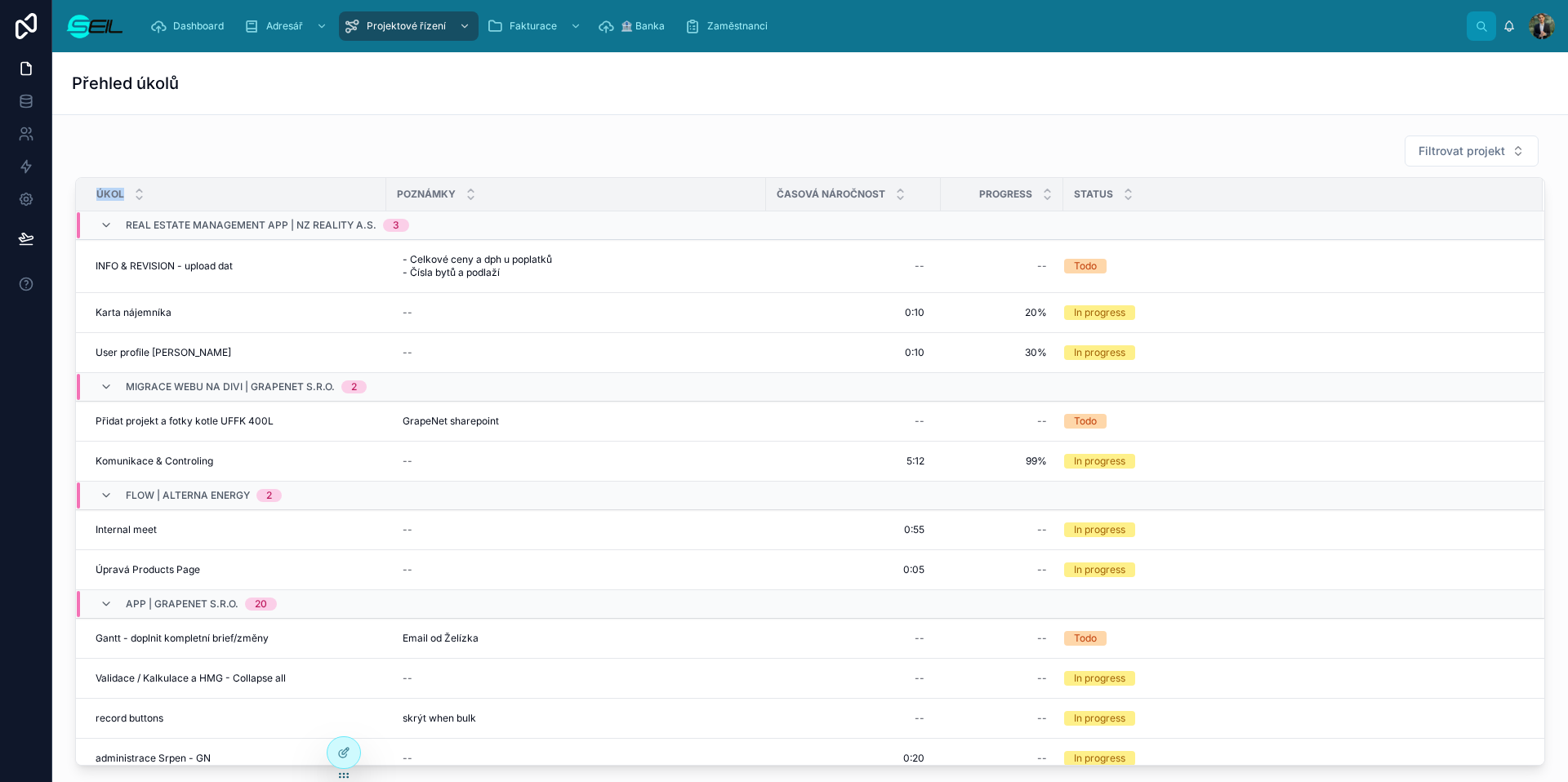
click at [98, 193] on span "Úkol" at bounding box center [110, 194] width 28 height 13
click at [102, 195] on span "Úkol" at bounding box center [110, 194] width 28 height 13
drag, startPoint x: 402, startPoint y: 185, endPoint x: 444, endPoint y: 185, distance: 42.0
click at [444, 185] on div "Poznámky" at bounding box center [576, 194] width 378 height 31
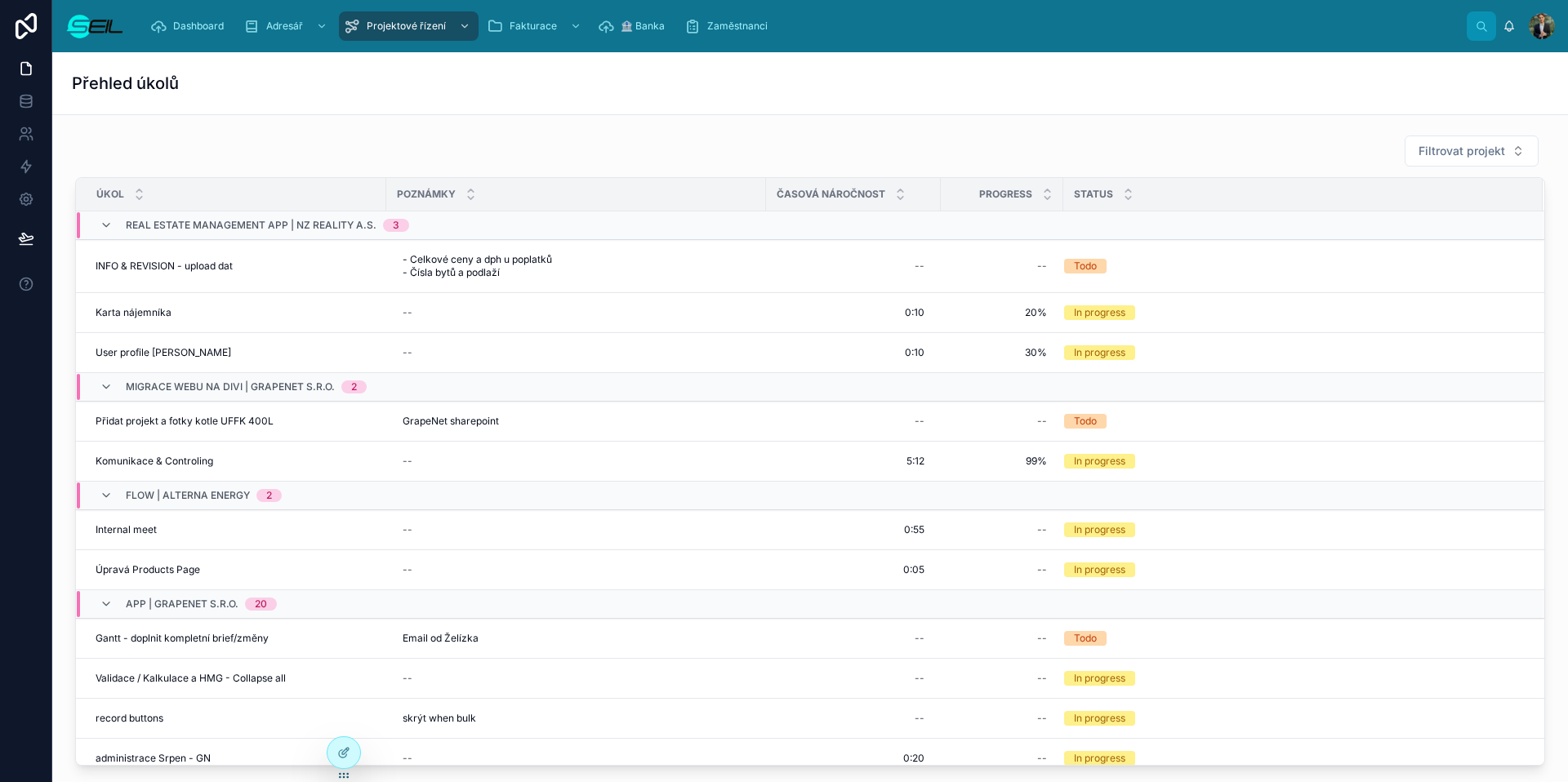
click at [436, 186] on div "Poznámky" at bounding box center [576, 194] width 378 height 31
click at [762, 152] on div "Filtrovat projekt" at bounding box center [810, 151] width 1470 height 33
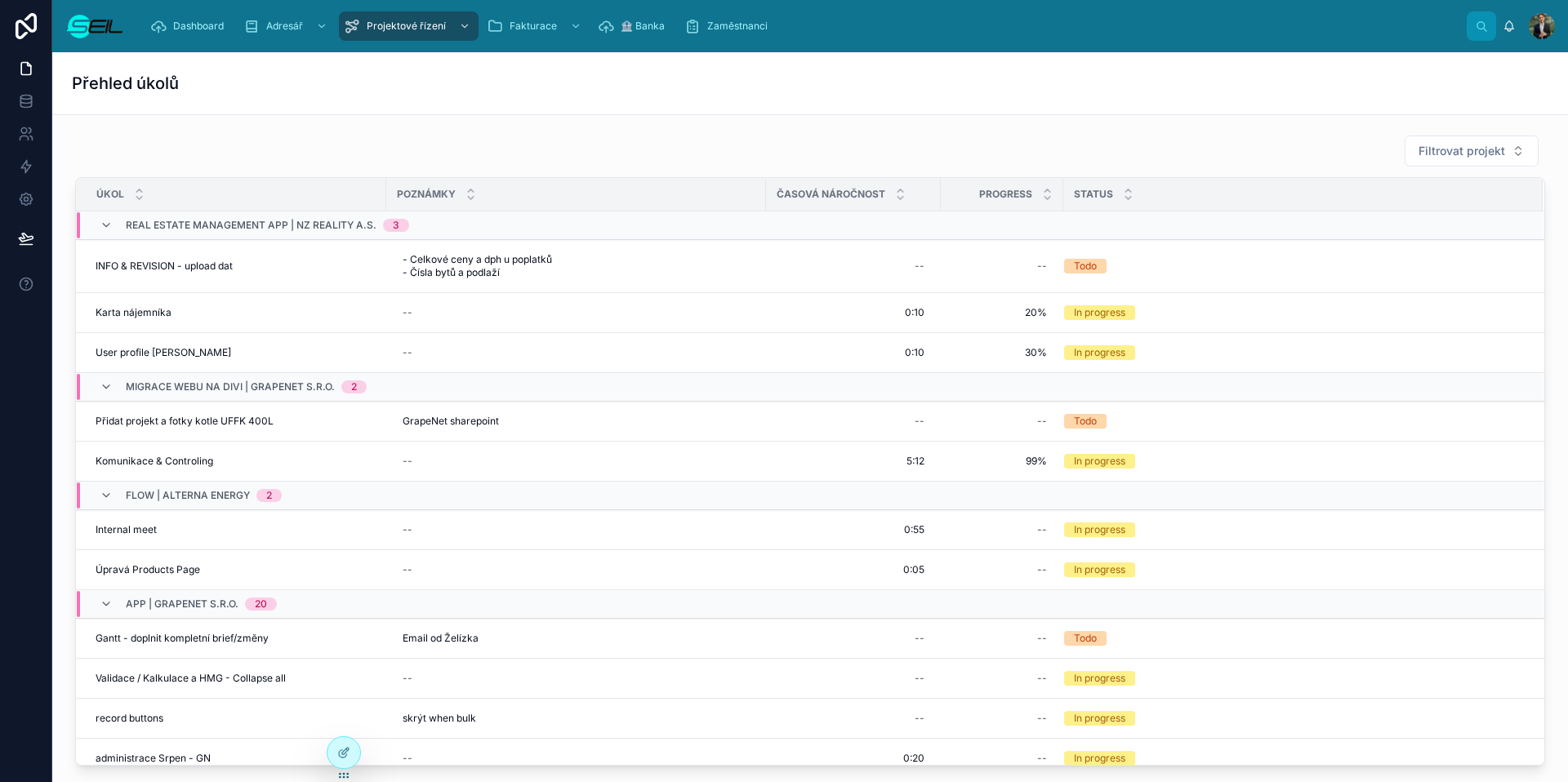
click at [768, 189] on div "Časová náročnost" at bounding box center [854, 194] width 173 height 31
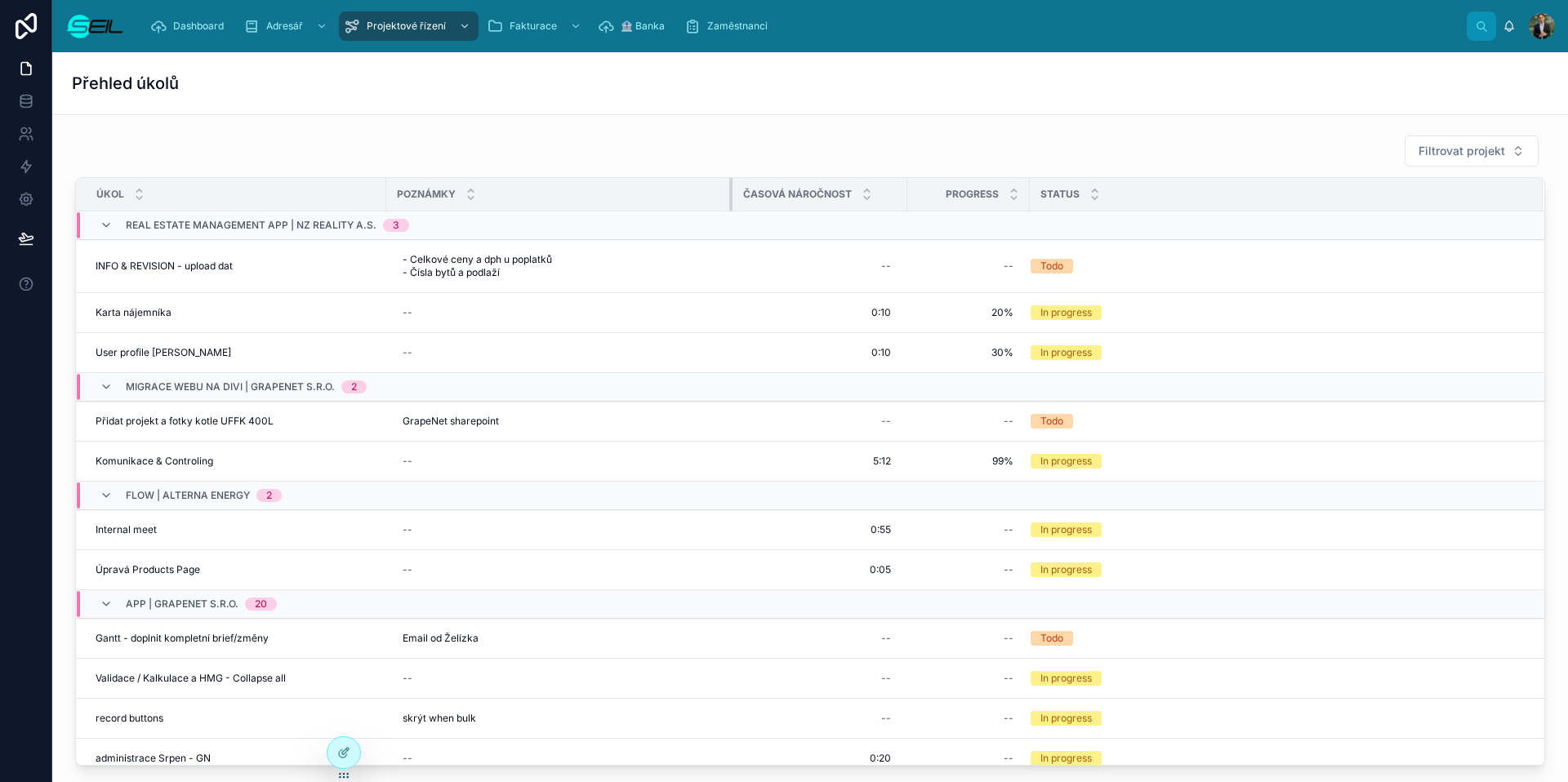
drag, startPoint x: 766, startPoint y: 193, endPoint x: 725, endPoint y: 194, distance: 41.0
click at [730, 194] on div at bounding box center [732, 194] width 6 height 33
click at [741, 164] on div "Filtrovat projekt" at bounding box center [810, 151] width 1470 height 33
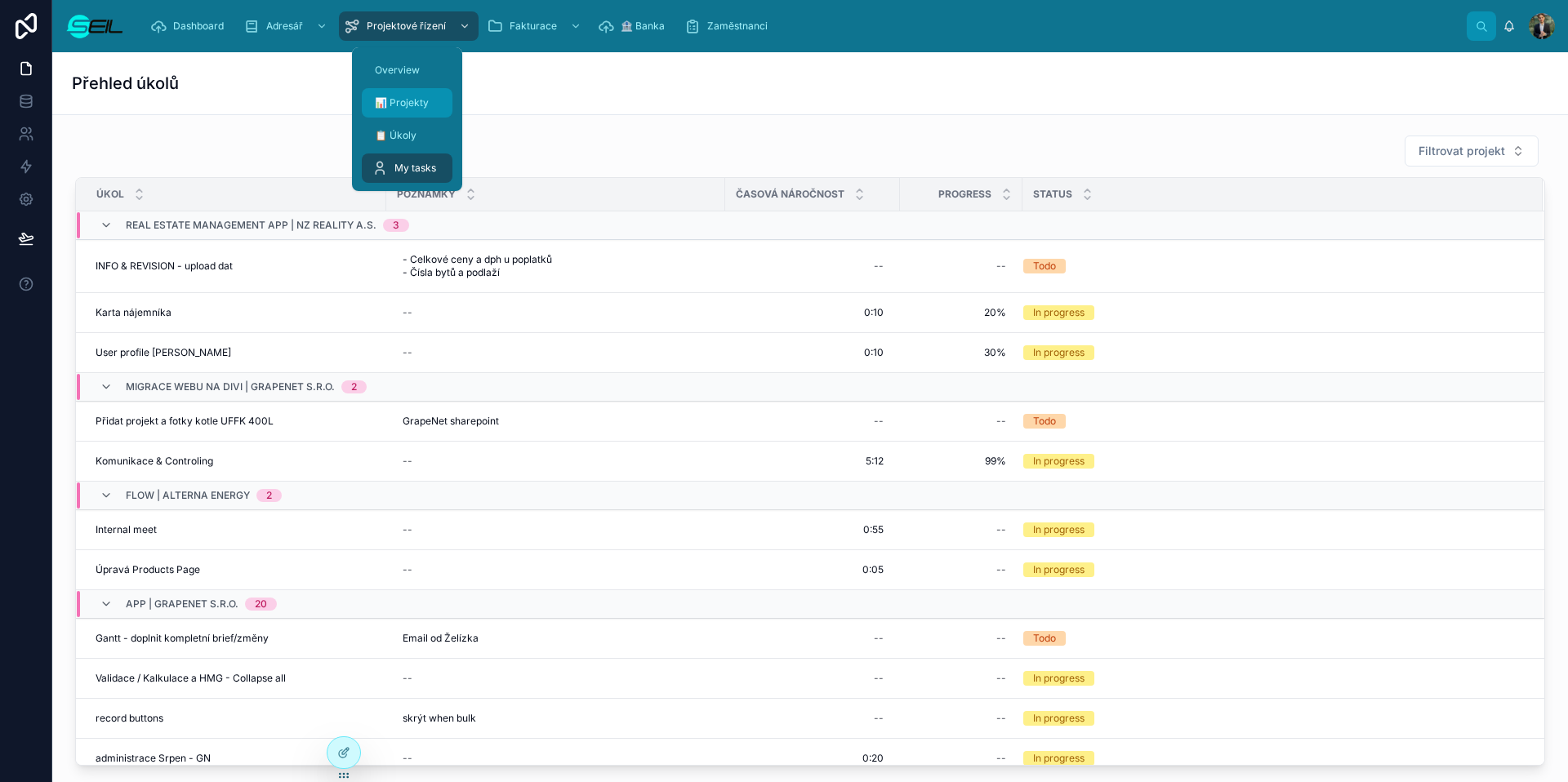
click at [415, 111] on div "📊 Projekty" at bounding box center [408, 103] width 71 height 26
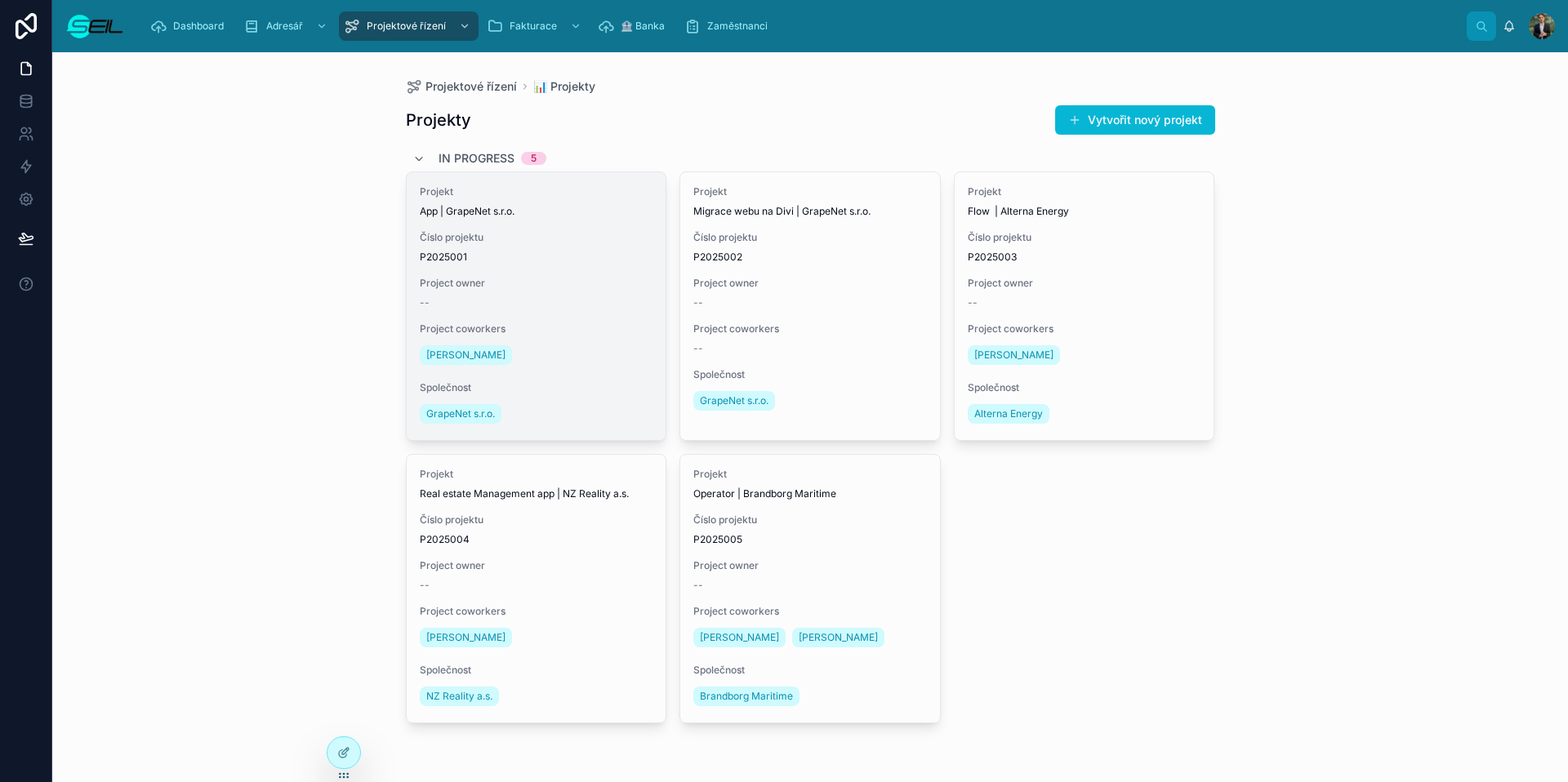
click at [580, 231] on span "Číslo projektu" at bounding box center [537, 237] width 234 height 13
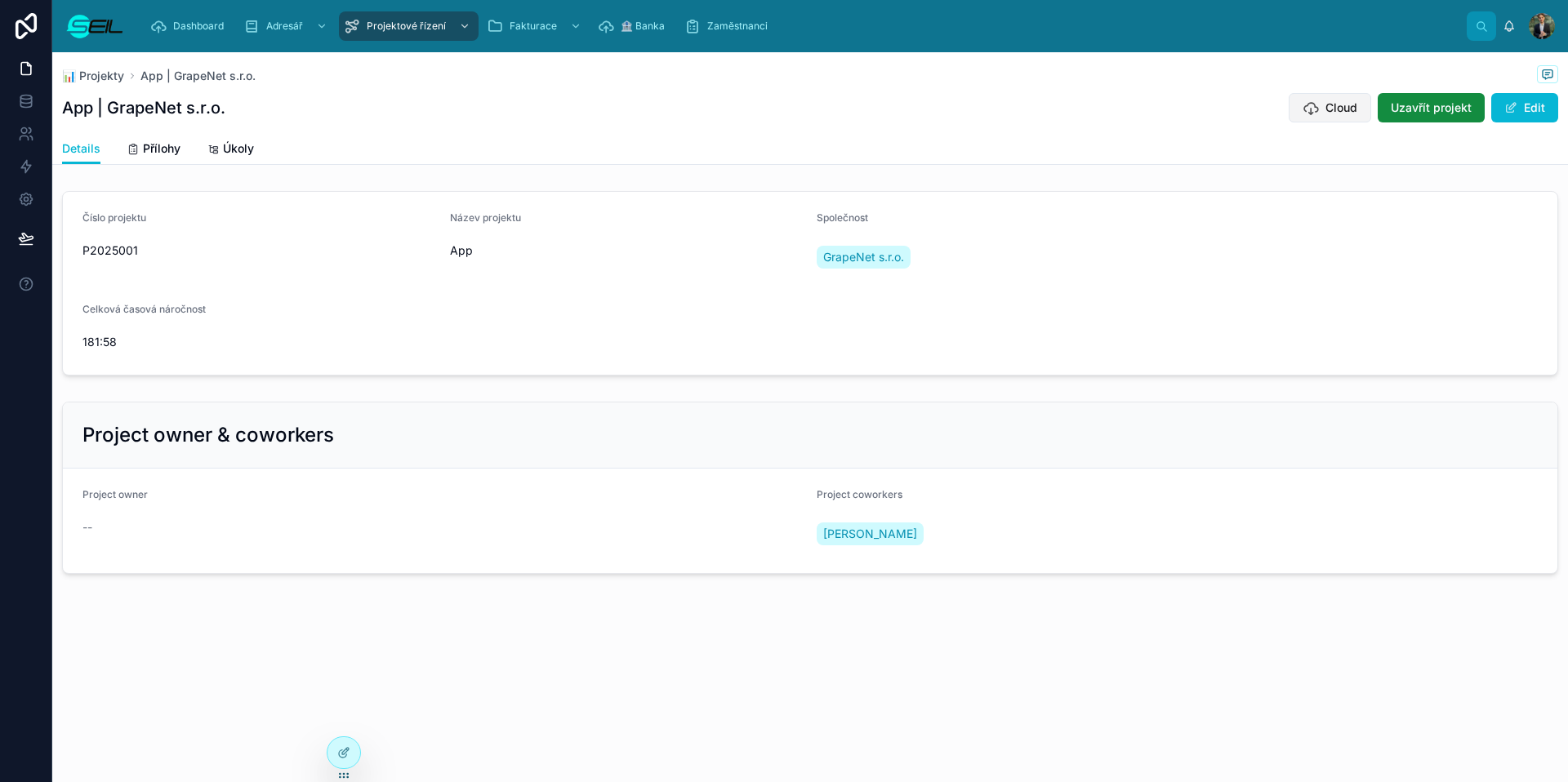
click at [1200, 107] on span "Cloud" at bounding box center [1341, 108] width 32 height 16
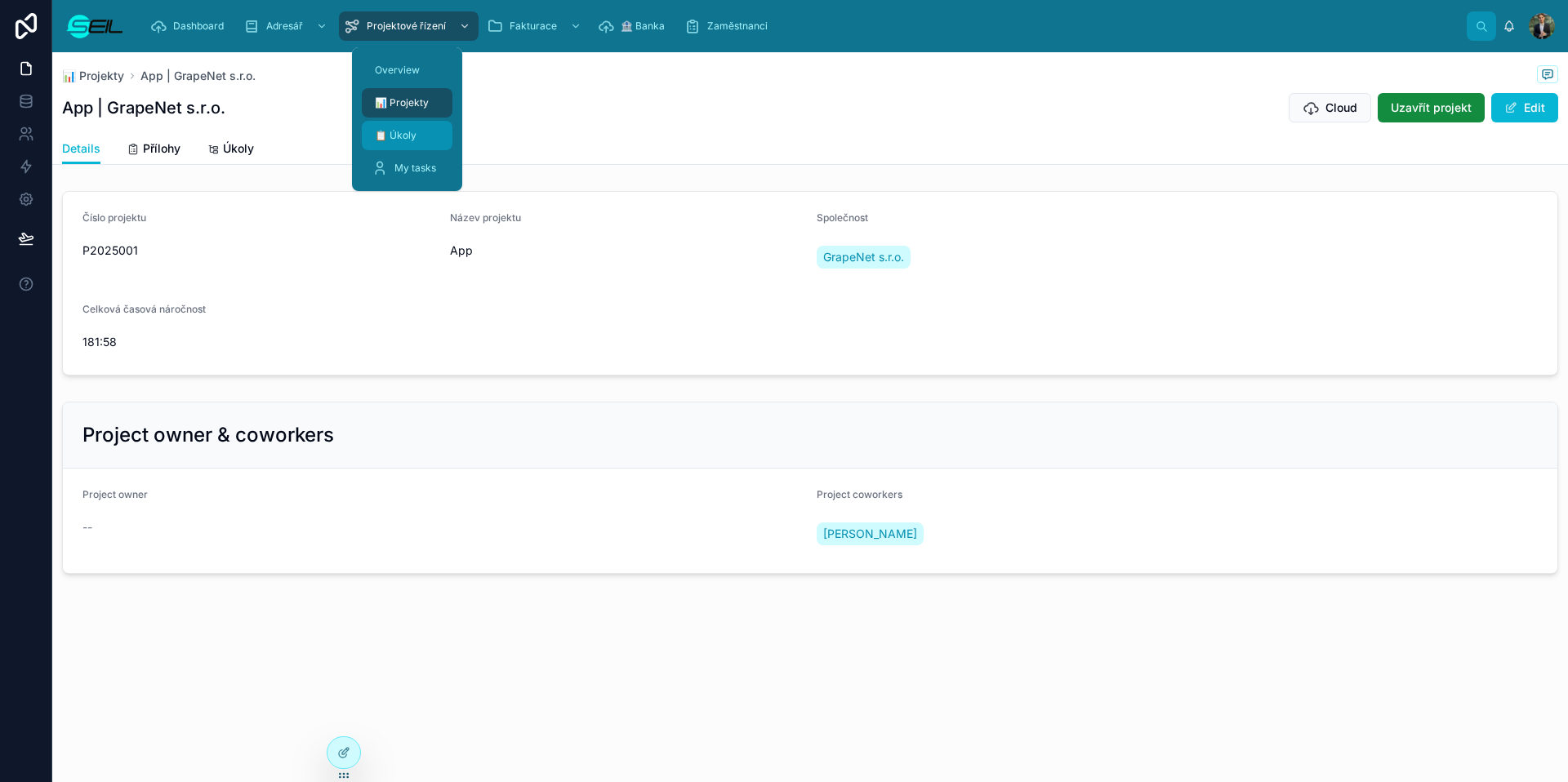
click at [416, 136] on div "📋 Úkoly" at bounding box center [408, 135] width 71 height 26
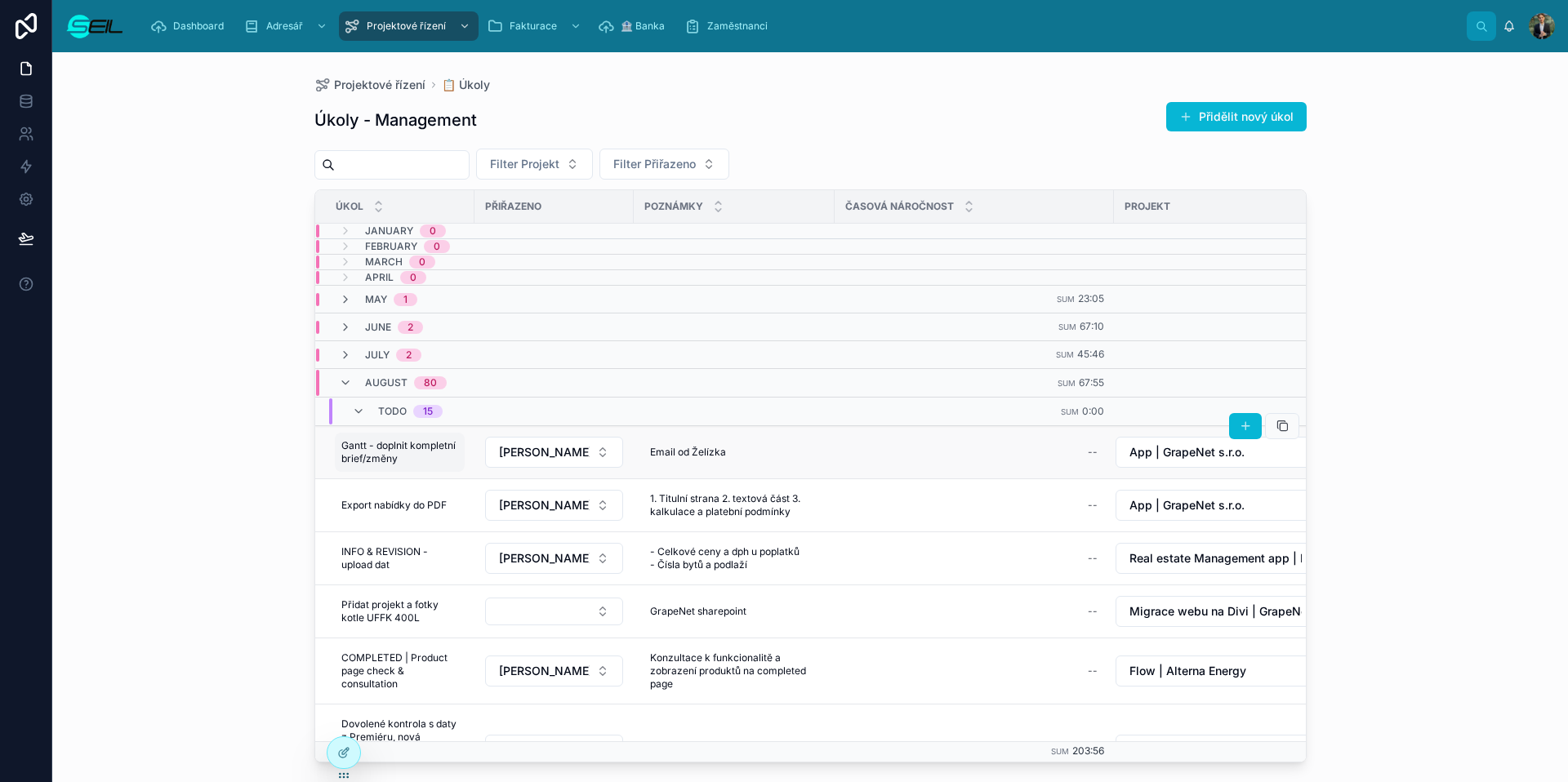
click at [407, 457] on span "Gantt - doplnit kompletní brief/změny" at bounding box center [400, 452] width 117 height 26
click at [679, 454] on span "Email od Želízka" at bounding box center [688, 452] width 76 height 13
click at [617, 448] on button "[PERSON_NAME], BBA" at bounding box center [554, 452] width 138 height 31
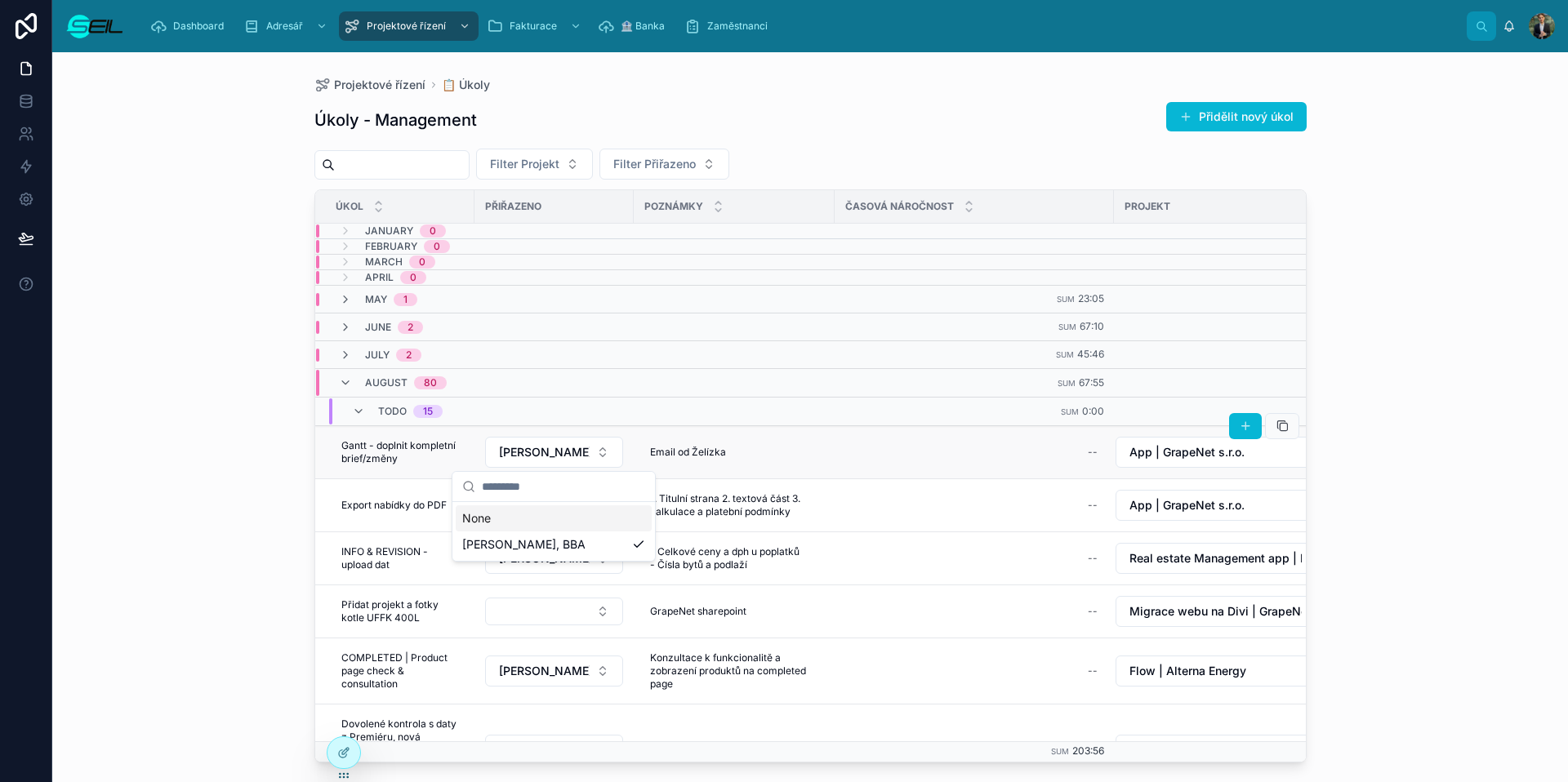
click at [627, 448] on td "[PERSON_NAME], BBA" at bounding box center [554, 453] width 160 height 54
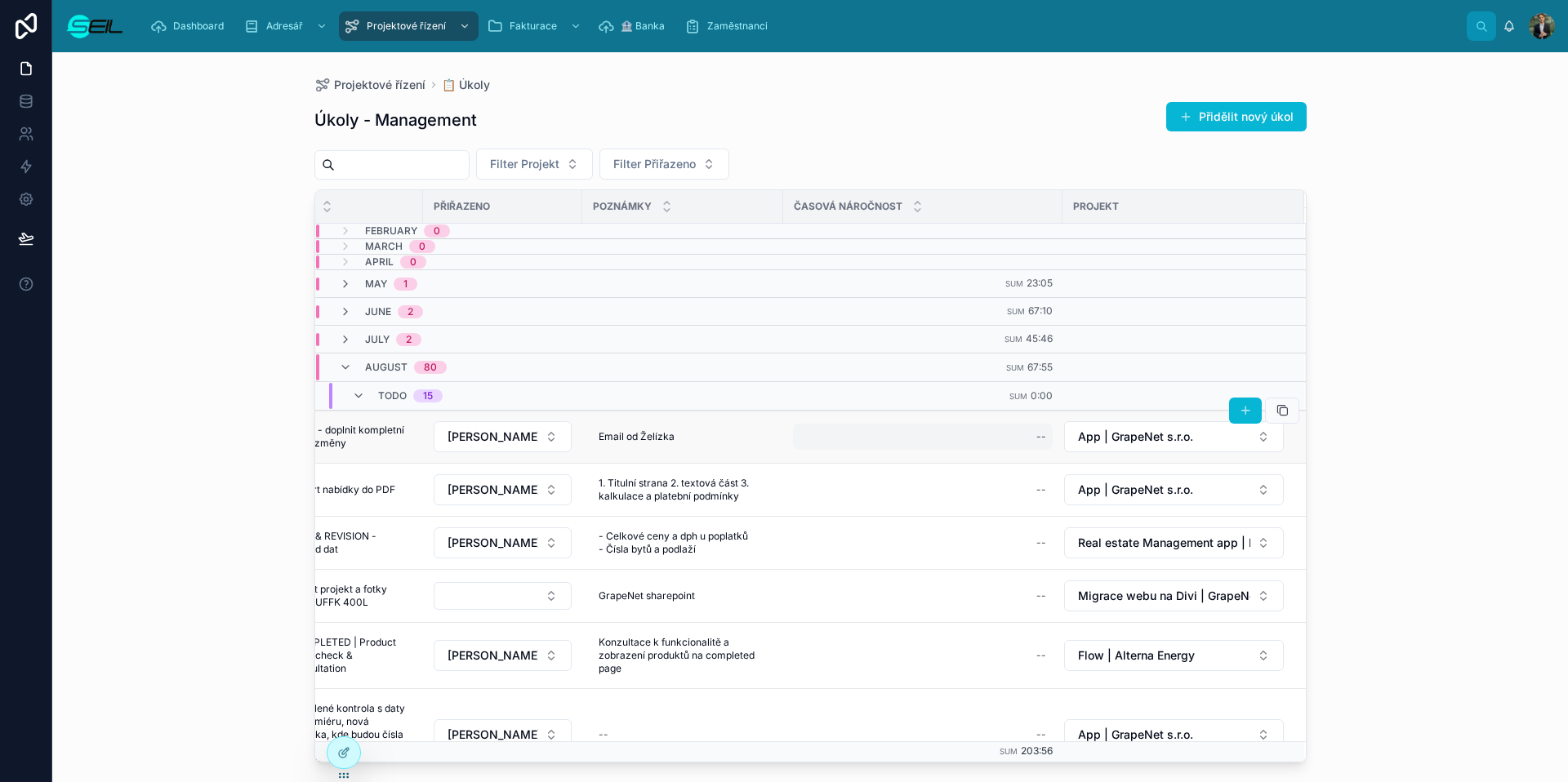
scroll to position [15, 0]
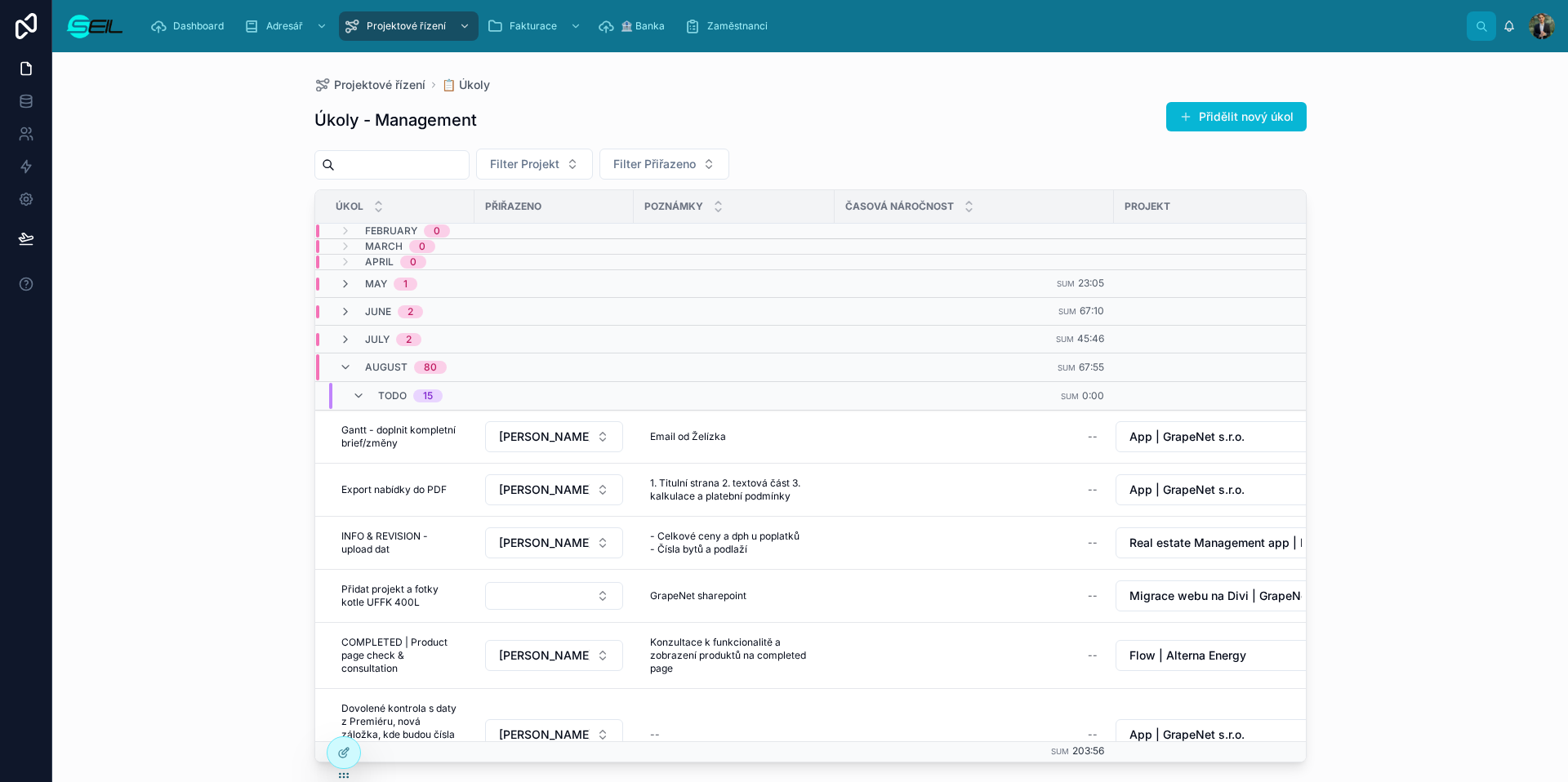
click at [799, 64] on div "Projektové řízení 📋 Úkoly Úkoly - Management Přidělit nový úkol Filter Projekt …" at bounding box center [810, 407] width 1044 height 711
click at [1036, 156] on div "Filter Projekt Filter Přiřazeno" at bounding box center [811, 164] width 993 height 31
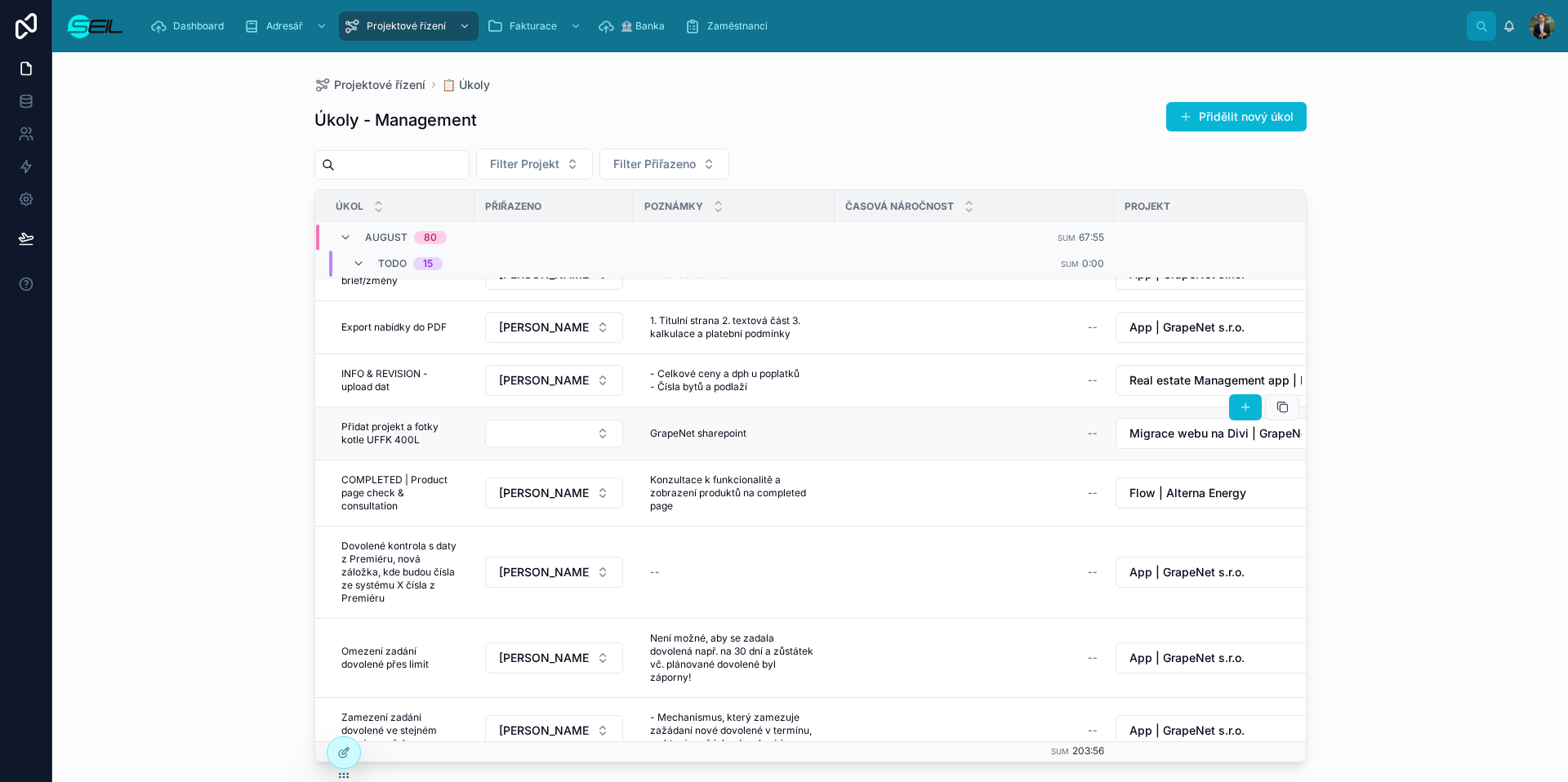
scroll to position [181, 0]
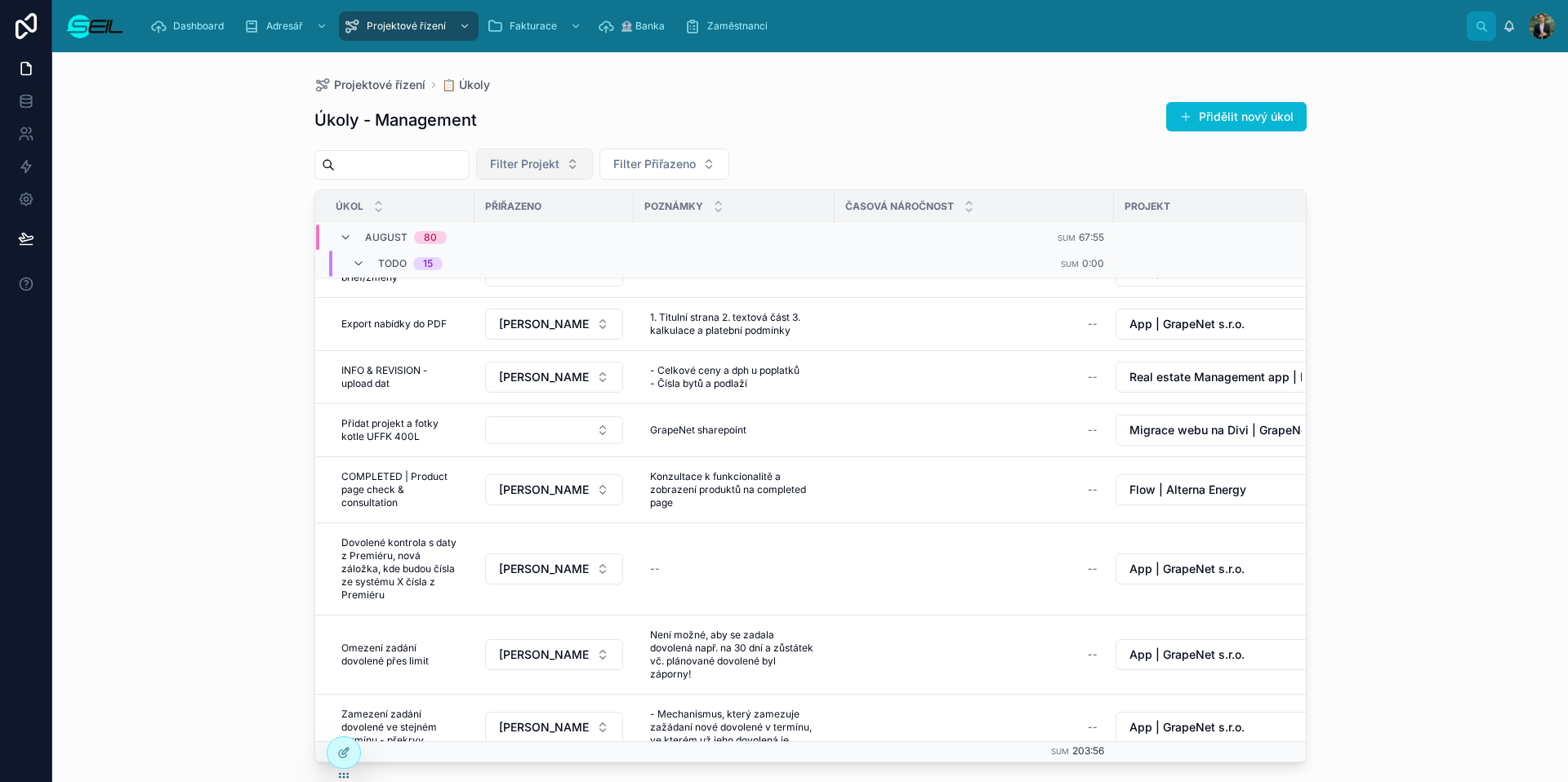
click at [559, 160] on span "Filter Projekt" at bounding box center [524, 164] width 70 height 16
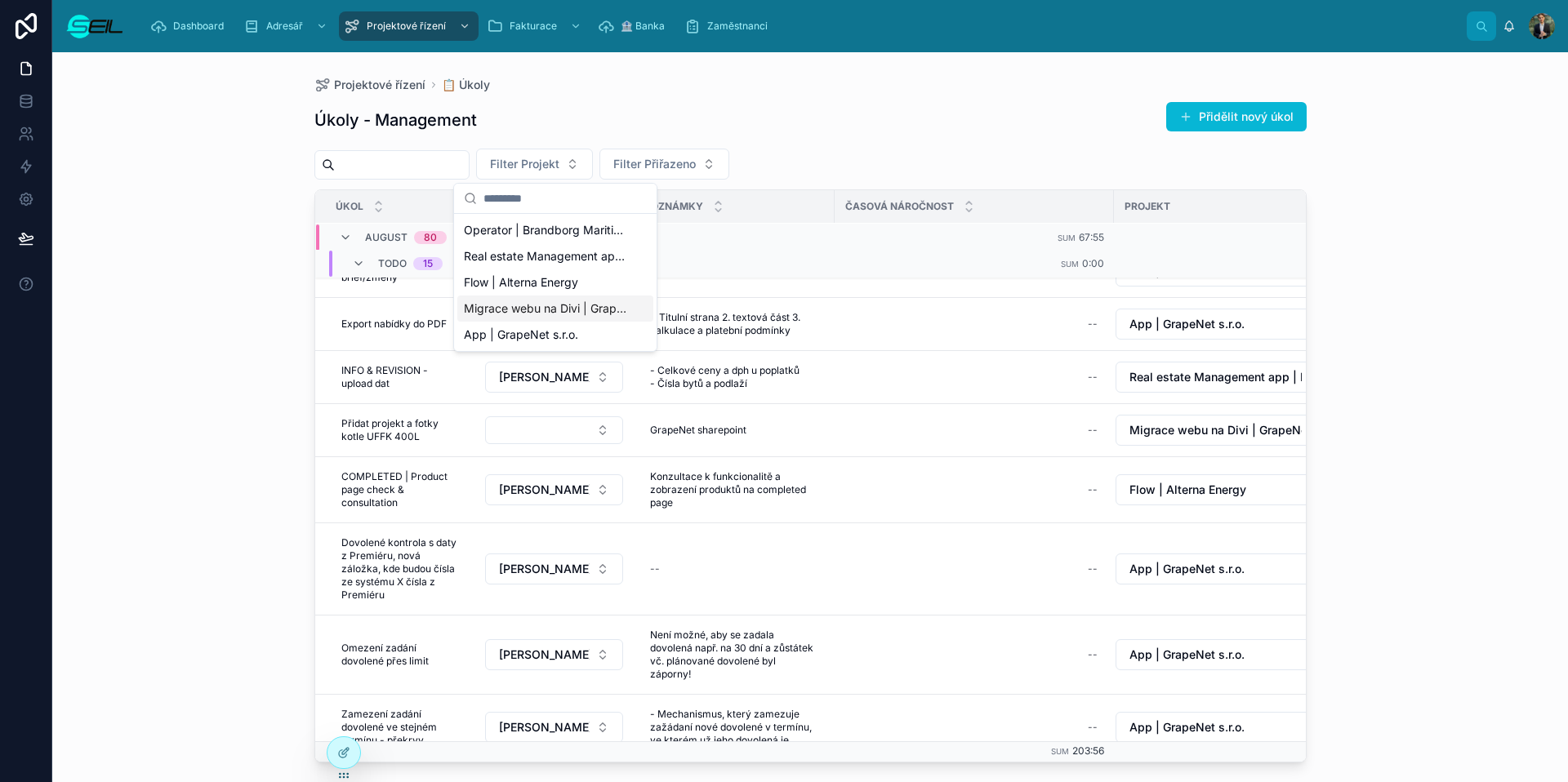
click at [540, 323] on div "App | GrapeNet s.r.o." at bounding box center [556, 334] width 196 height 26
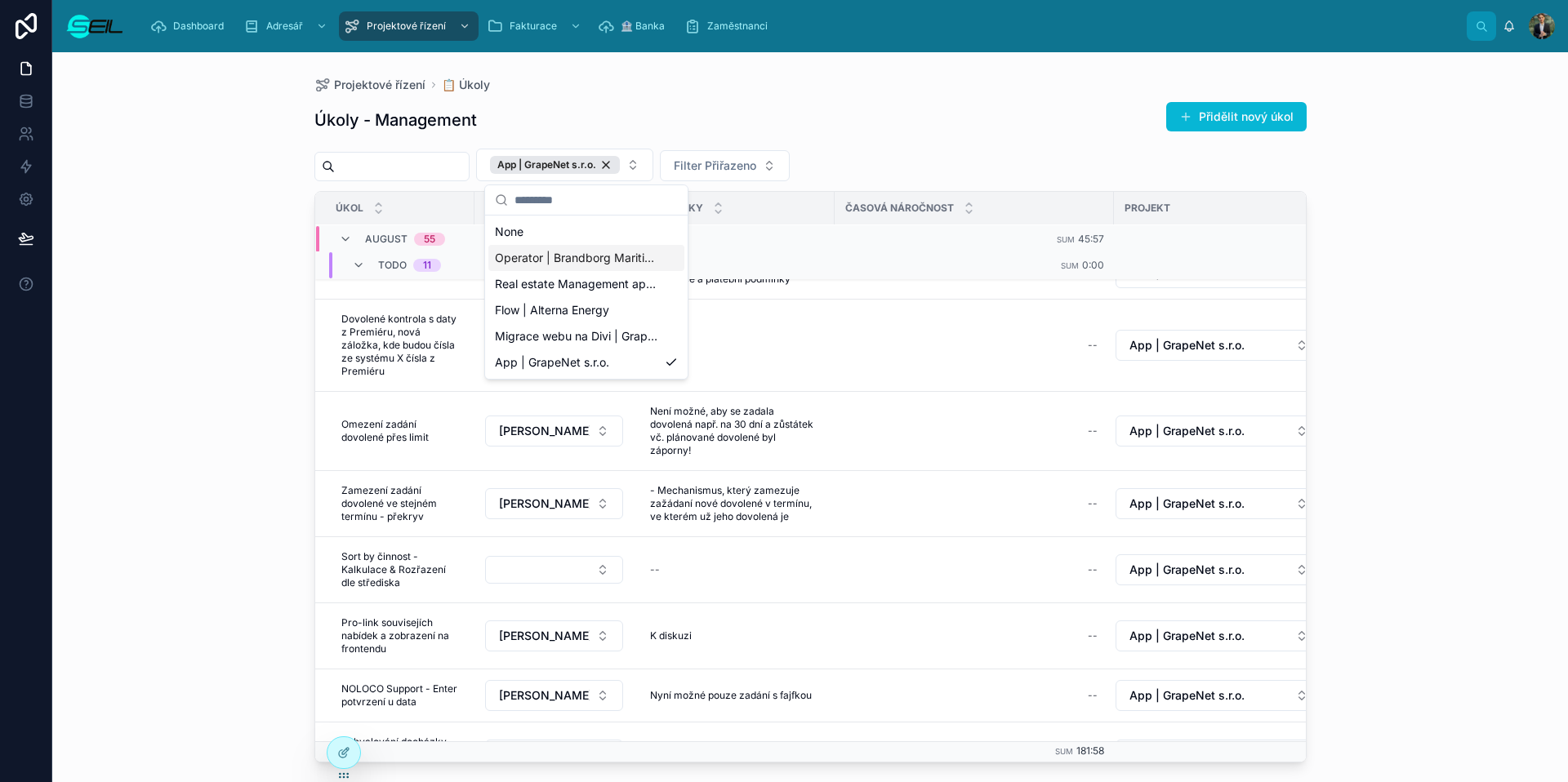
click at [785, 120] on div "Úkoly - Management Přidělit nový úkol" at bounding box center [811, 120] width 993 height 37
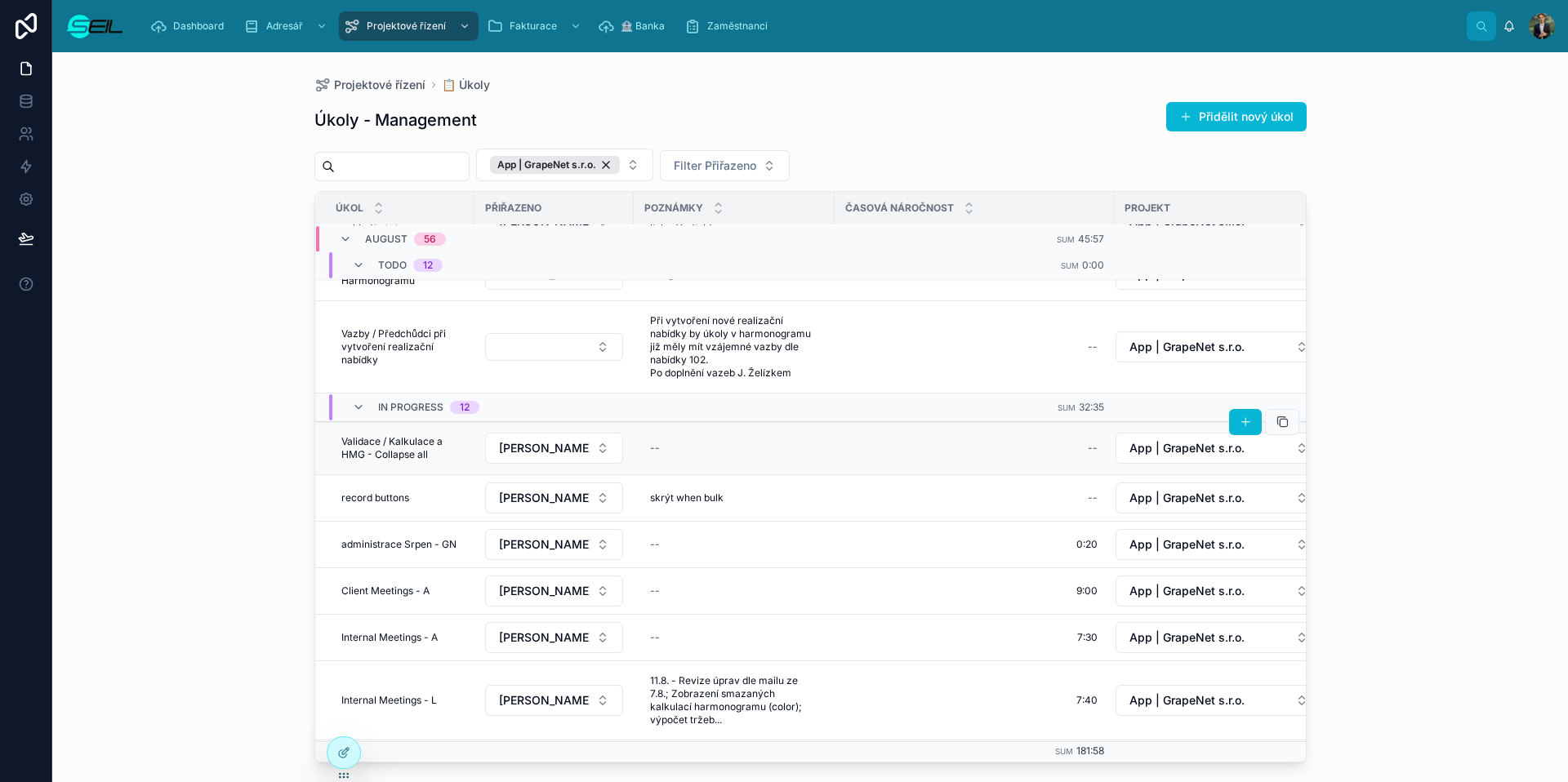
scroll to position [910, 0]
